Goal: Task Accomplishment & Management: Manage account settings

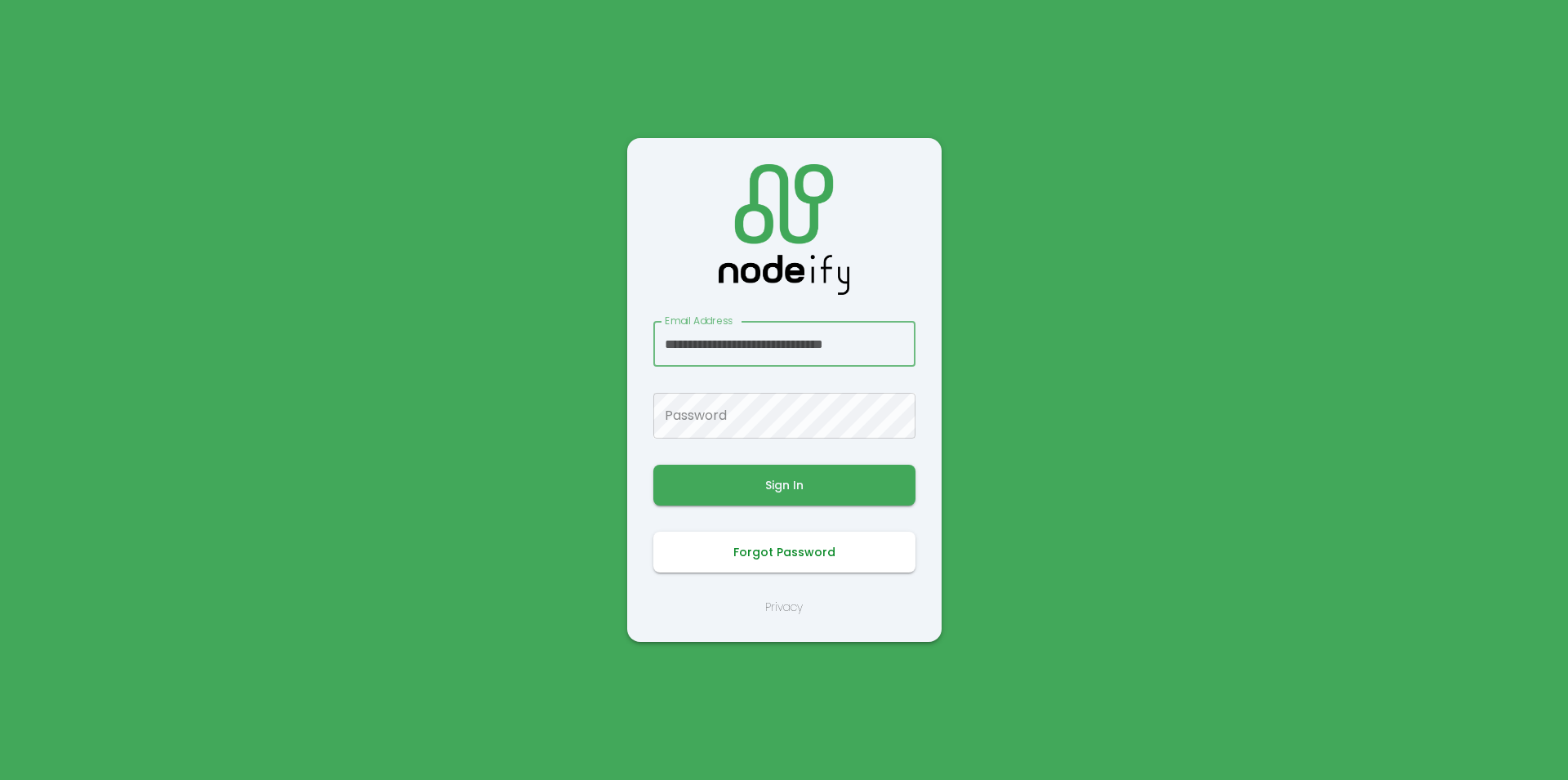
scroll to position [0, 13]
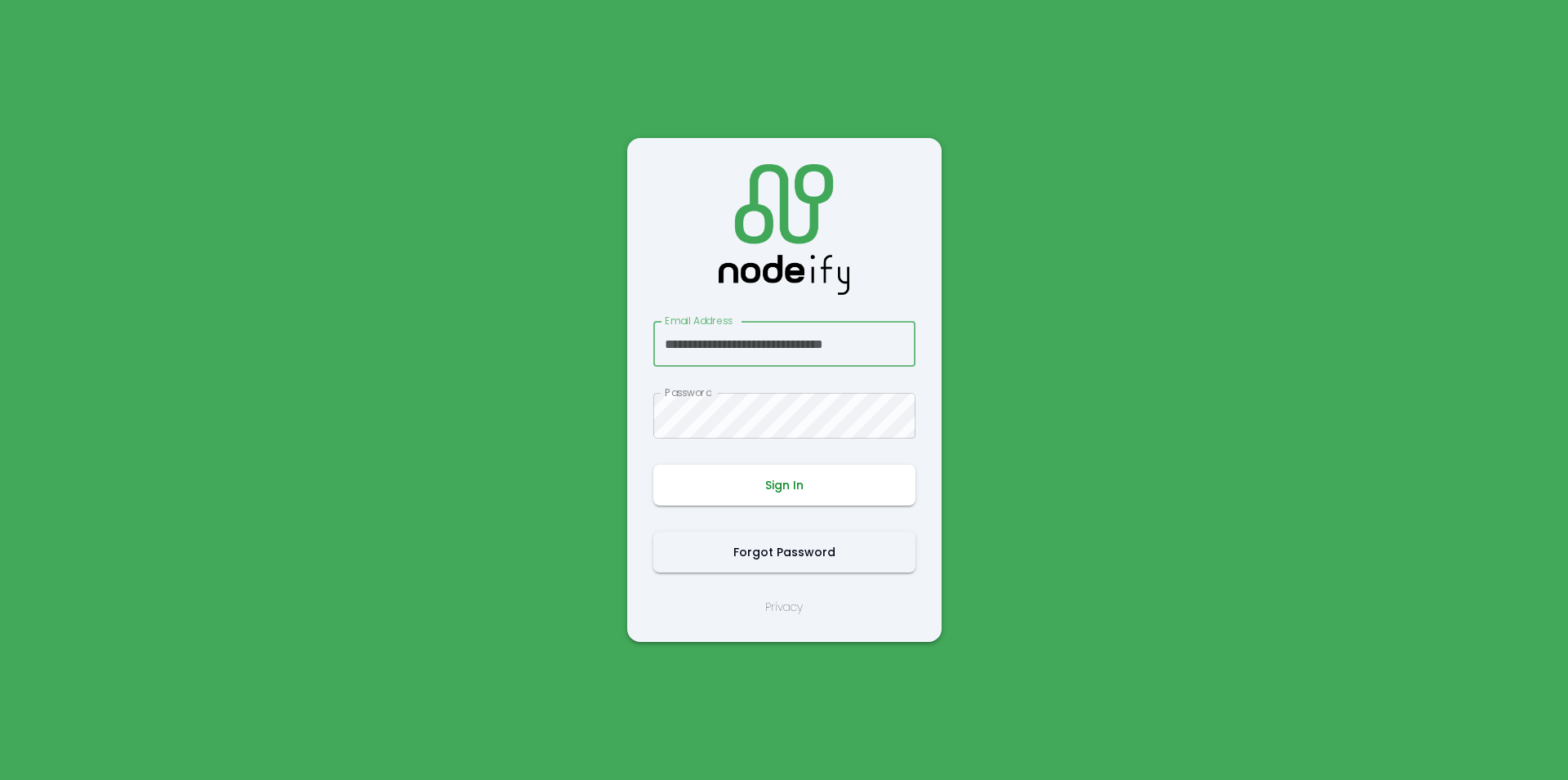
type input "**********"
click at [791, 471] on button "Sign In" at bounding box center [784, 485] width 262 height 41
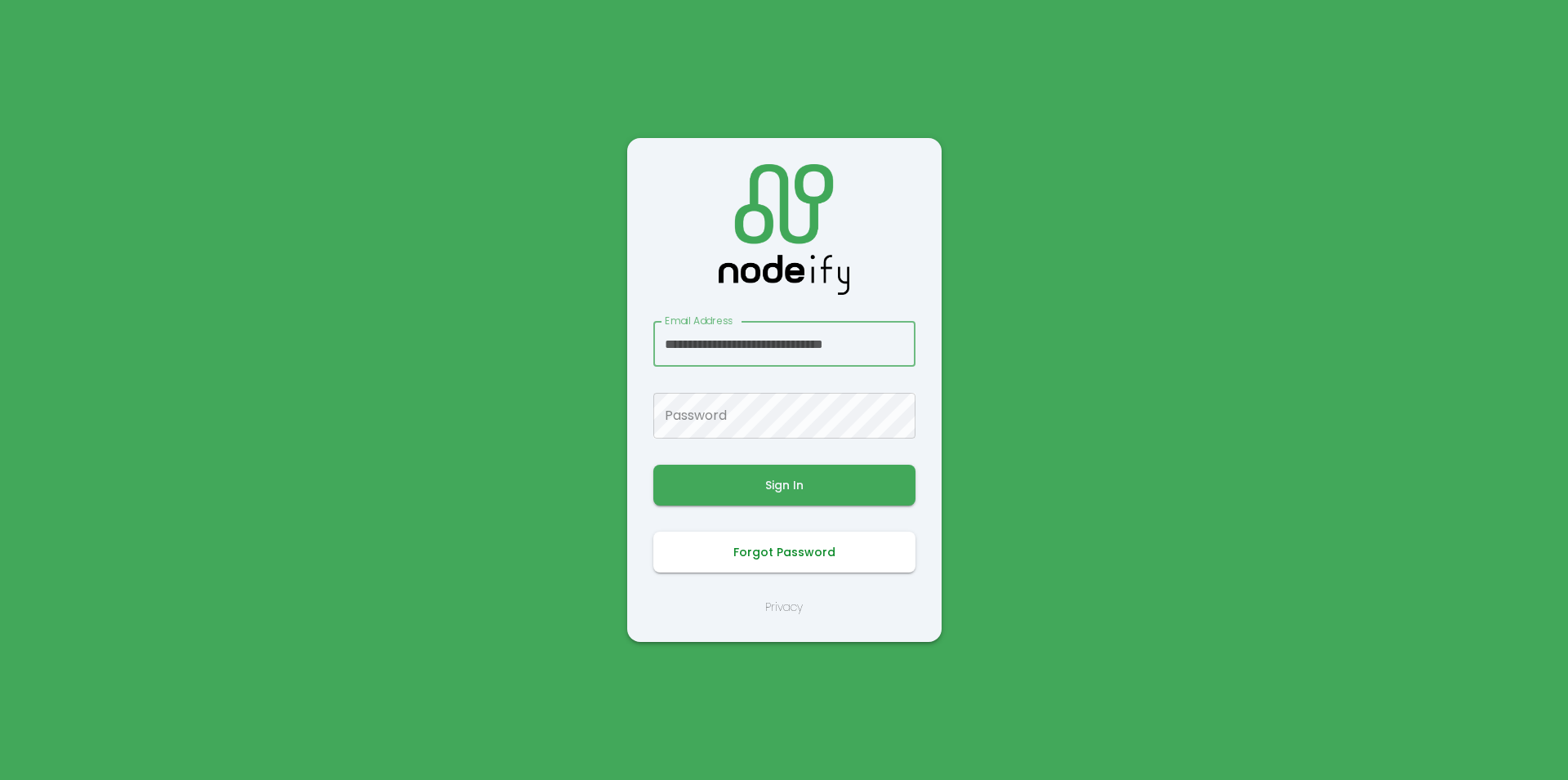
scroll to position [0, 13]
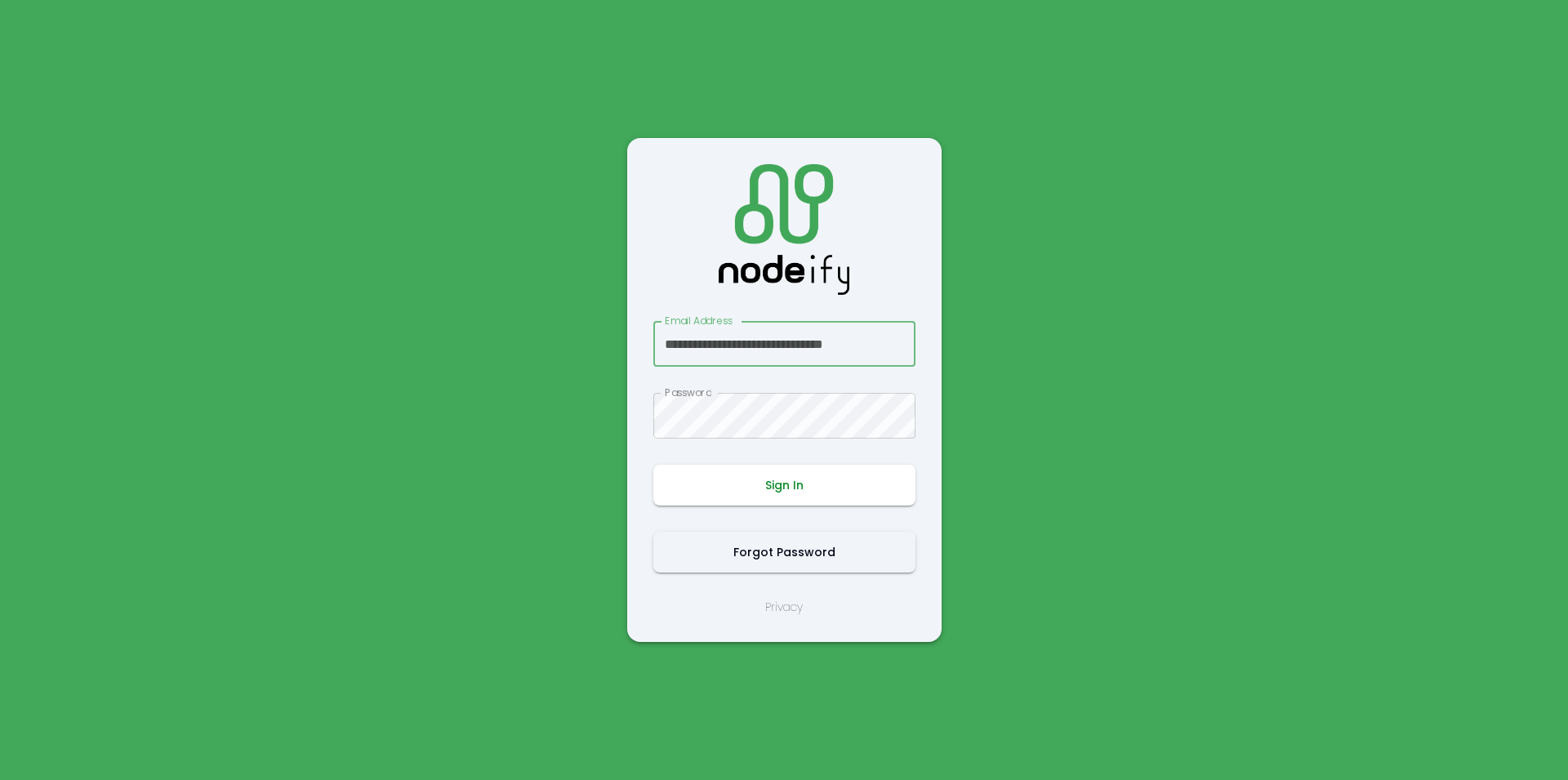
type input "**********"
click at [779, 498] on button "Sign In" at bounding box center [784, 485] width 262 height 41
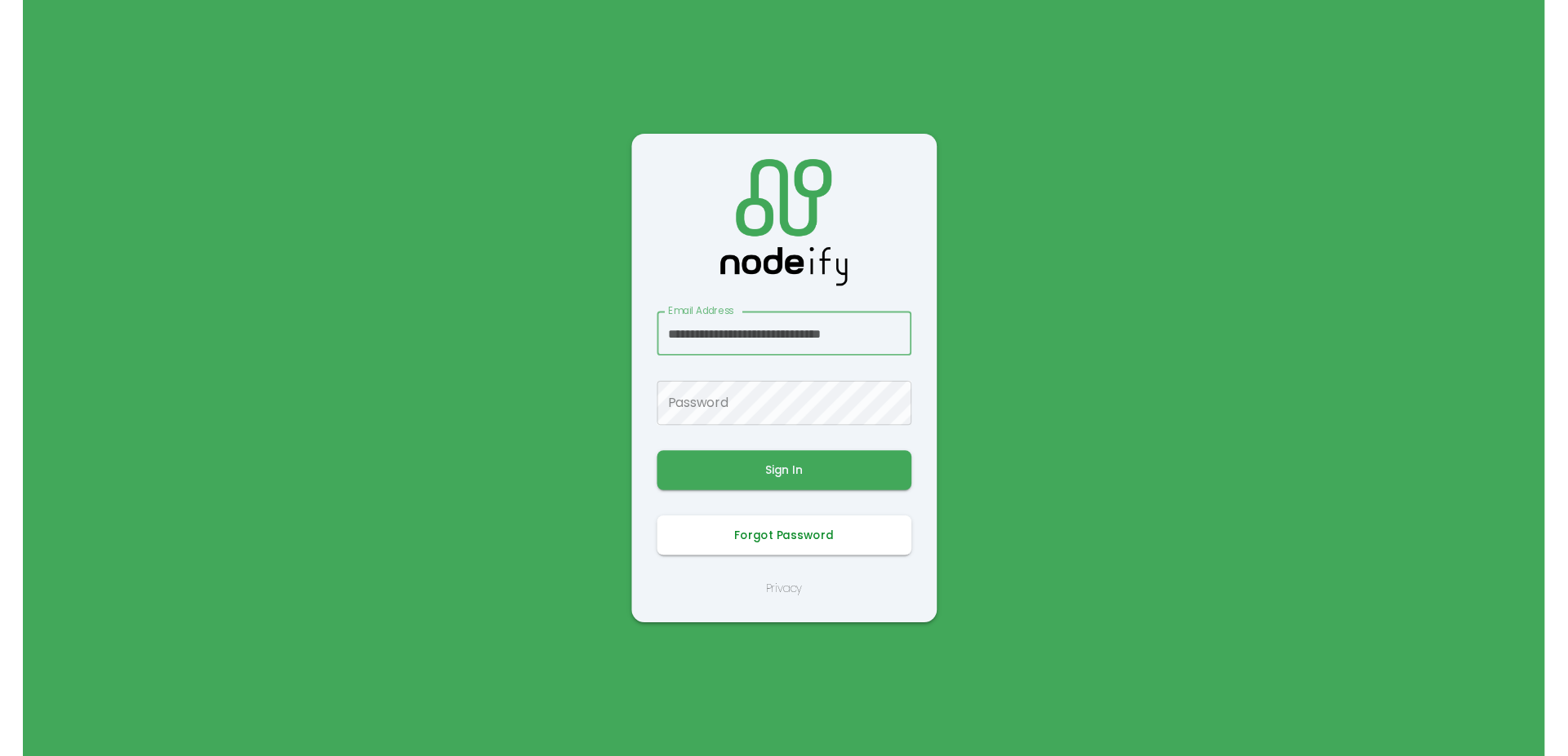
scroll to position [0, 13]
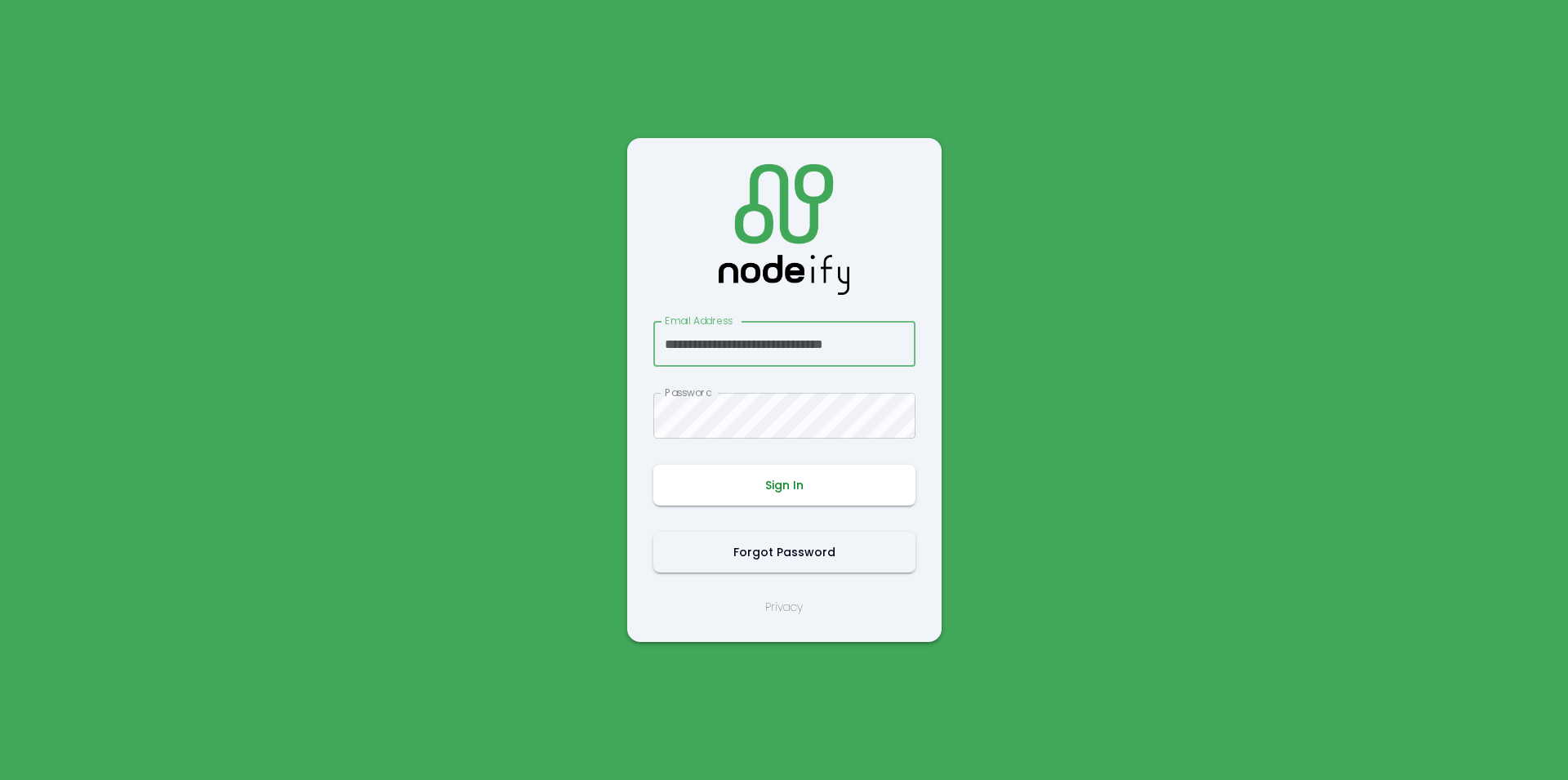
type input "**********"
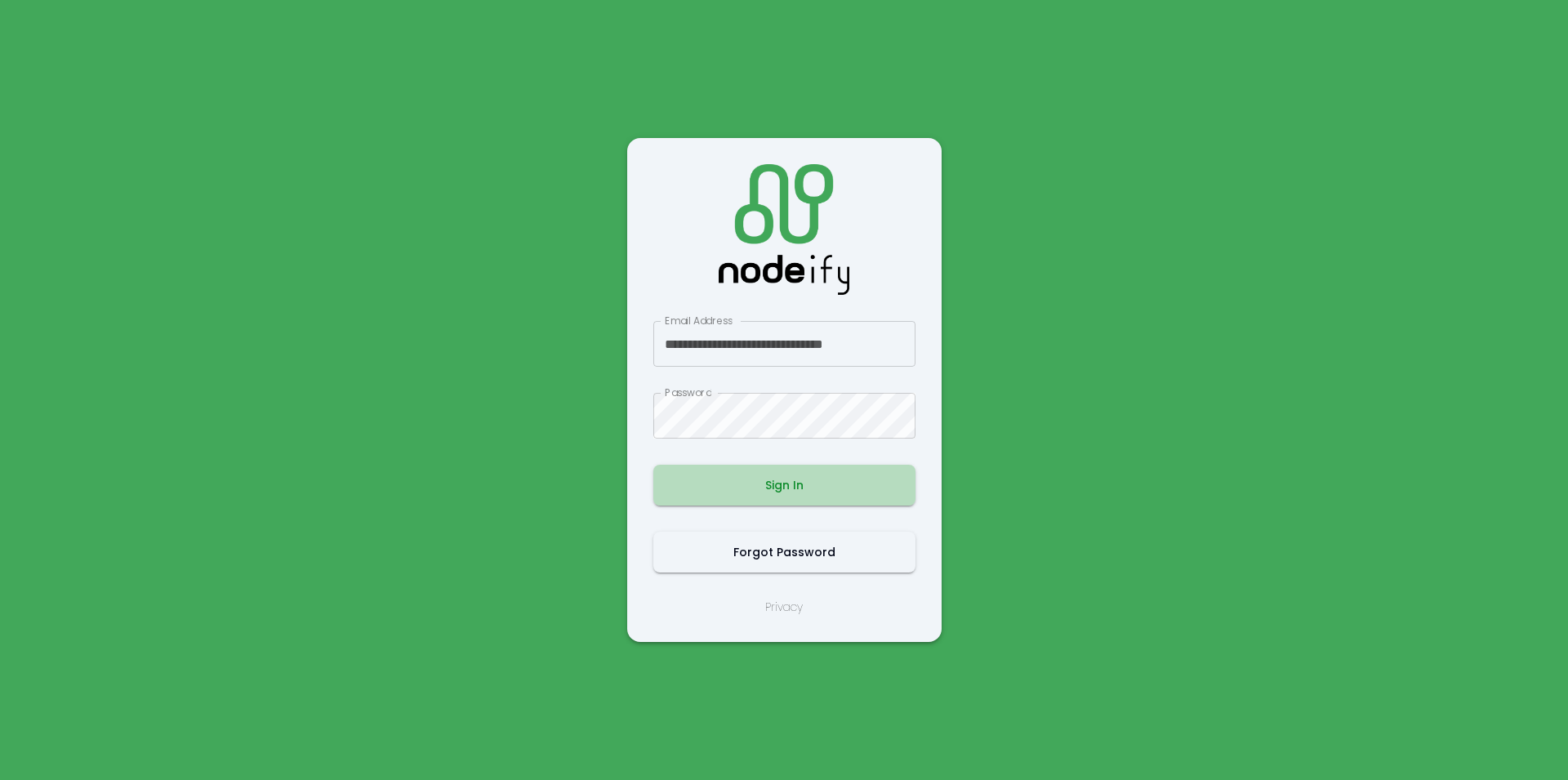
click at [786, 484] on button "Sign In" at bounding box center [784, 485] width 262 height 41
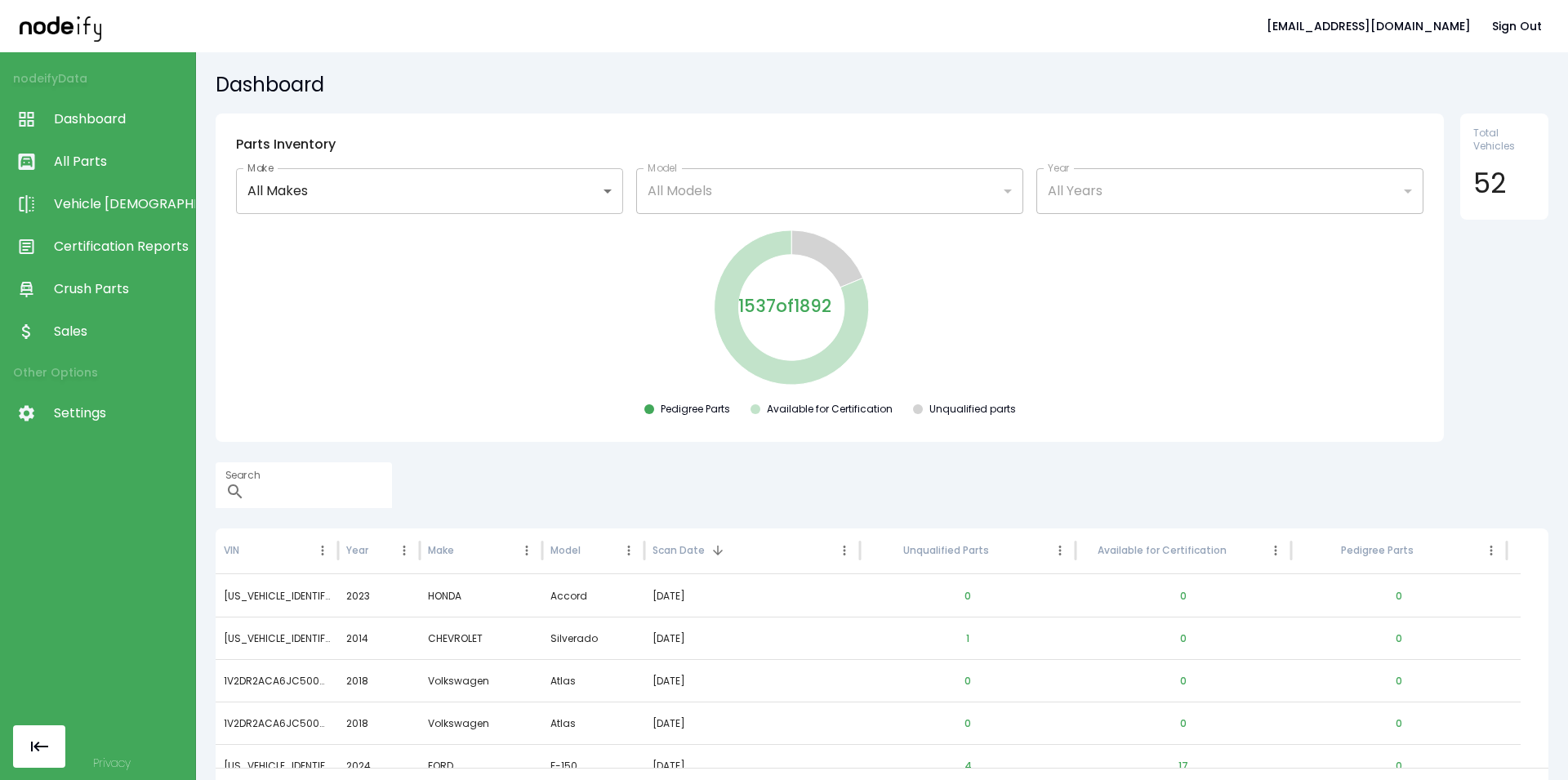
click at [659, 46] on div "malexanderboyd+nodeify@gmail.com Sign Out" at bounding box center [784, 26] width 1568 height 52
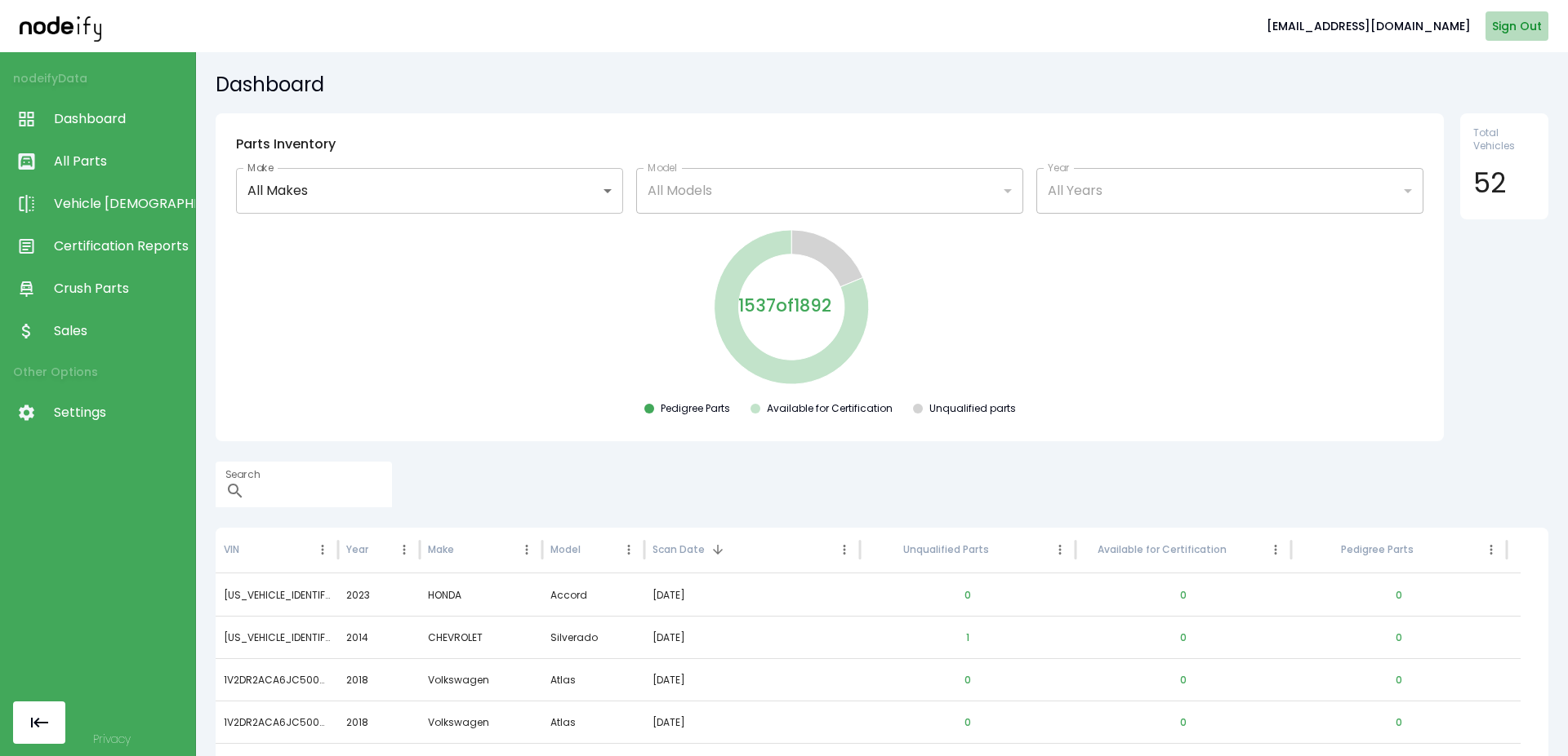
click at [1510, 29] on button "Sign Out" at bounding box center [1516, 27] width 63 height 30
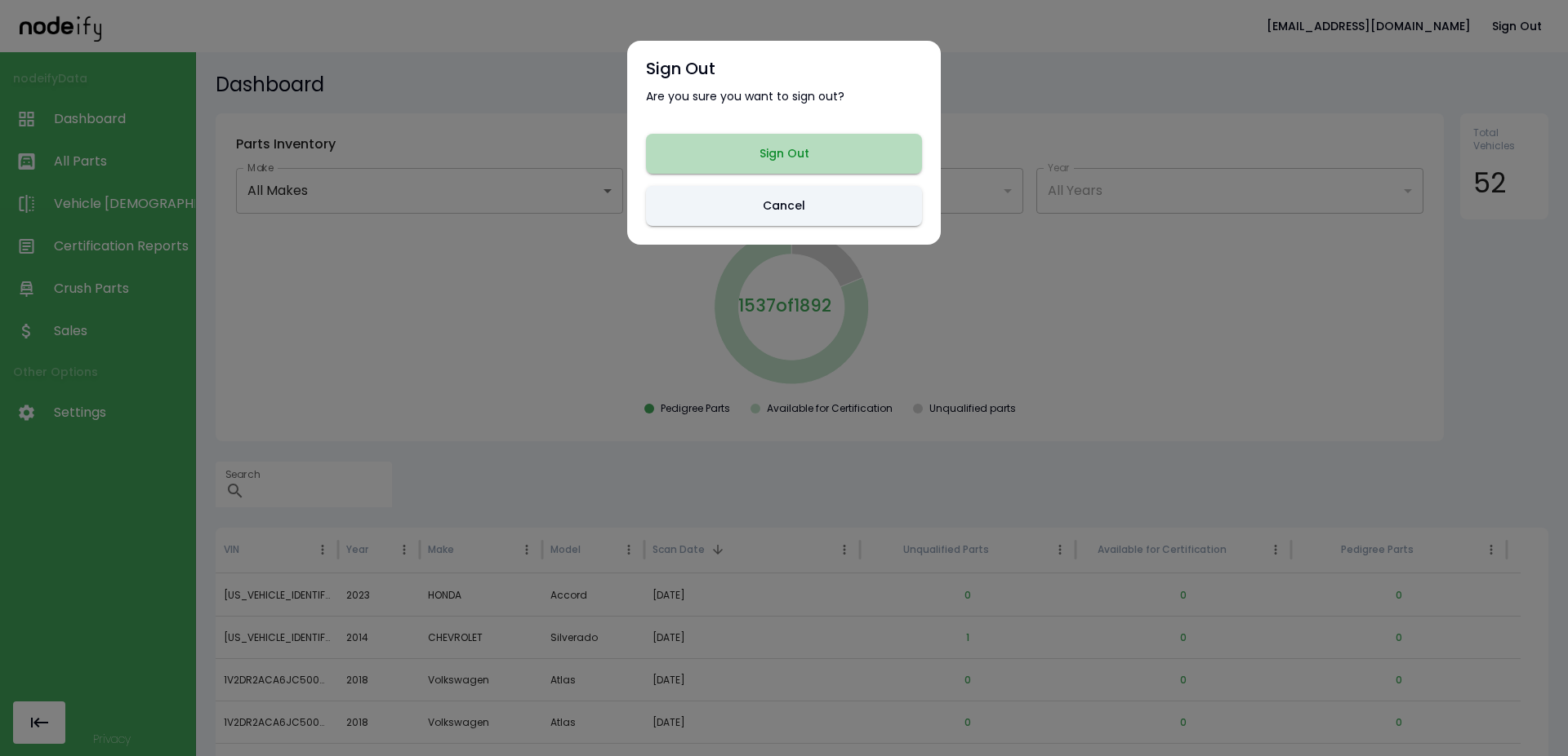
click at [853, 150] on button "Sign Out" at bounding box center [784, 153] width 276 height 40
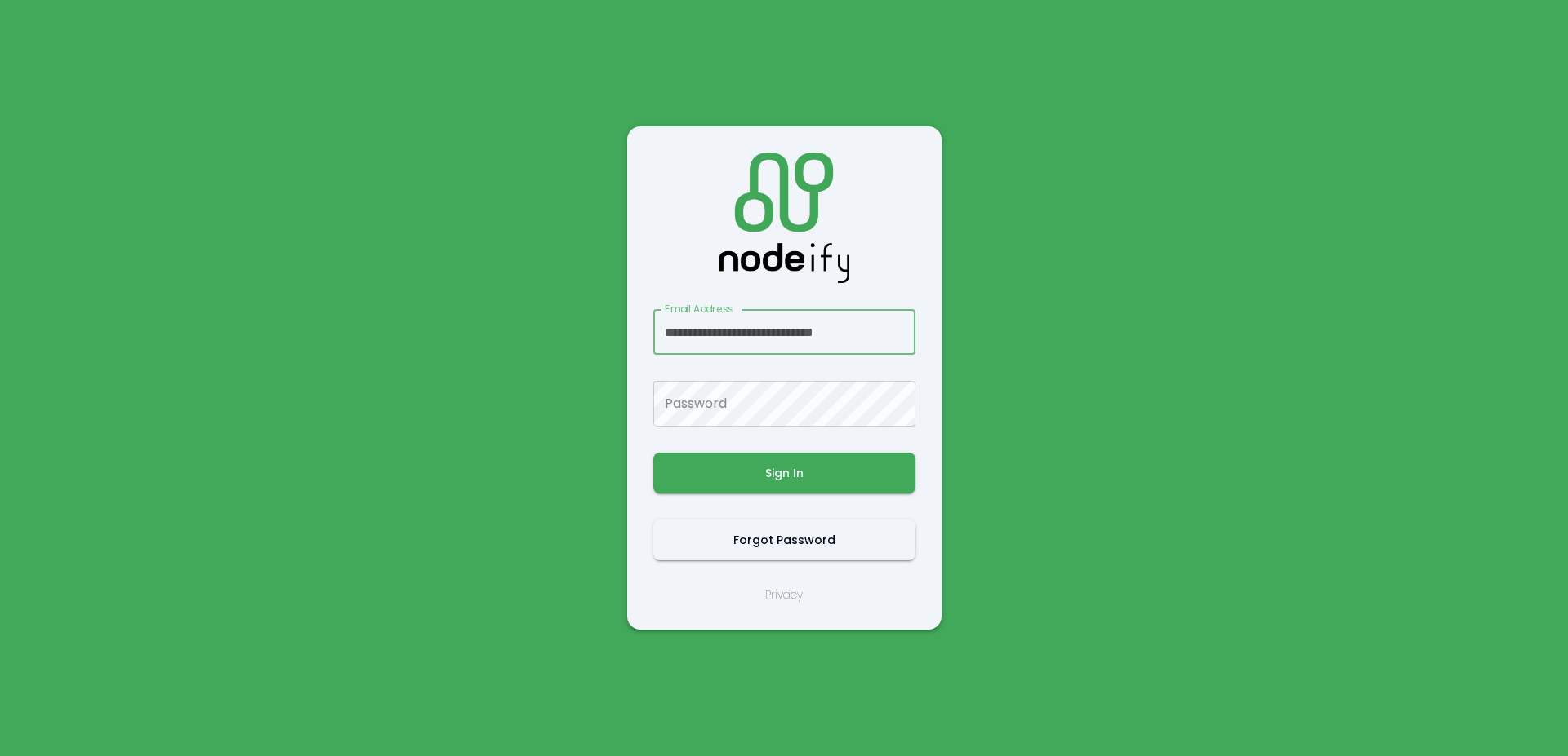
scroll to position [0, 8]
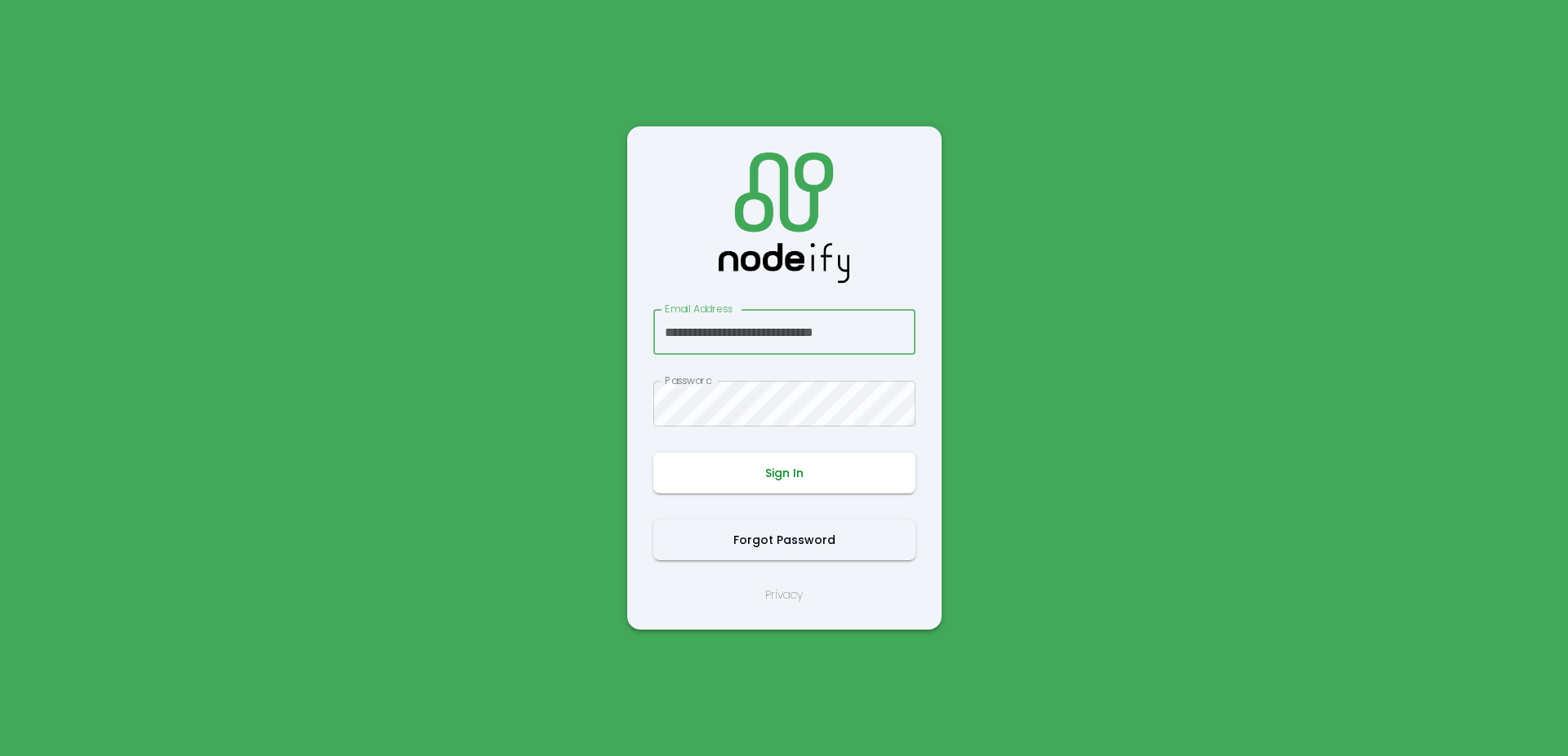
type input "**********"
click at [784, 484] on button "Sign In" at bounding box center [784, 474] width 262 height 41
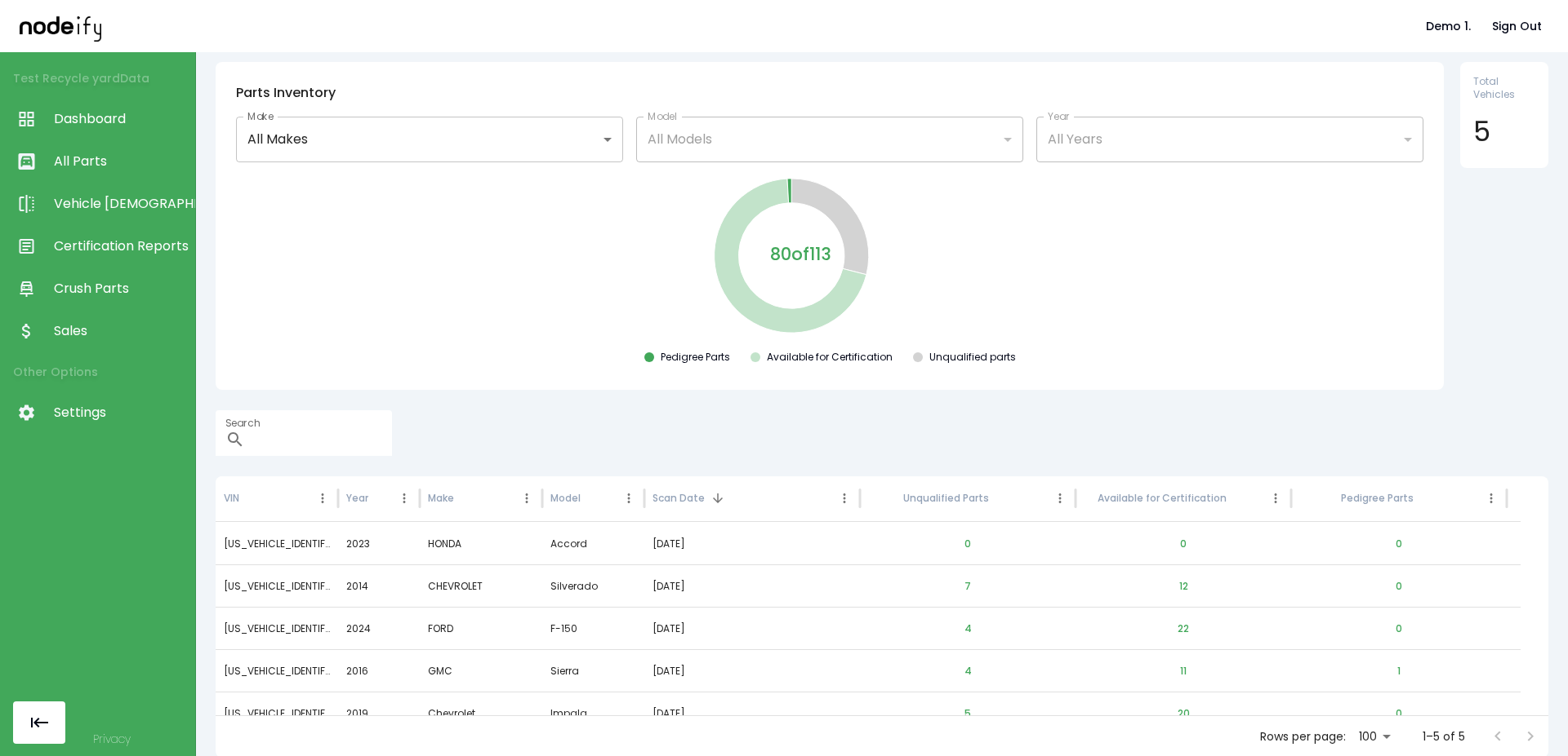
scroll to position [53, 0]
click at [85, 317] on link "Sales" at bounding box center [97, 331] width 195 height 42
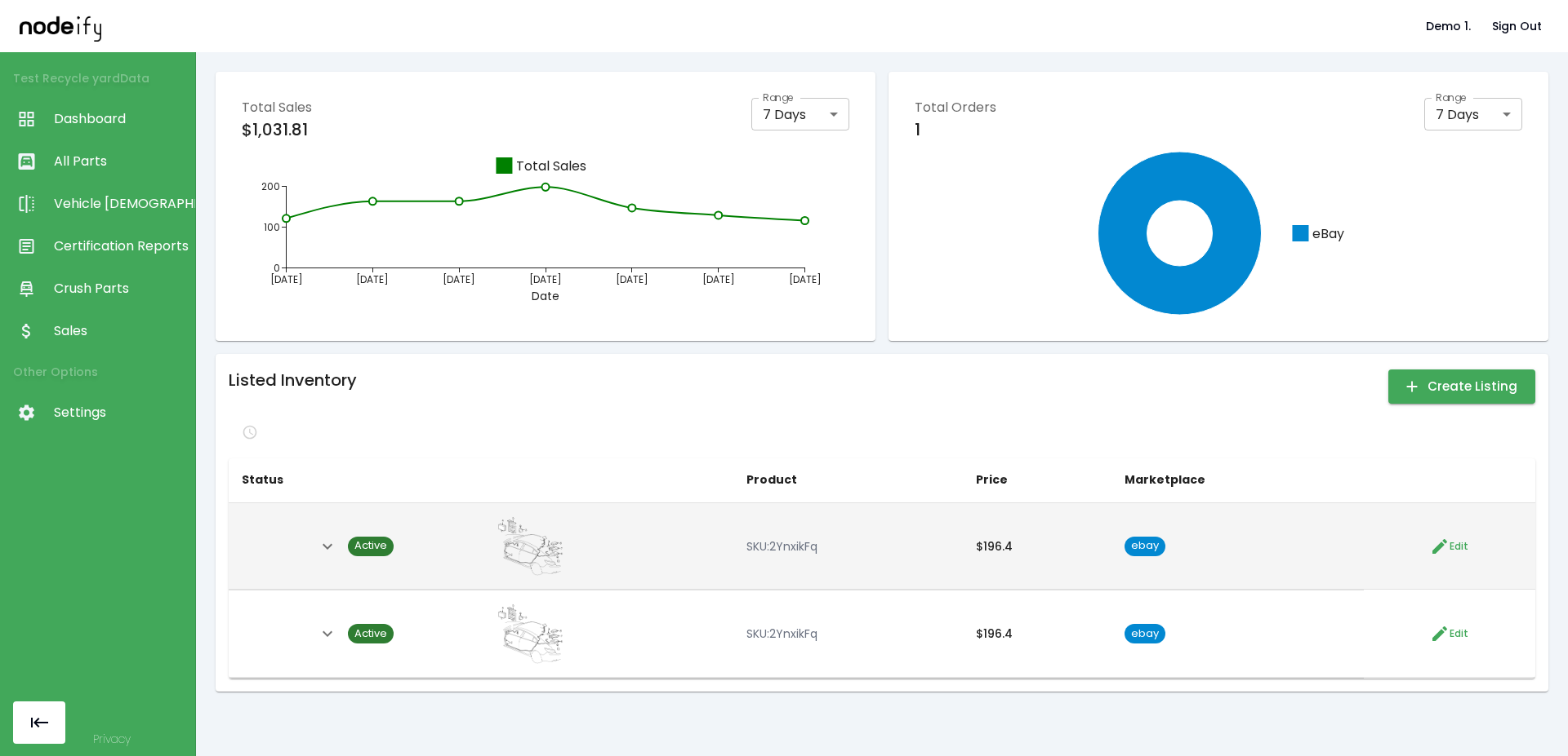
click at [1430, 542] on icon "button" at bounding box center [1439, 546] width 19 height 19
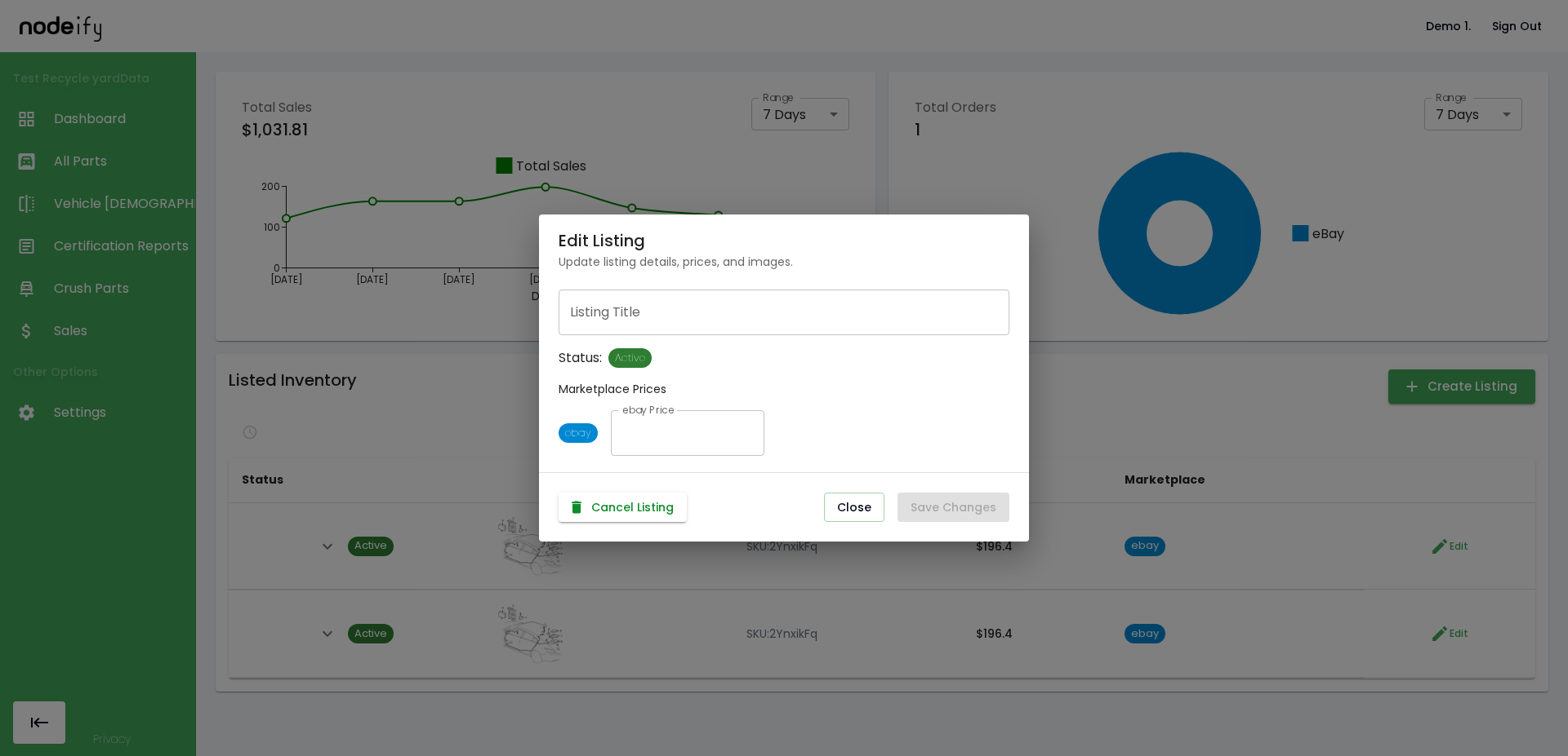
click at [646, 503] on button "Cancel Listing" at bounding box center [622, 508] width 128 height 30
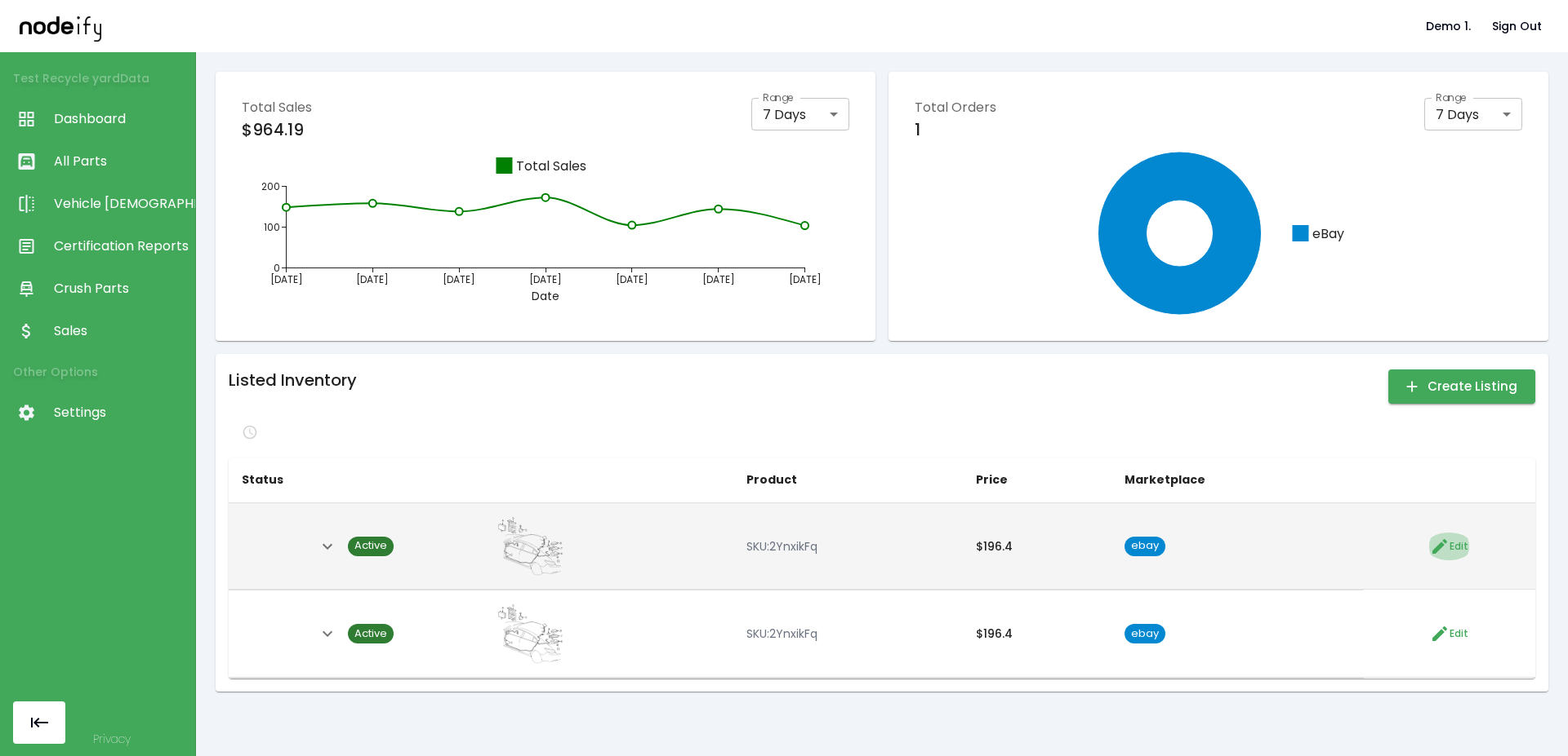
click at [1431, 542] on icon "button" at bounding box center [1439, 546] width 19 height 19
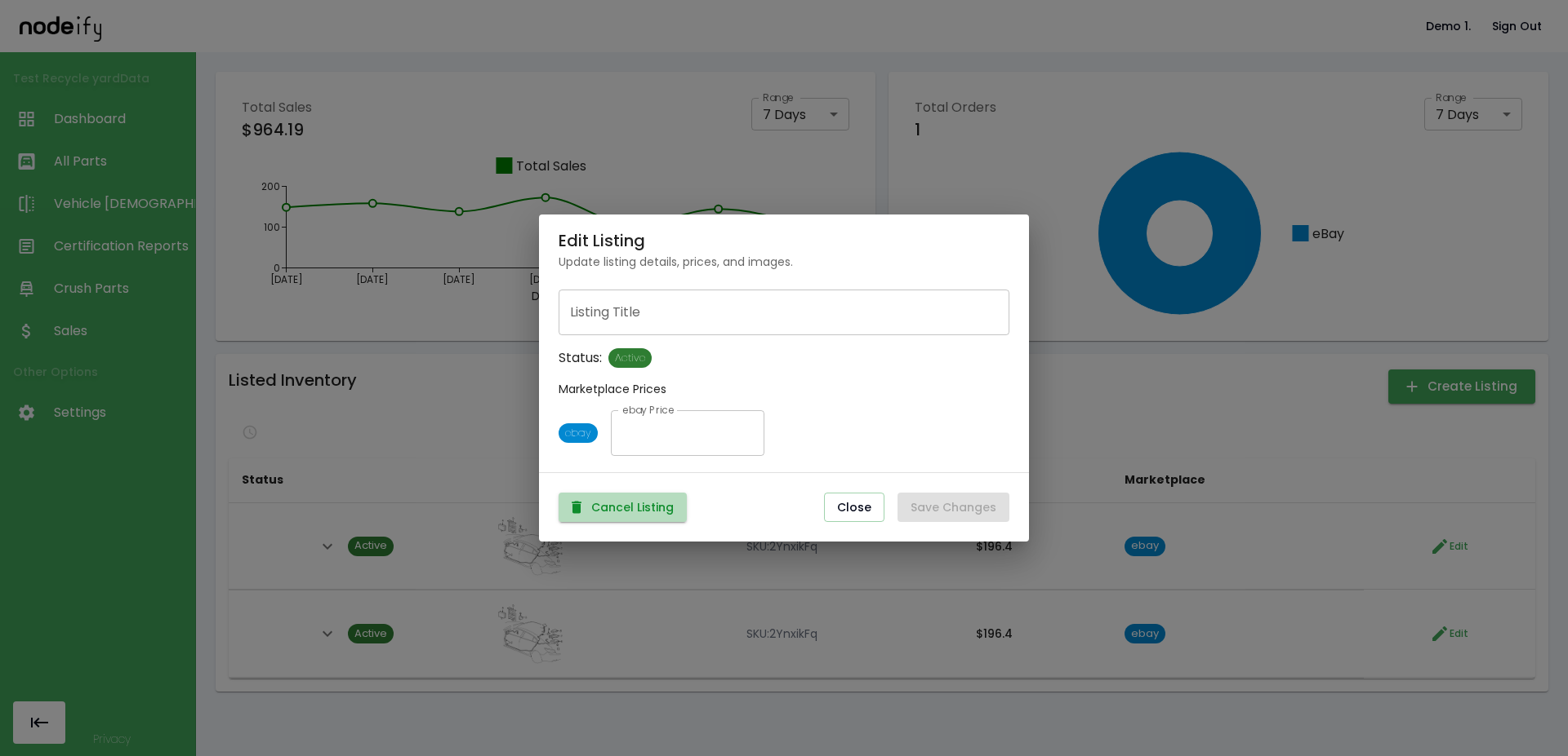
click at [627, 518] on button "Cancel Listing" at bounding box center [622, 508] width 128 height 30
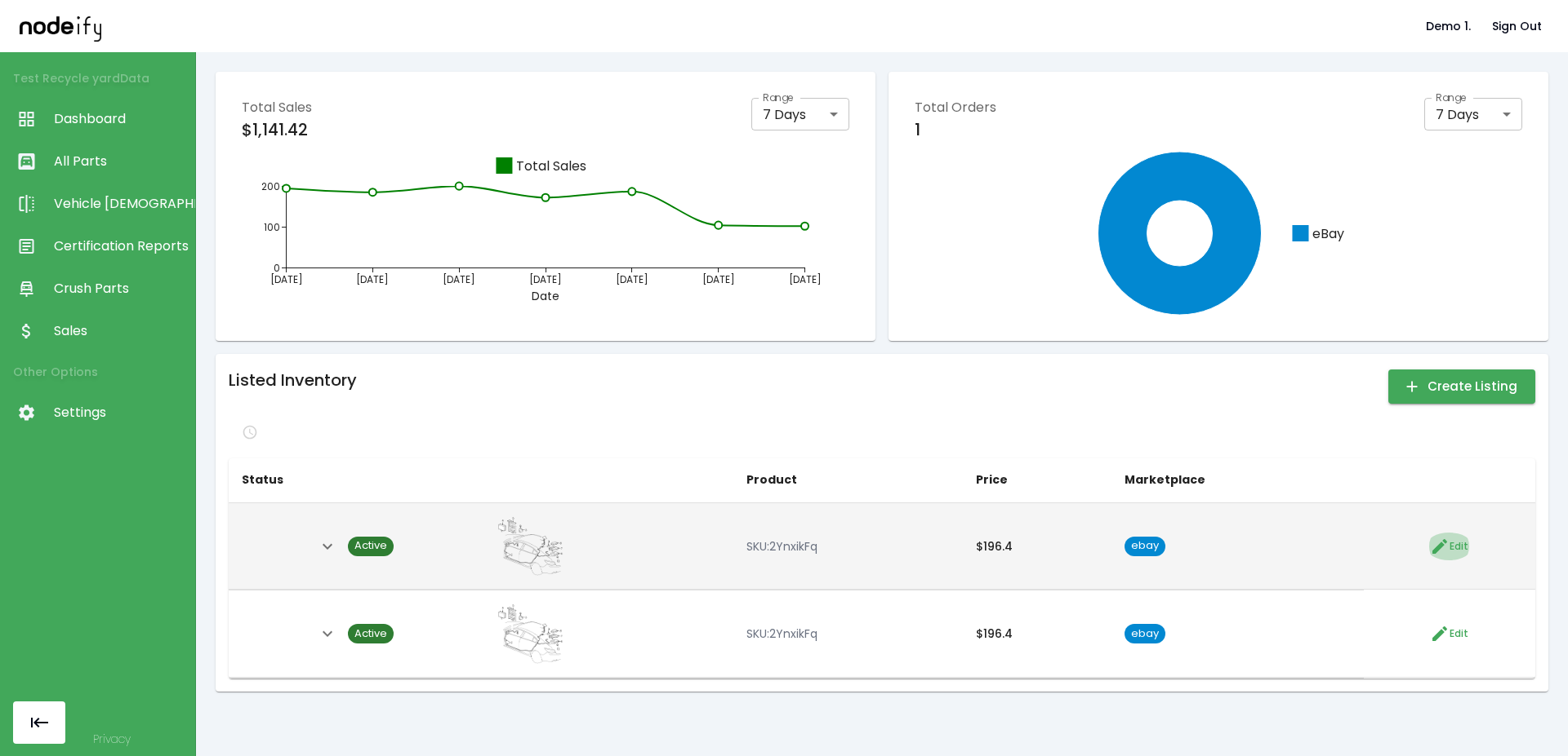
click at [1455, 550] on button "Edit" at bounding box center [1449, 546] width 47 height 28
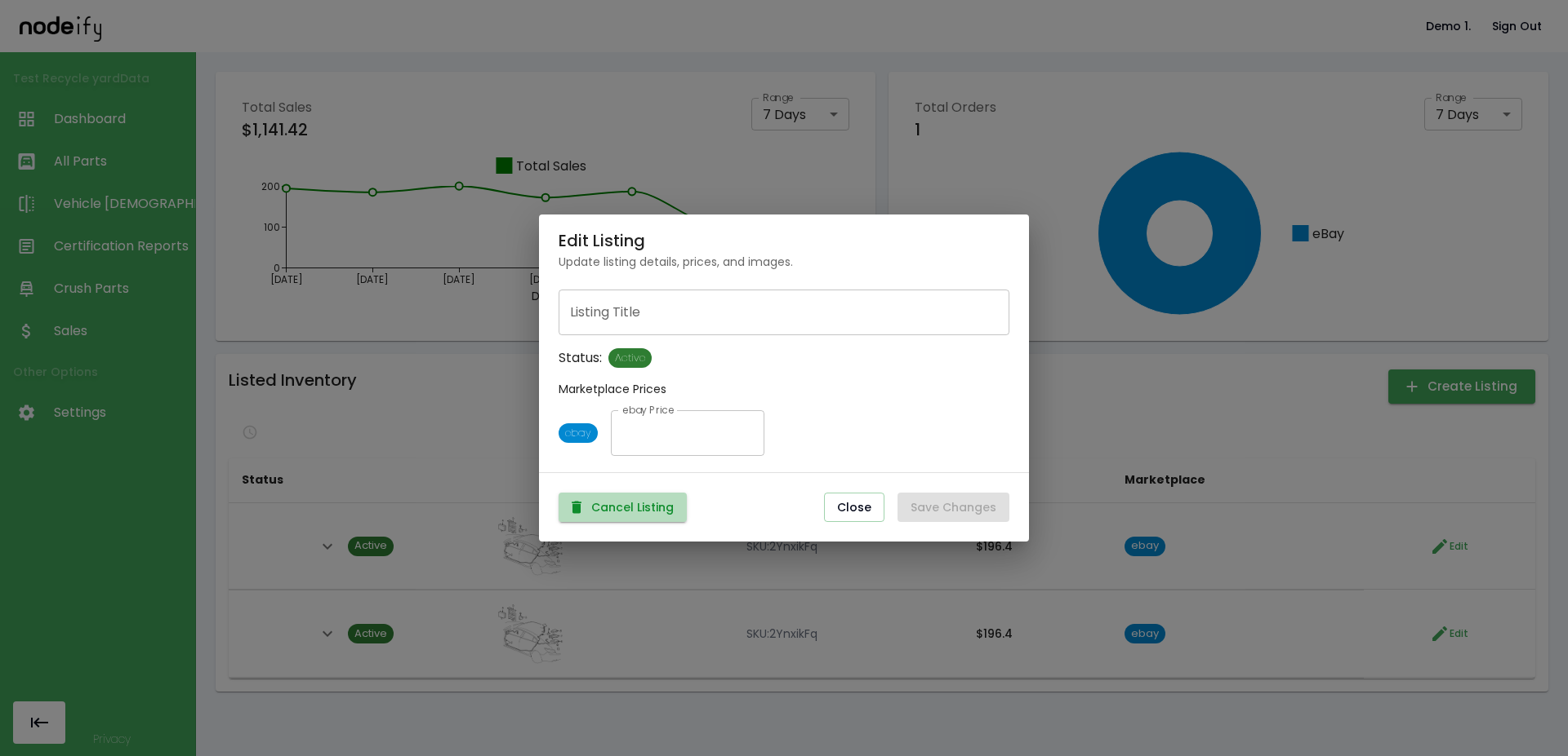
click at [662, 507] on button "Cancel Listing" at bounding box center [622, 508] width 128 height 30
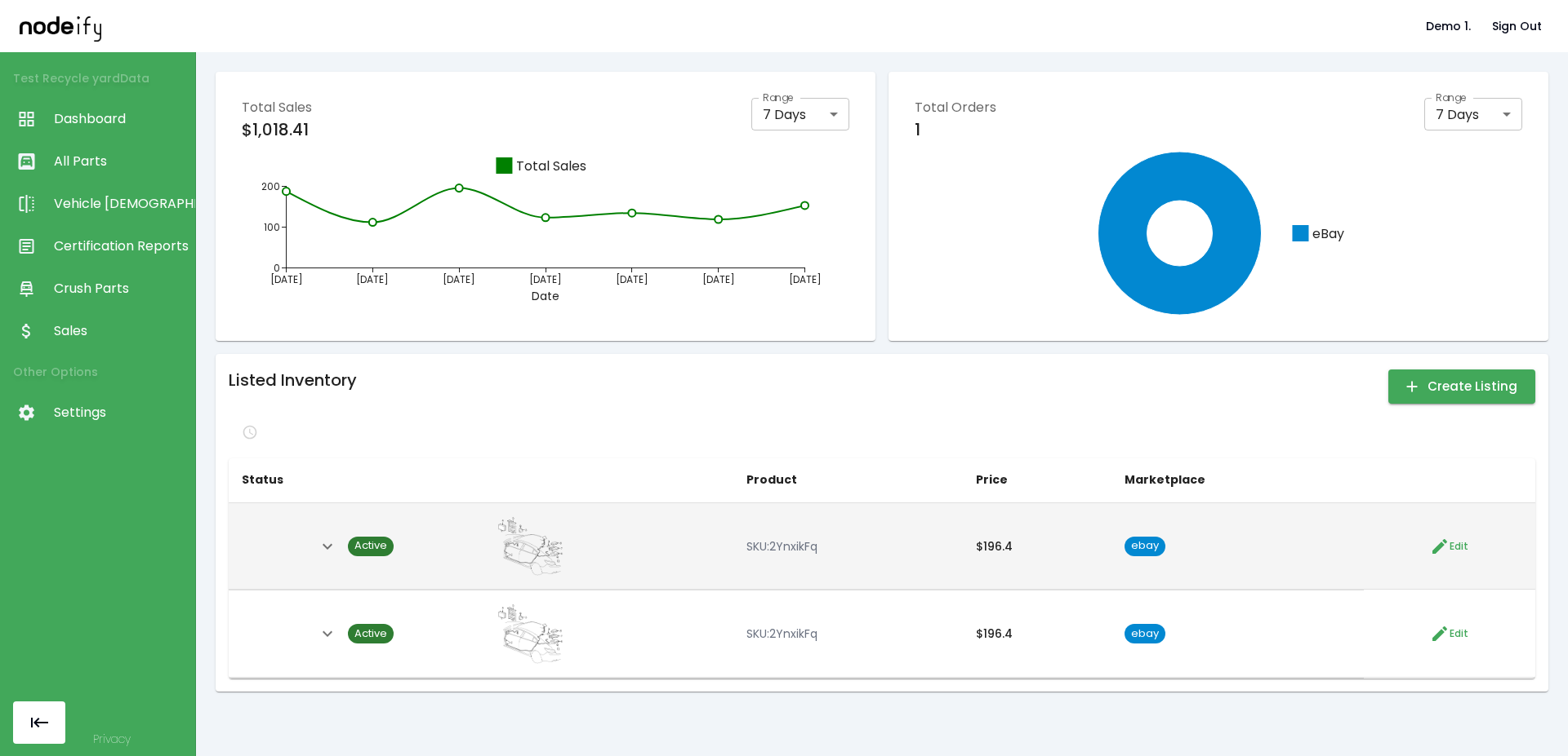
click at [1450, 549] on span "Edit" at bounding box center [1459, 546] width 19 height 16
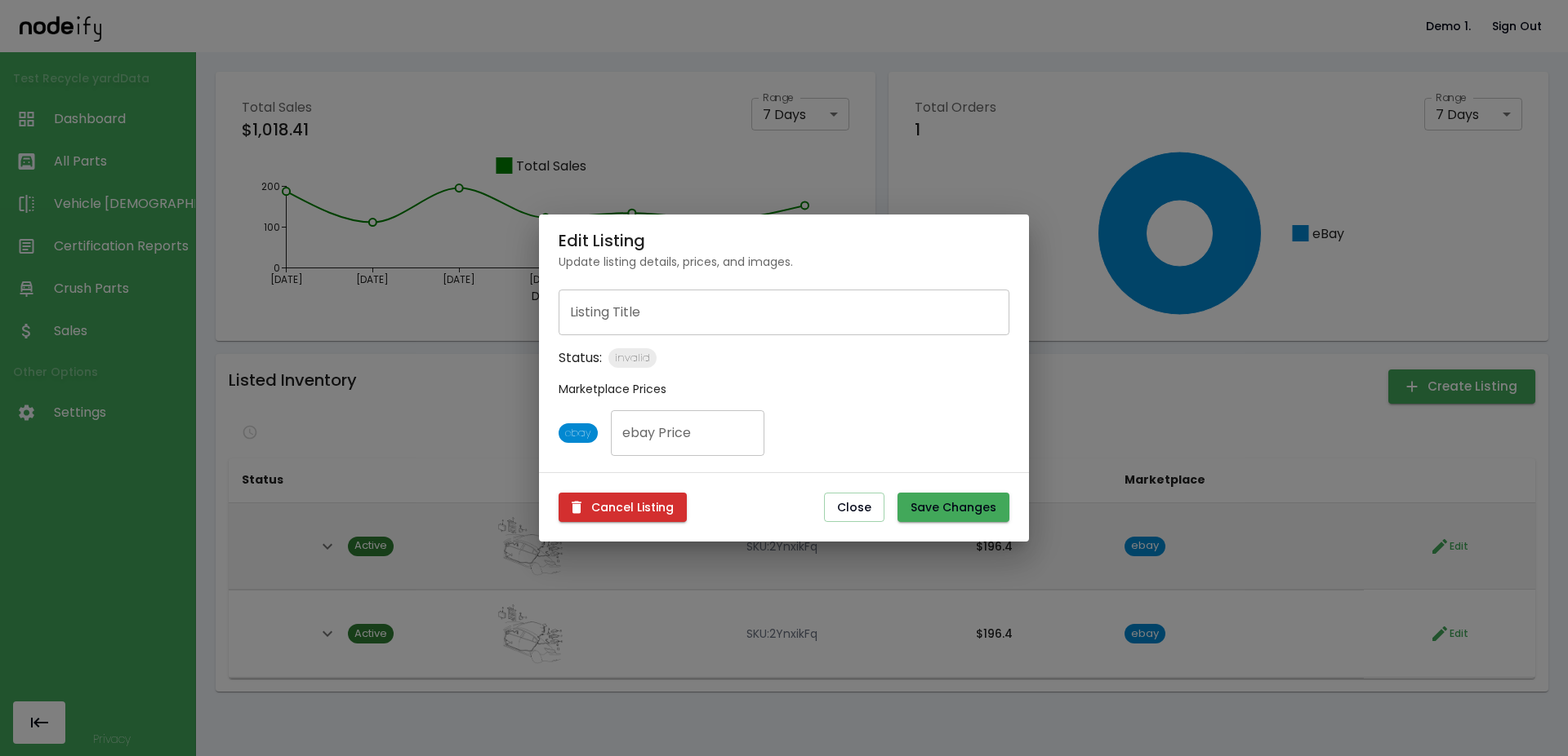
type input "*****"
click at [626, 509] on button "Cancel Listing" at bounding box center [622, 508] width 128 height 30
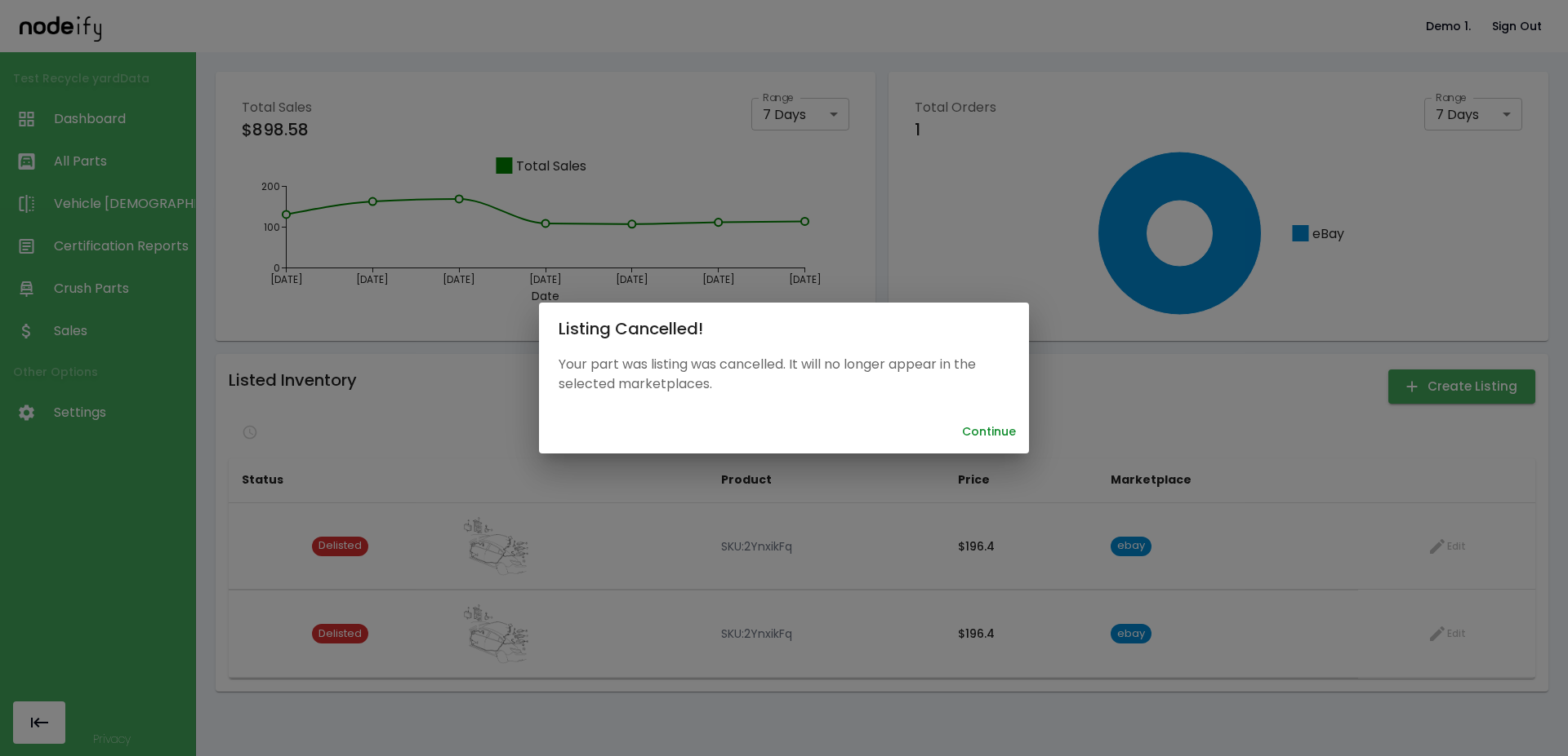
click at [987, 432] on button "Continue" at bounding box center [988, 432] width 67 height 30
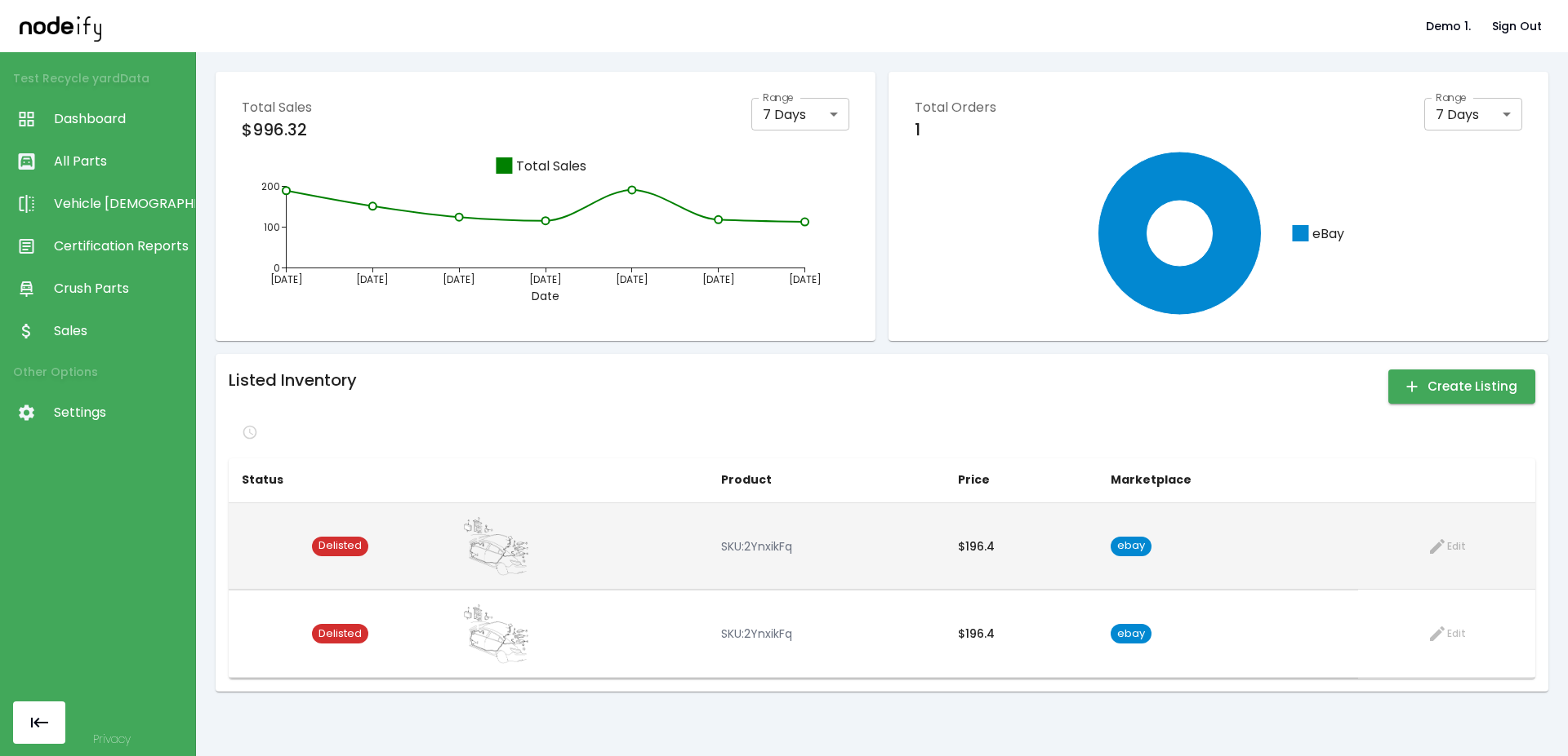
click at [1259, 567] on td "ebay" at bounding box center [1228, 545] width 261 height 86
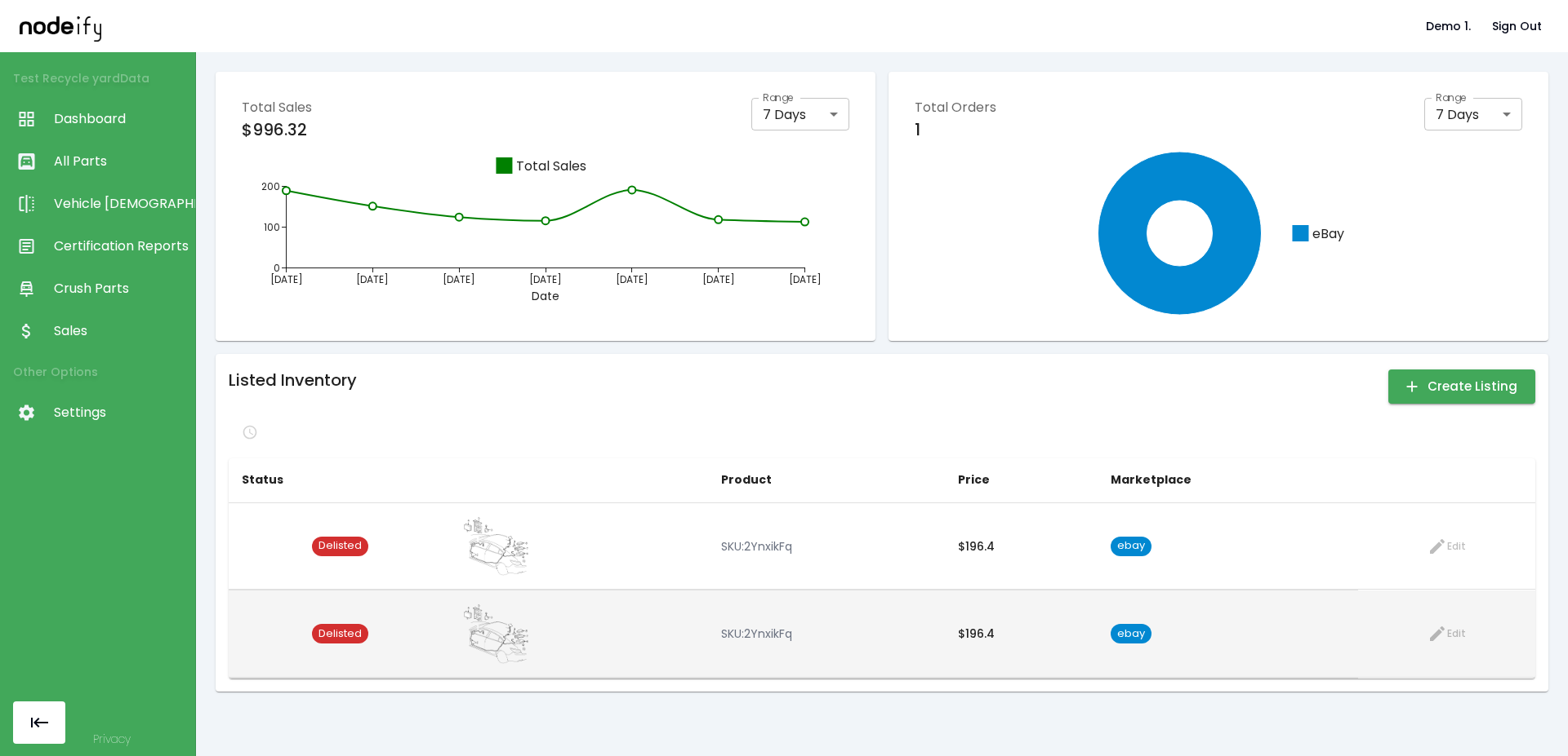
click at [344, 632] on span "Delisted" at bounding box center [340, 634] width 57 height 15
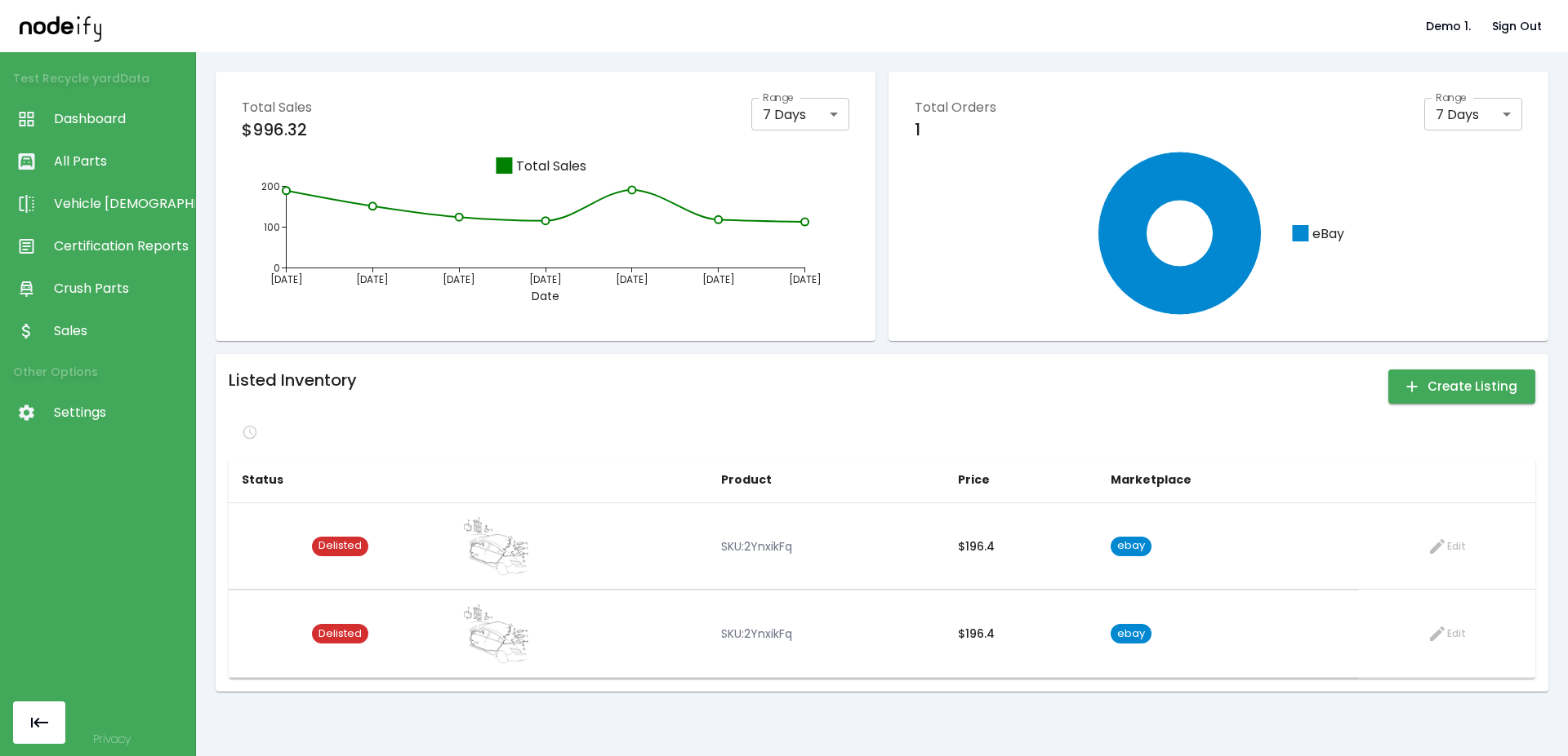
click at [745, 420] on div at bounding box center [882, 432] width 1307 height 26
click at [929, 397] on div "Listed Inventory Create Listing" at bounding box center [882, 386] width 1307 height 39
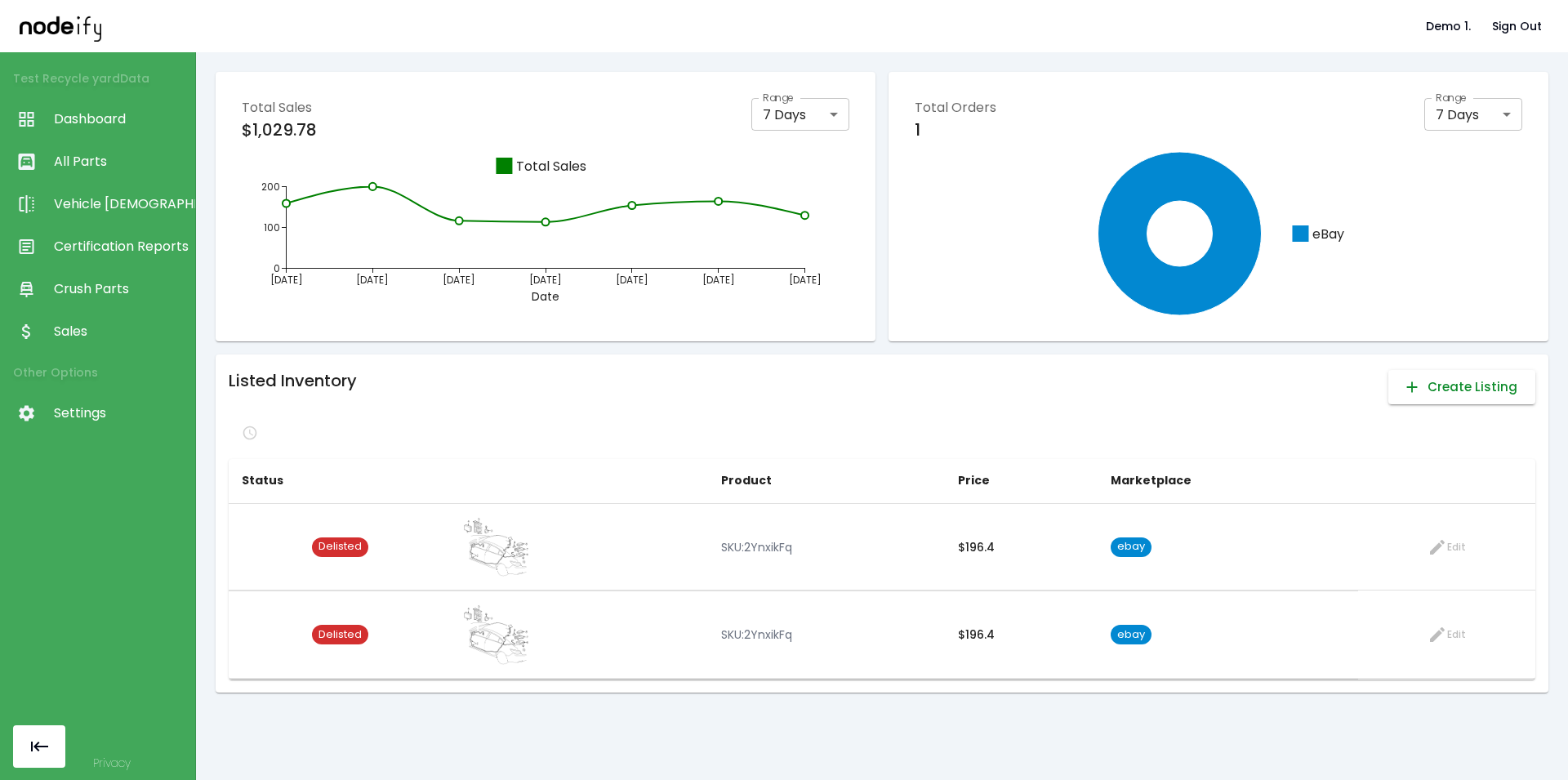
click at [1445, 396] on button "Create Listing" at bounding box center [1461, 387] width 147 height 35
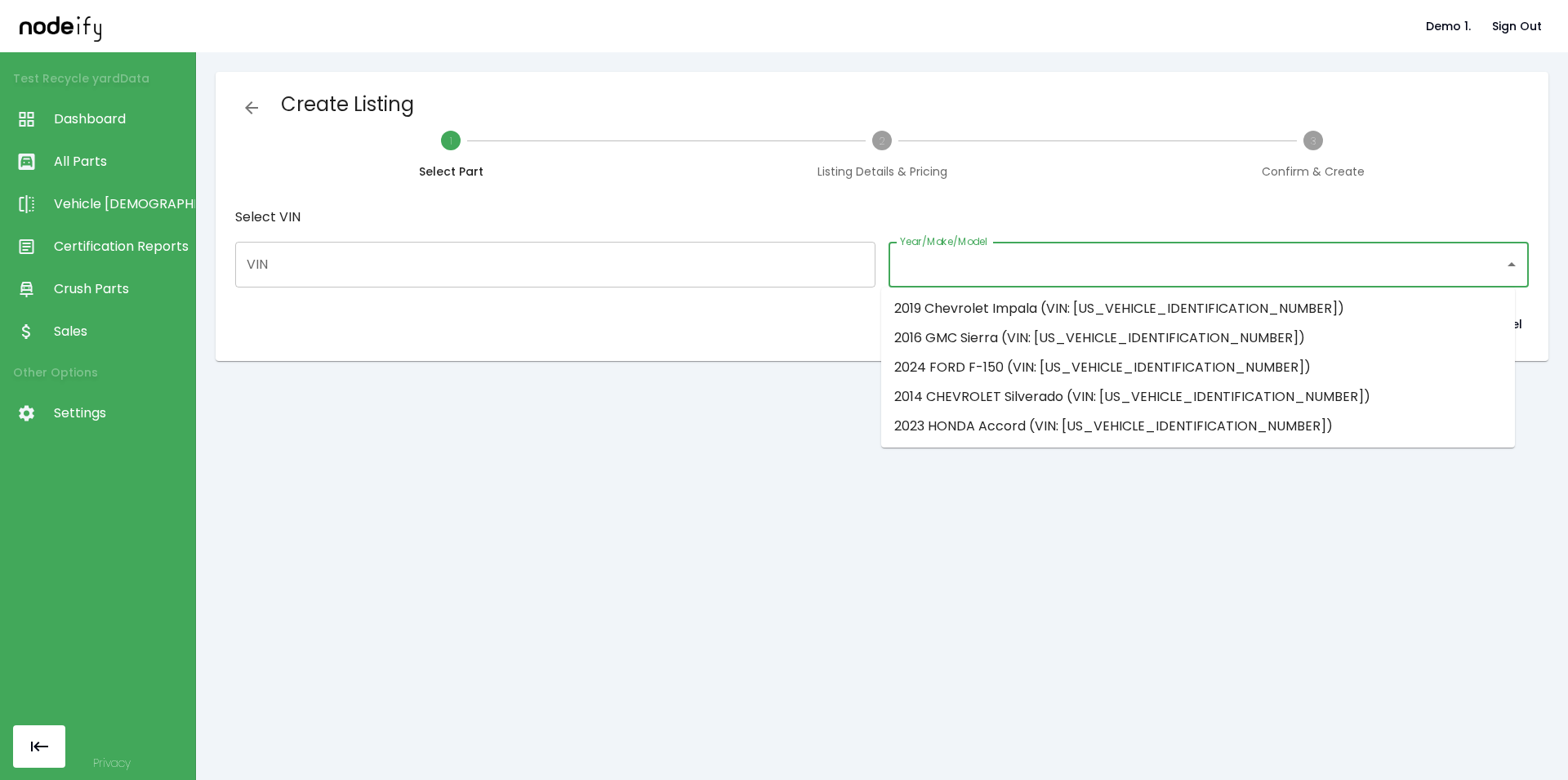
click at [1000, 266] on input "Year/Make/Model" at bounding box center [1197, 264] width 601 height 31
drag, startPoint x: 510, startPoint y: 115, endPoint x: 348, endPoint y: 127, distance: 162.4
click at [494, 120] on div "Create Listing" at bounding box center [882, 107] width 1293 height 33
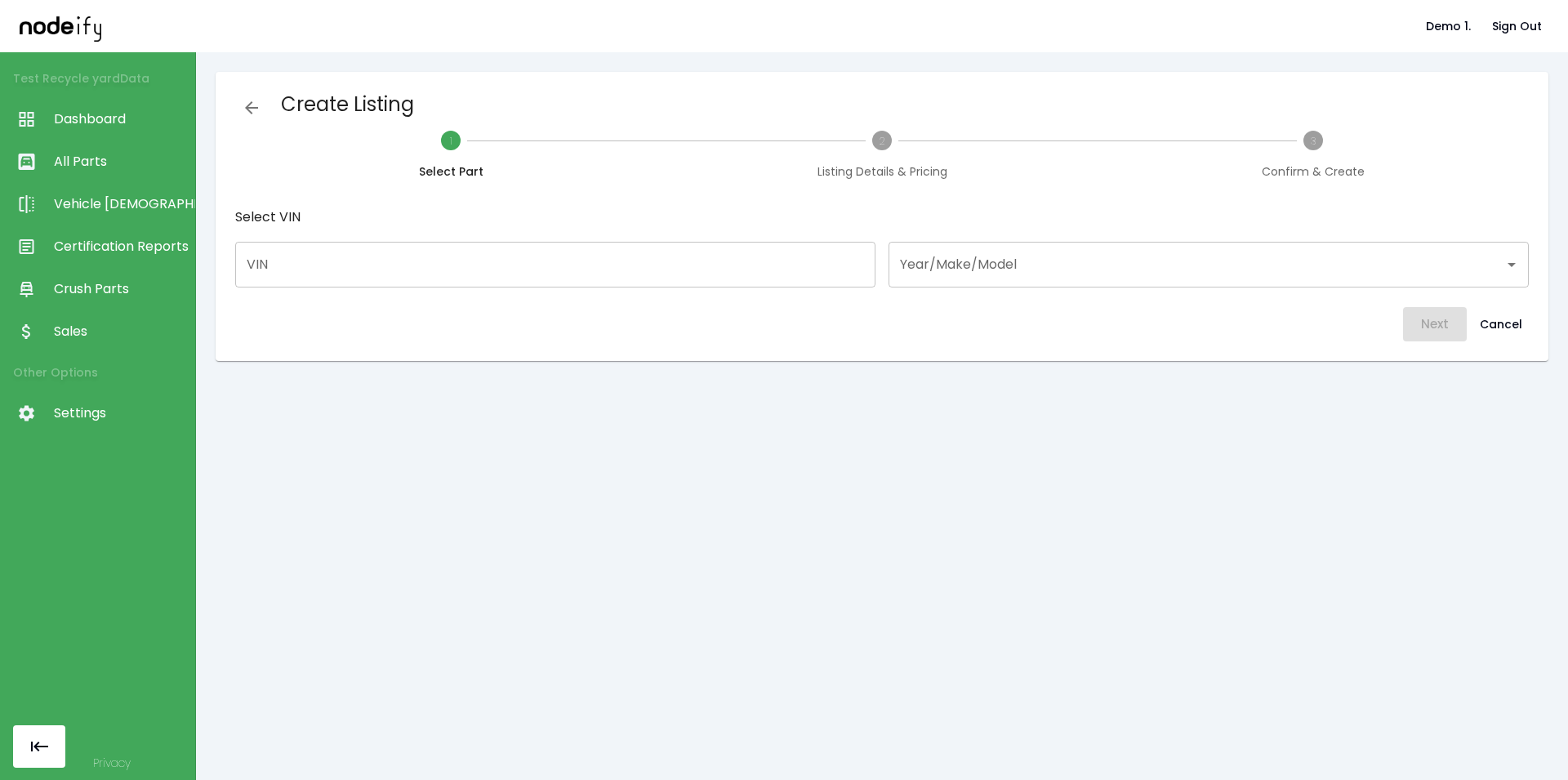
drag, startPoint x: 283, startPoint y: 121, endPoint x: 260, endPoint y: 118, distance: 23.2
click at [281, 121] on h5 "Create Listing" at bounding box center [347, 107] width 133 height 33
click at [260, 118] on button "button" at bounding box center [251, 107] width 33 height 33
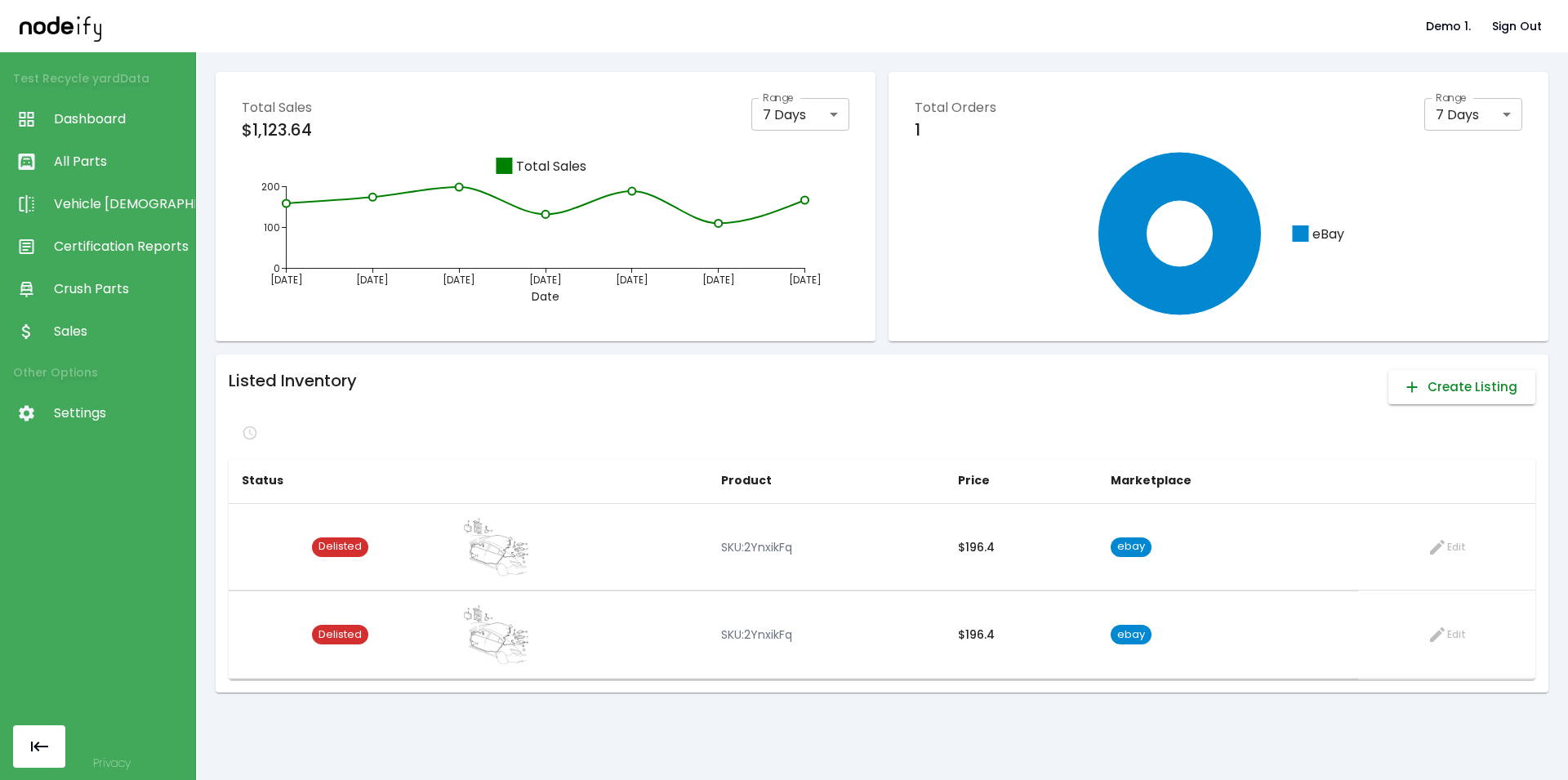
click at [1440, 388] on button "Create Listing" at bounding box center [1461, 387] width 147 height 35
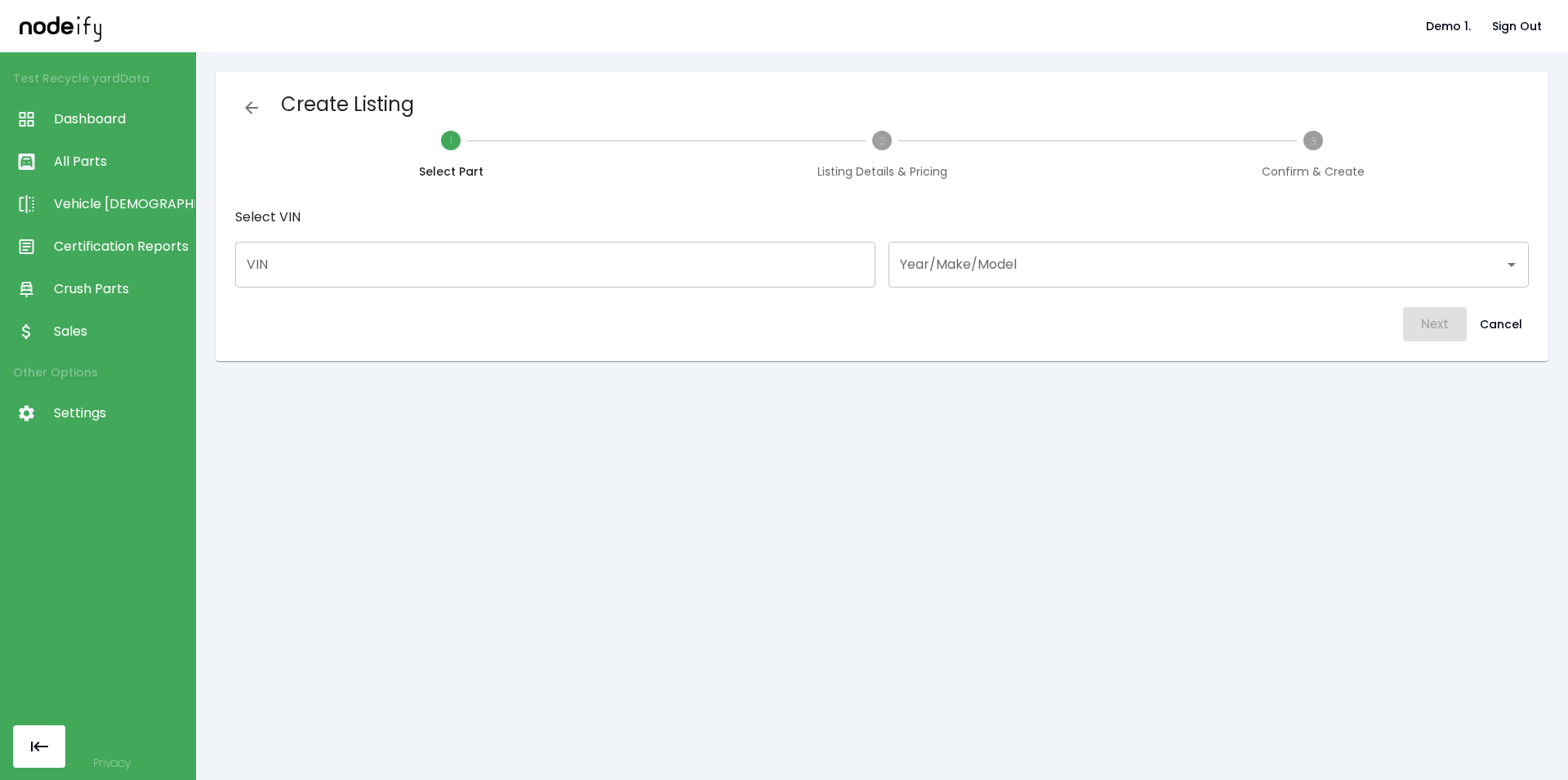
click at [988, 266] on input "Year/Make/Model" at bounding box center [1197, 264] width 601 height 31
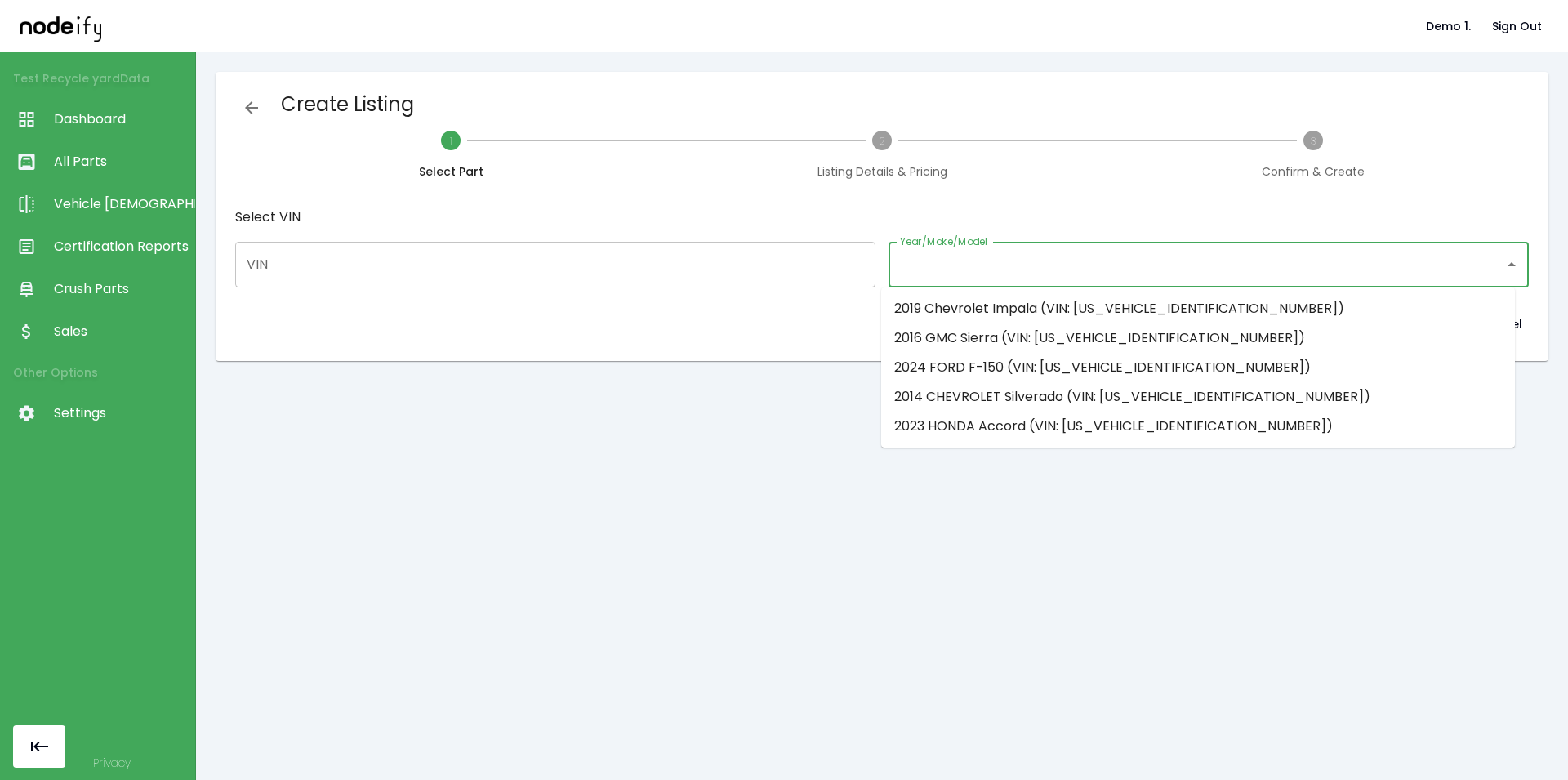
click at [955, 338] on li "2016 GMC Sierra (VIN: 1GTV2MECXGZ309829)" at bounding box center [1197, 338] width 634 height 30
type input "**********"
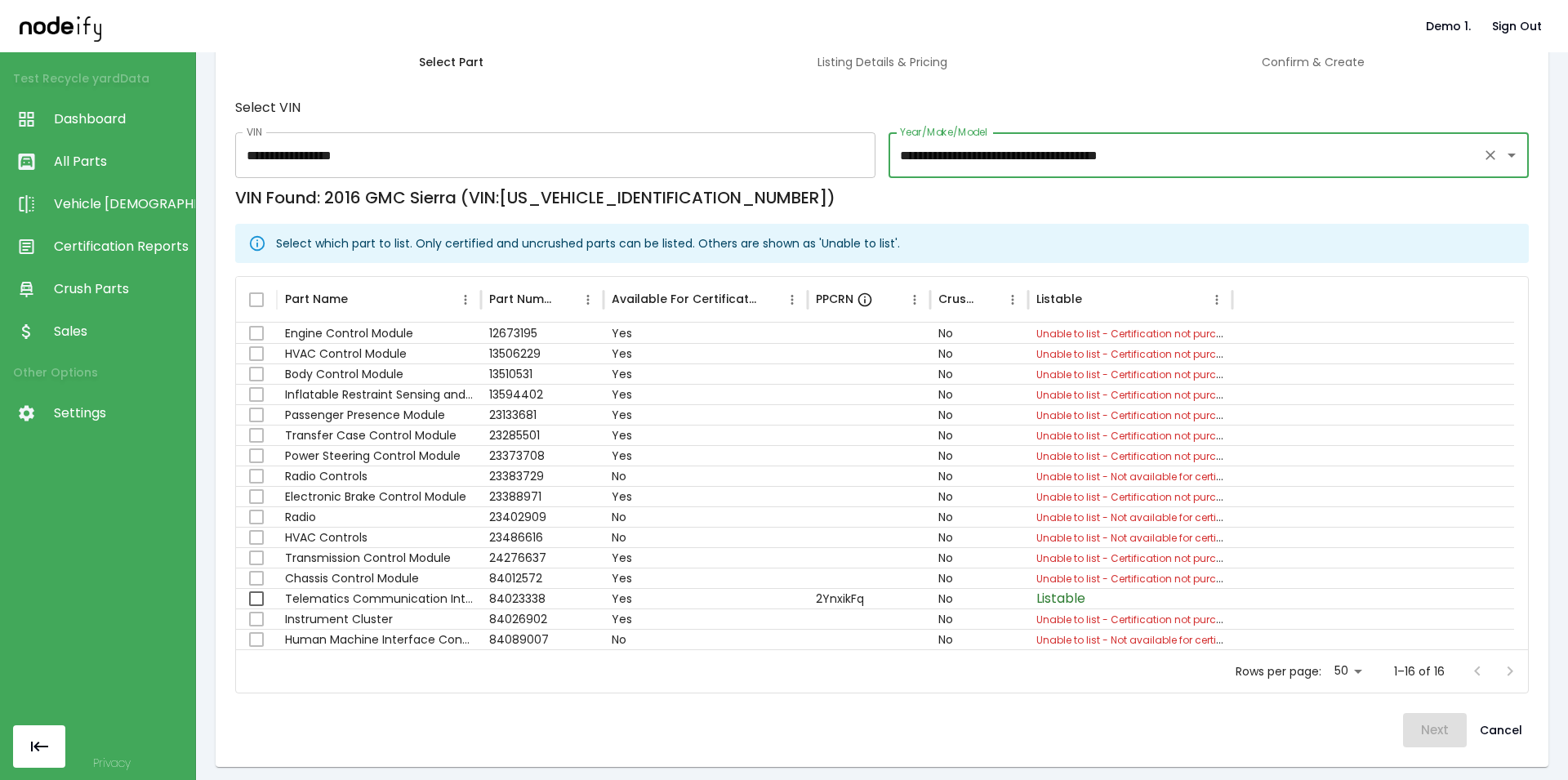
scroll to position [116, 0]
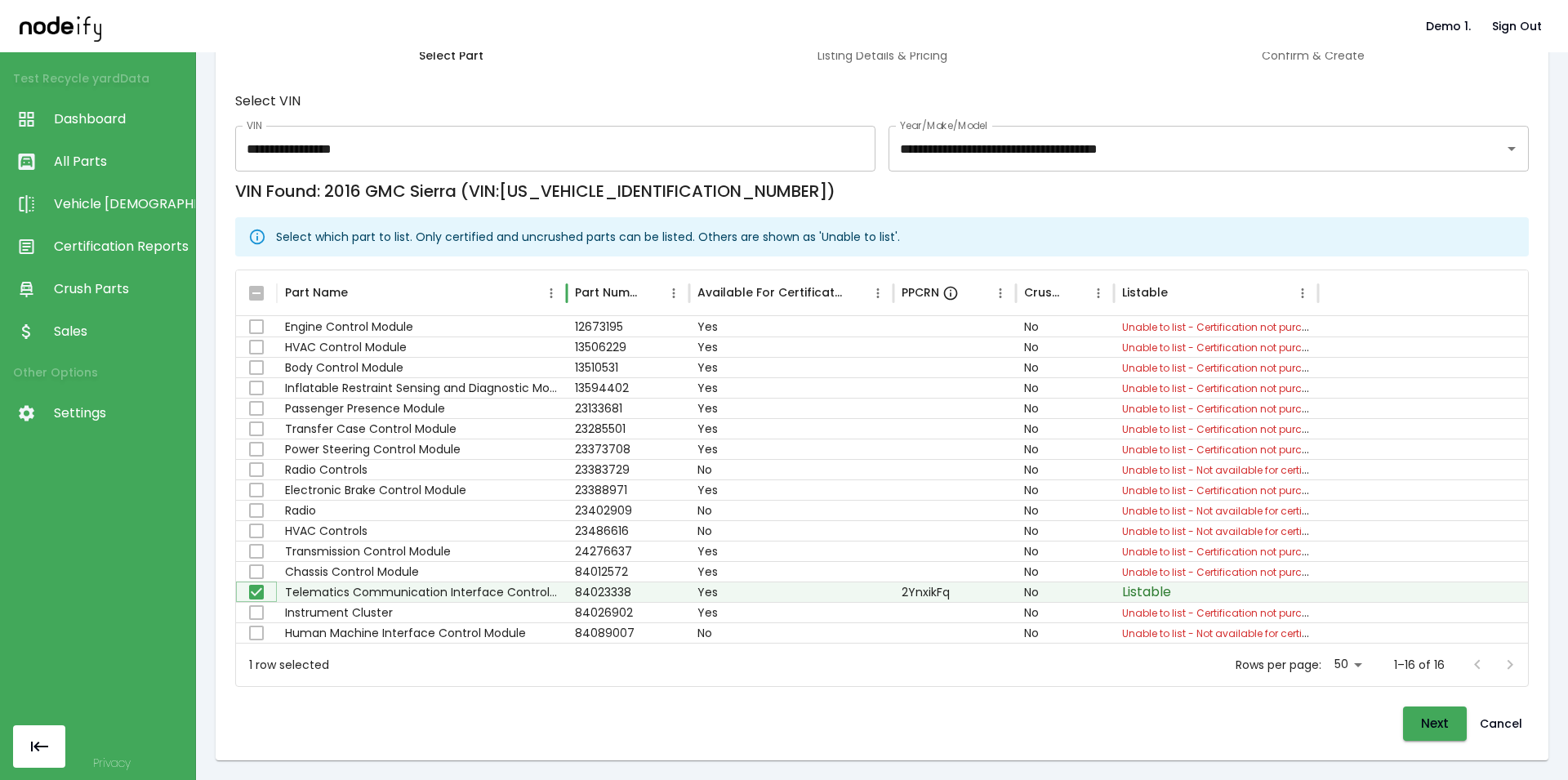
drag, startPoint x: 481, startPoint y: 296, endPoint x: 603, endPoint y: 300, distance: 122.1
click at [570, 299] on div at bounding box center [567, 293] width 8 height 46
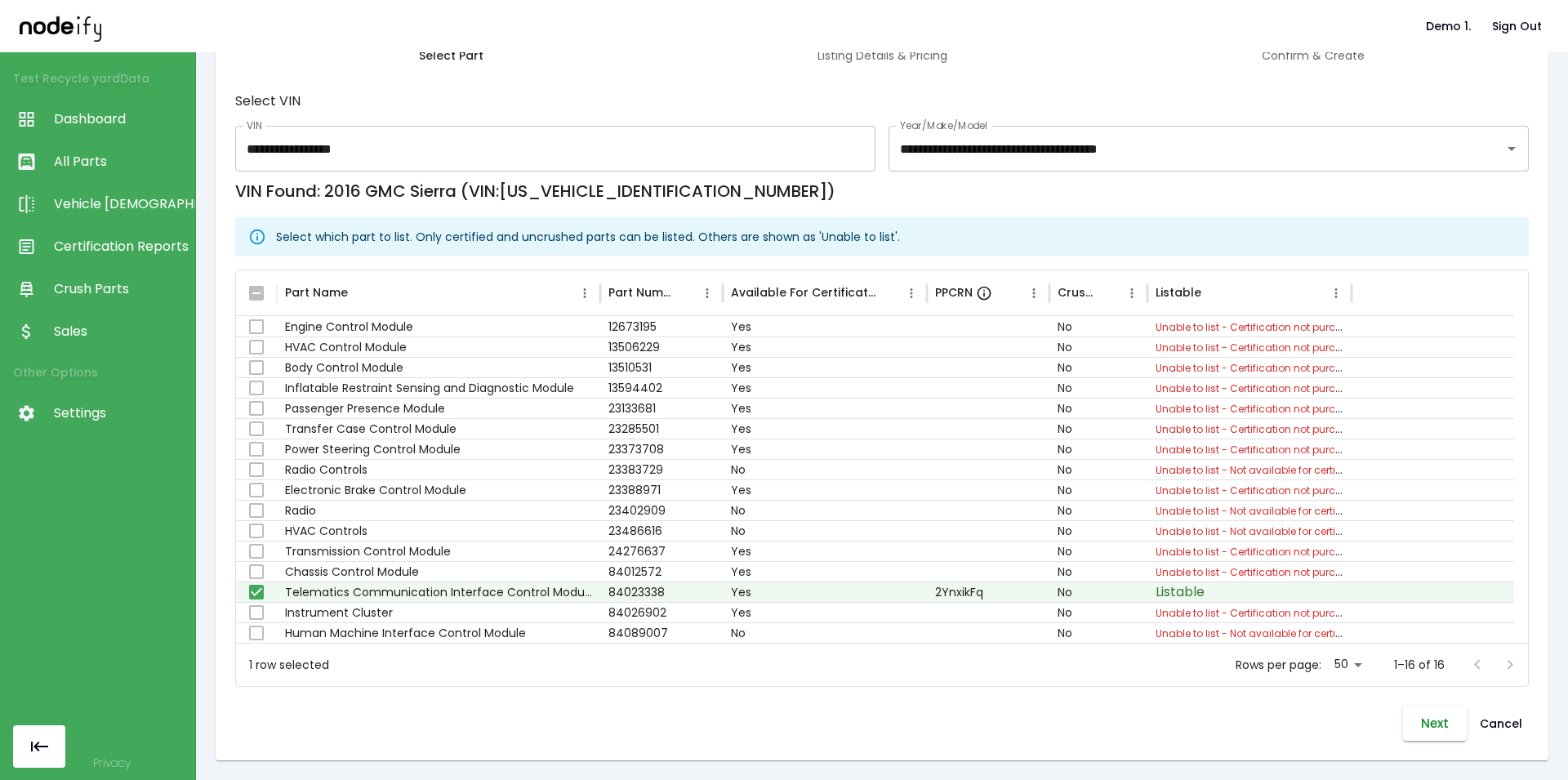
click at [1420, 733] on button "Next" at bounding box center [1434, 723] width 63 height 35
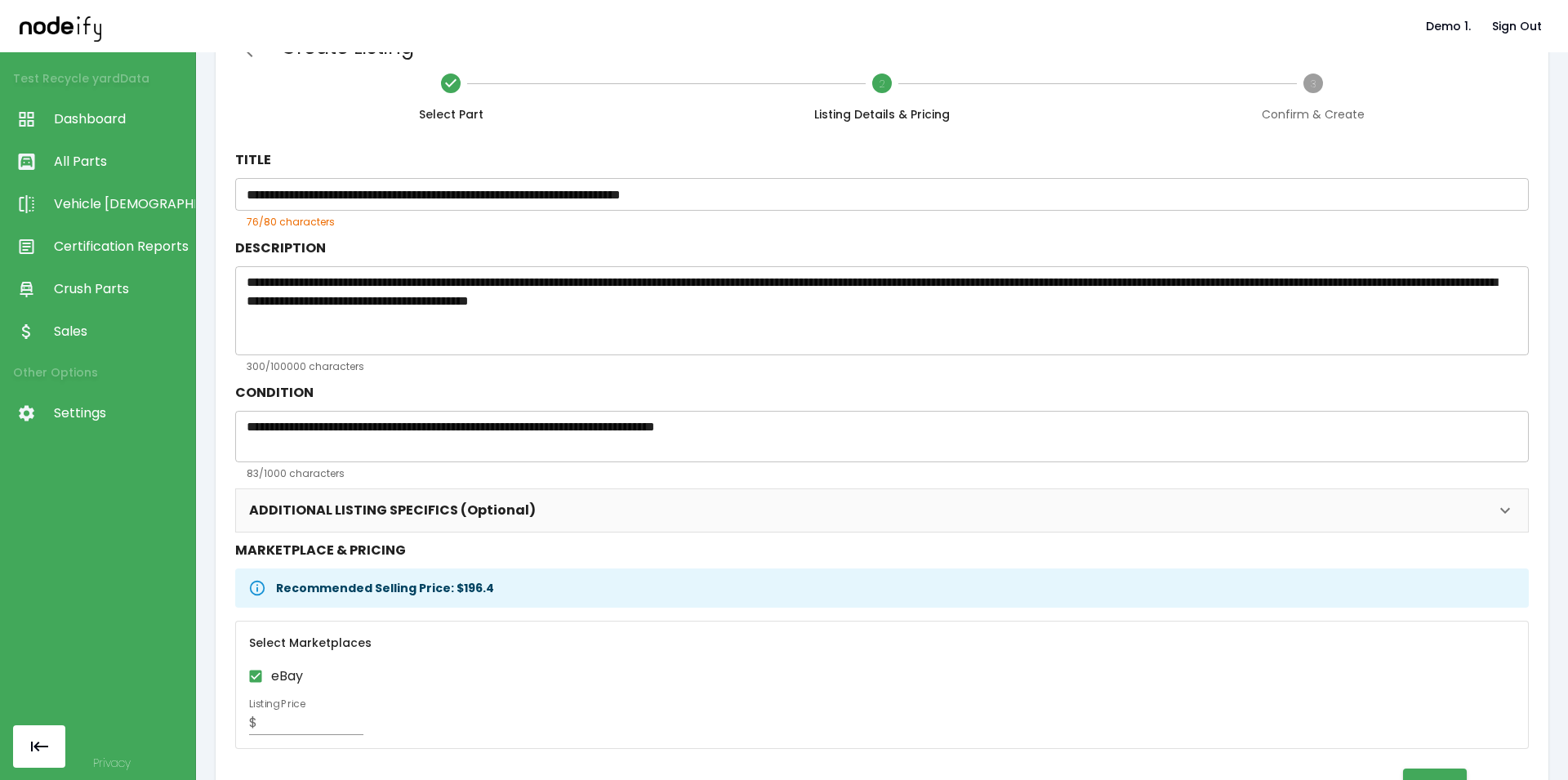
scroll to position [119, 0]
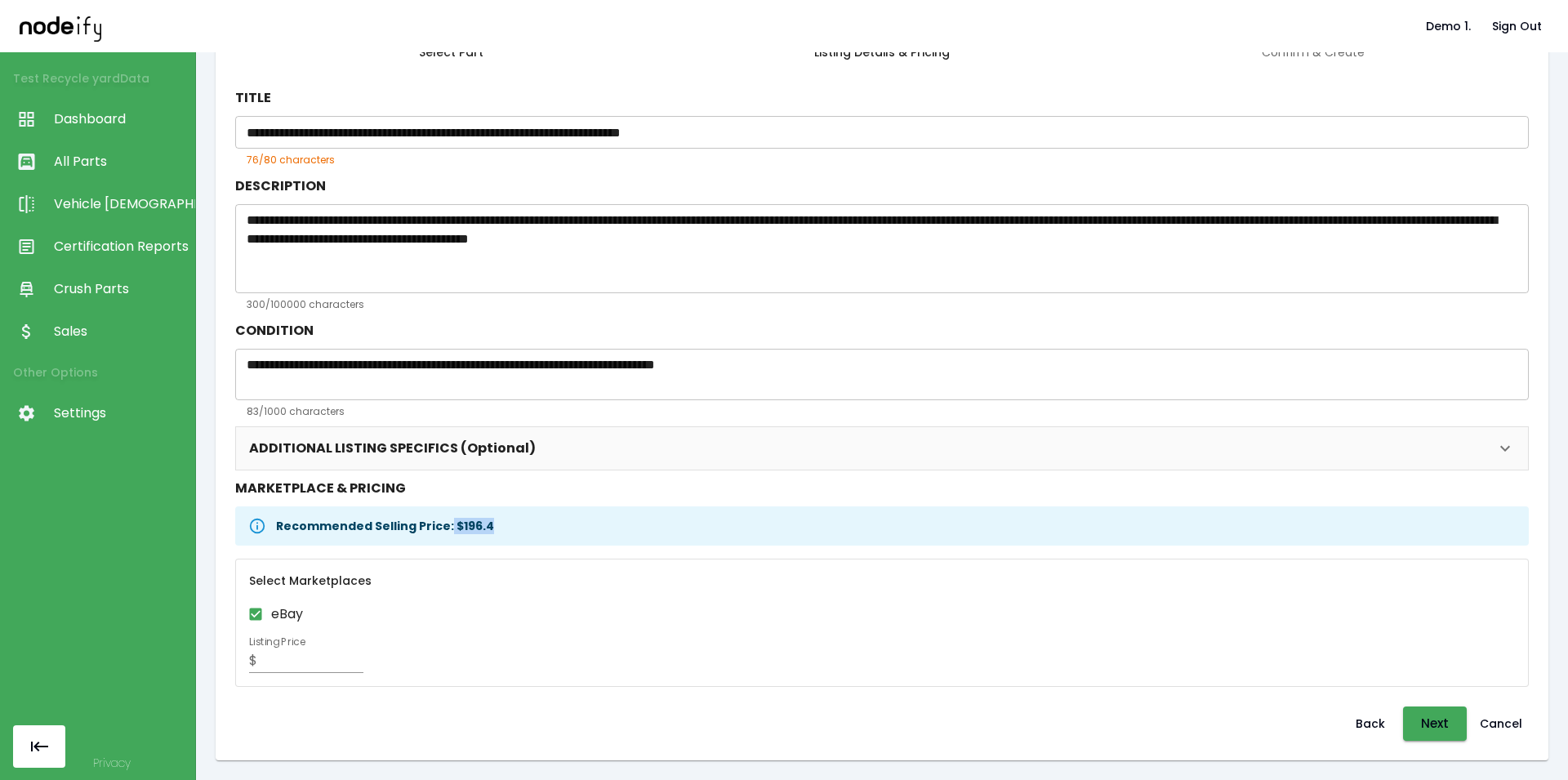
drag, startPoint x: 442, startPoint y: 530, endPoint x: 486, endPoint y: 529, distance: 44.0
click at [486, 529] on div "Recommended Selling Price: $ 196.4" at bounding box center [385, 525] width 218 height 30
click at [463, 625] on div "eBay Listing Price $ *****" at bounding box center [882, 635] width 1266 height 74
click at [1435, 732] on button "Next" at bounding box center [1434, 723] width 63 height 35
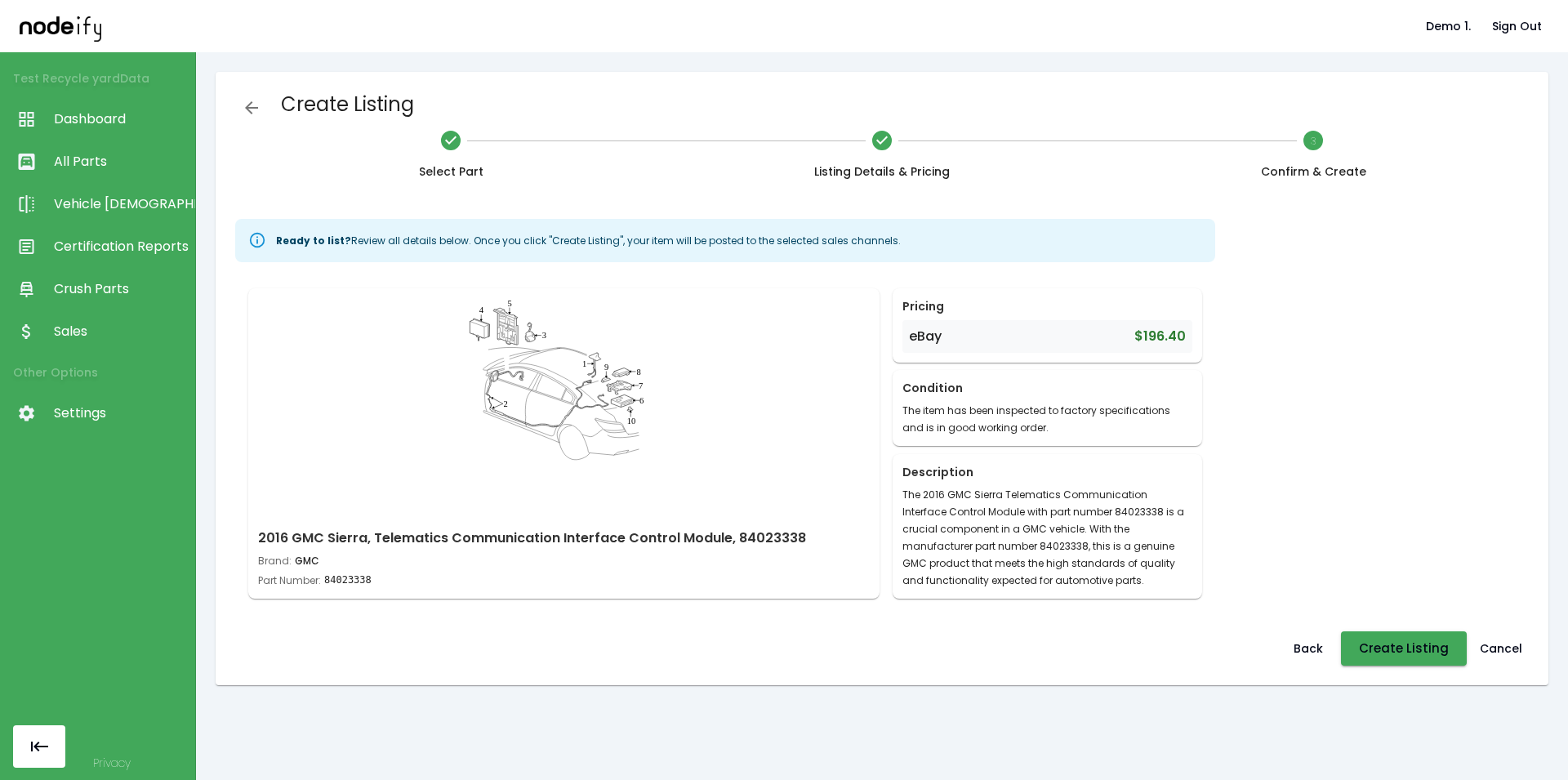
scroll to position [0, 0]
click at [1392, 652] on button "Create Listing" at bounding box center [1403, 648] width 126 height 35
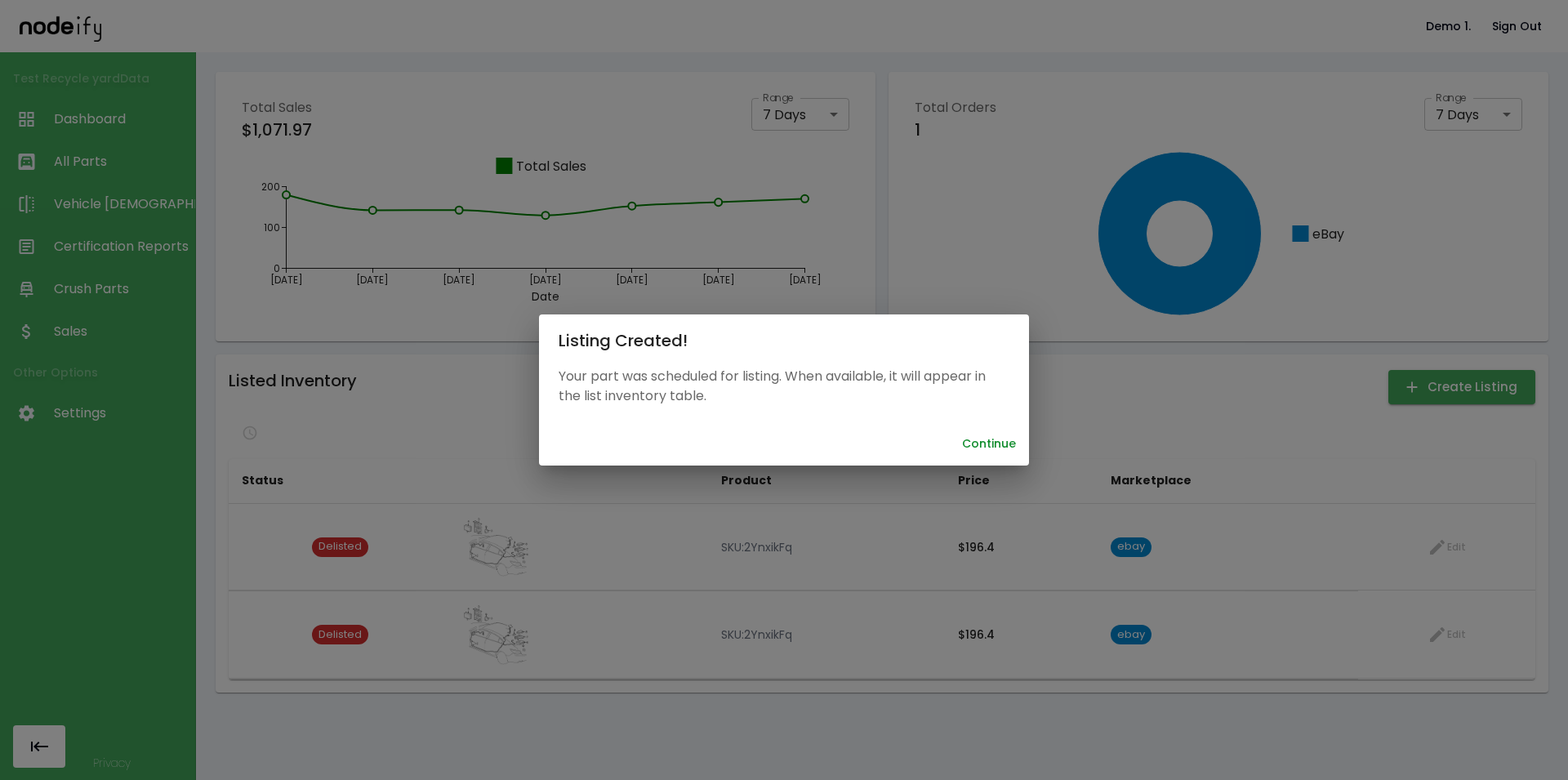
click at [1005, 438] on button "Continue" at bounding box center [988, 444] width 67 height 30
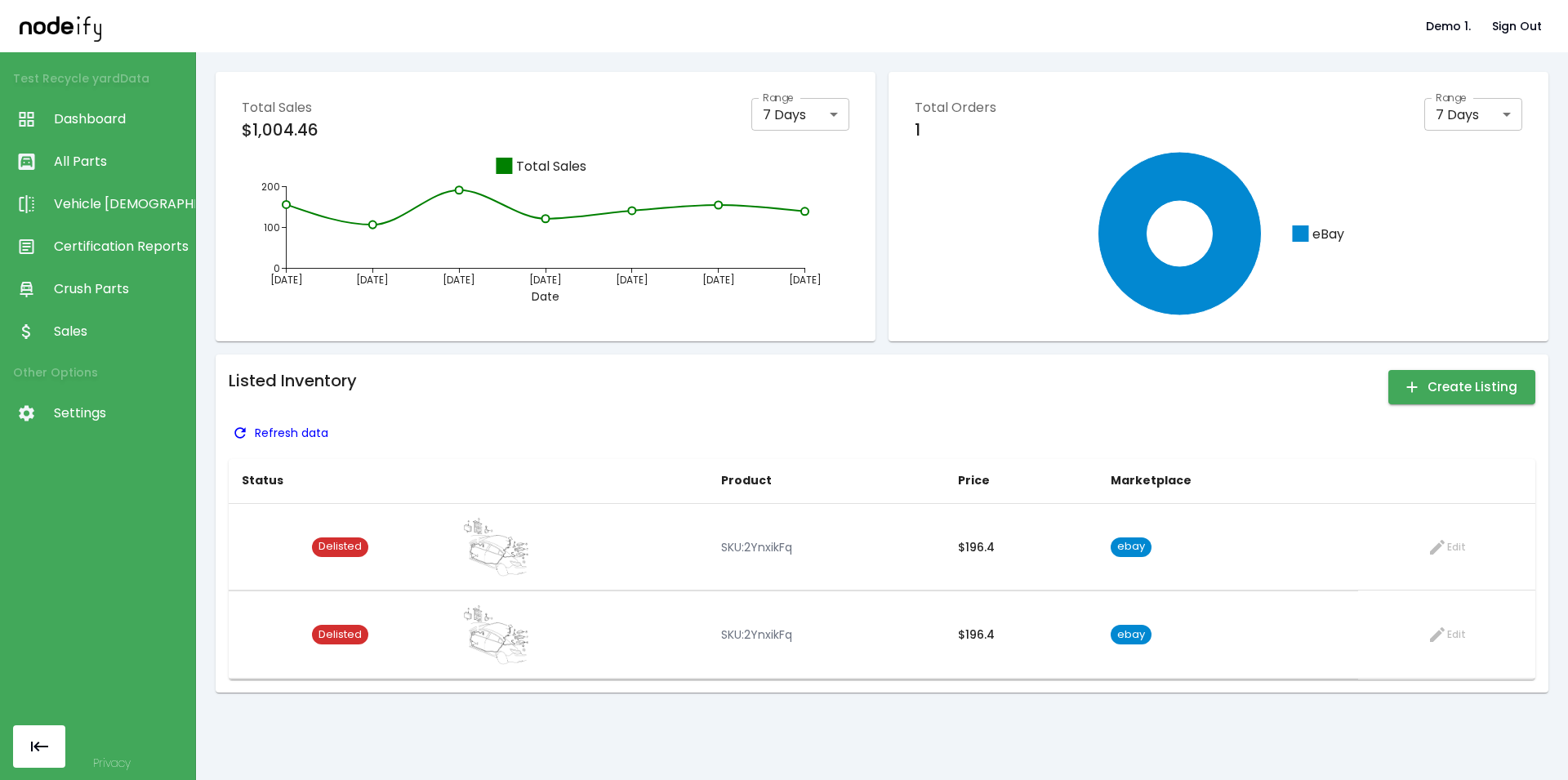
click at [257, 434] on p "Refresh data" at bounding box center [291, 432] width 74 height 16
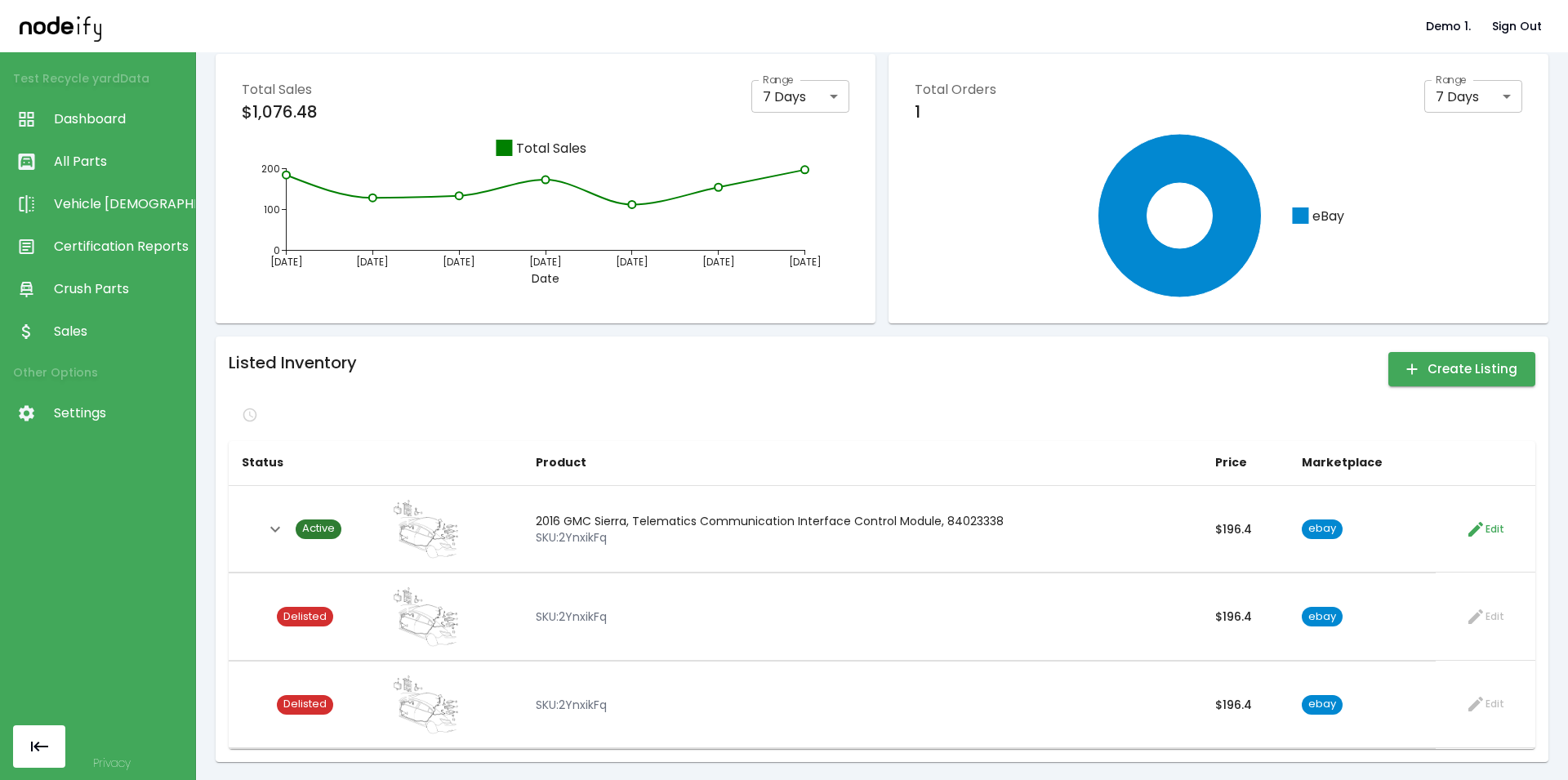
scroll to position [19, 0]
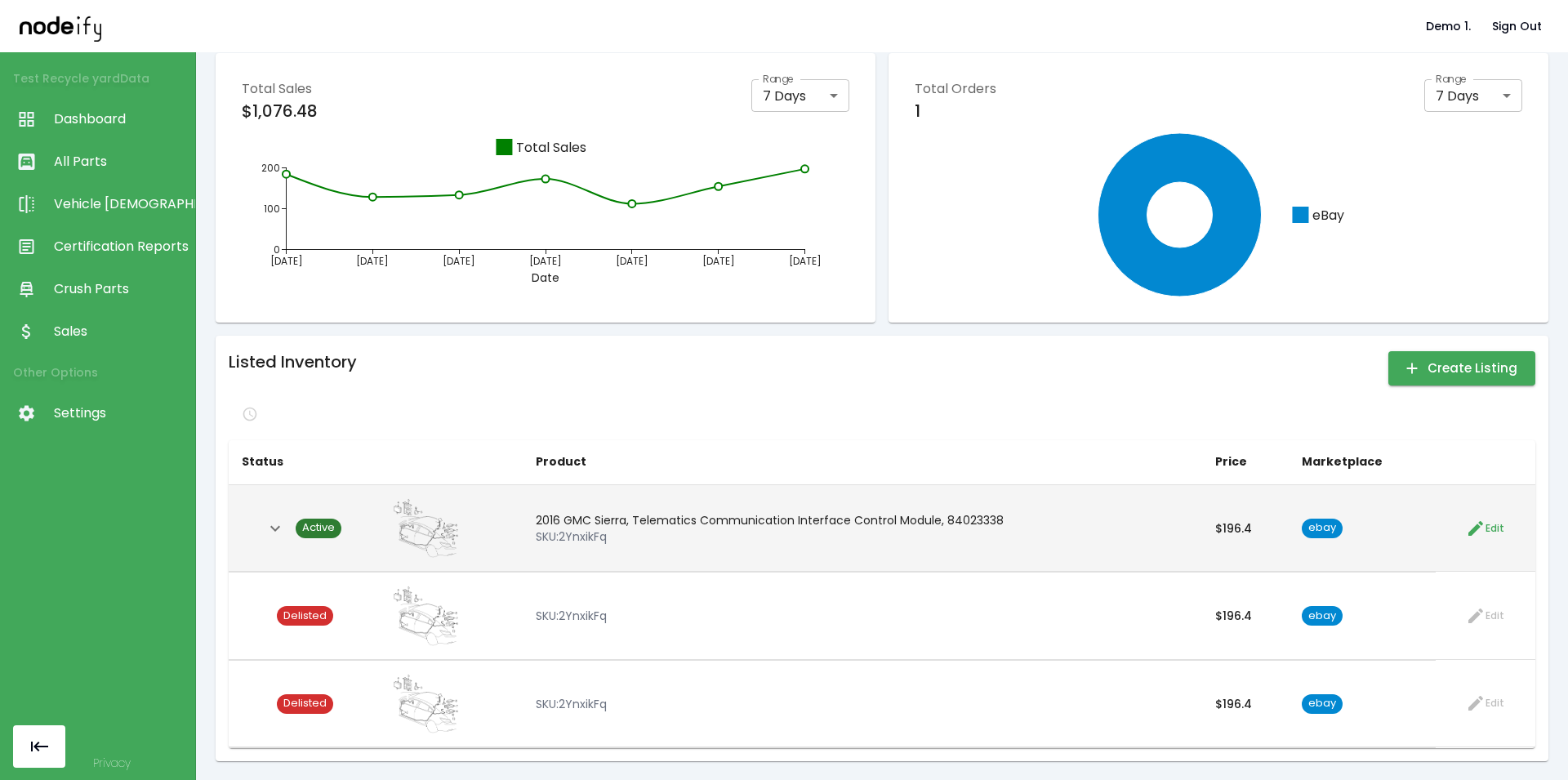
click at [557, 524] on p "2016 GMC Sierra, Telematics Communication Interface Control Module, 84023338" at bounding box center [862, 519] width 653 height 16
click at [322, 531] on span "Active" at bounding box center [318, 528] width 46 height 15
click at [280, 526] on icon "Expand" at bounding box center [275, 527] width 10 height 6
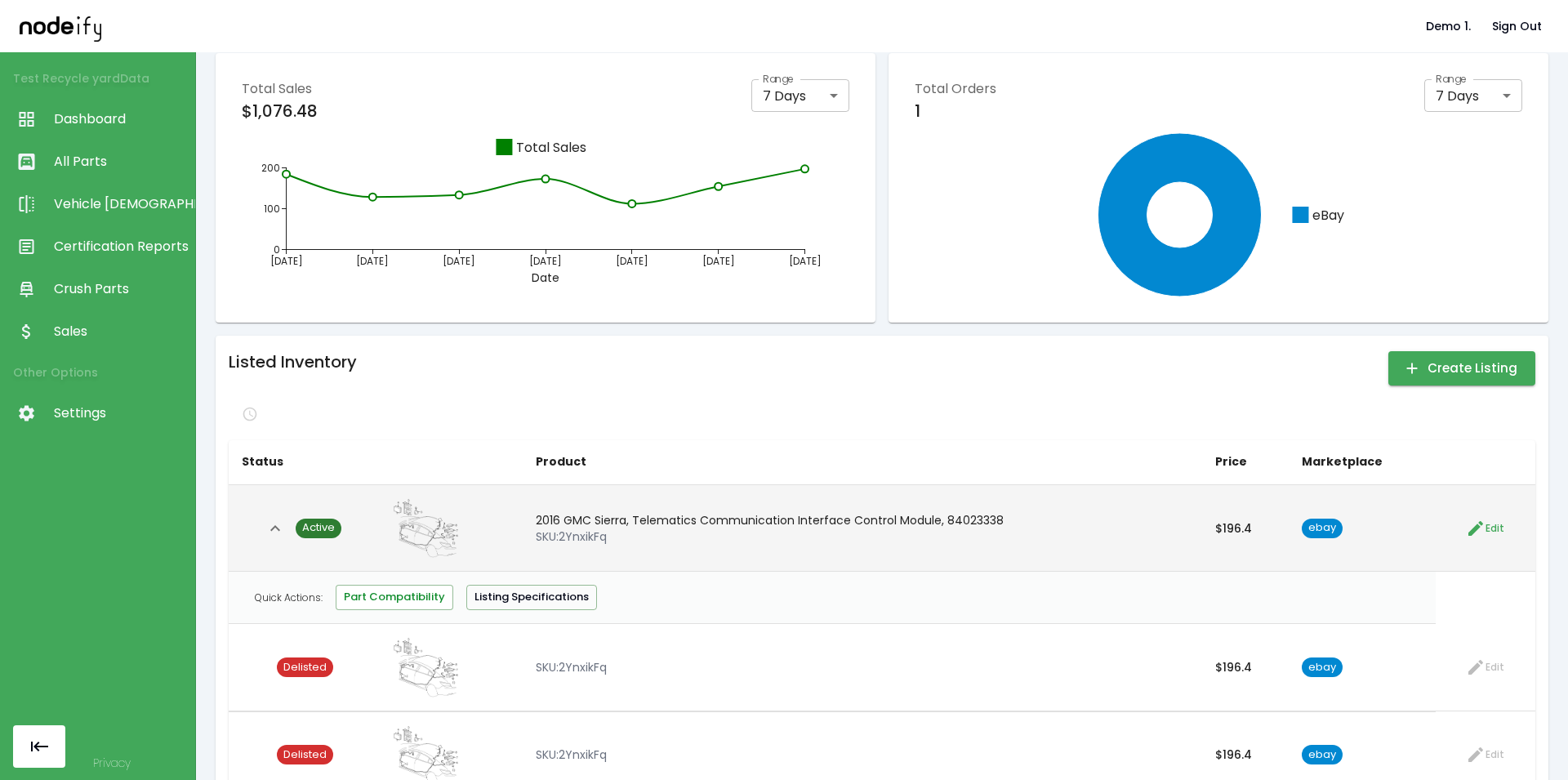
click at [383, 607] on button "Part Compatibility" at bounding box center [394, 597] width 118 height 25
click at [498, 607] on button "Listing Specifications" at bounding box center [531, 597] width 130 height 25
click at [386, 605] on button "Part Compatibility" at bounding box center [394, 597] width 118 height 25
click at [274, 525] on icon "Collapse" at bounding box center [275, 528] width 19 height 19
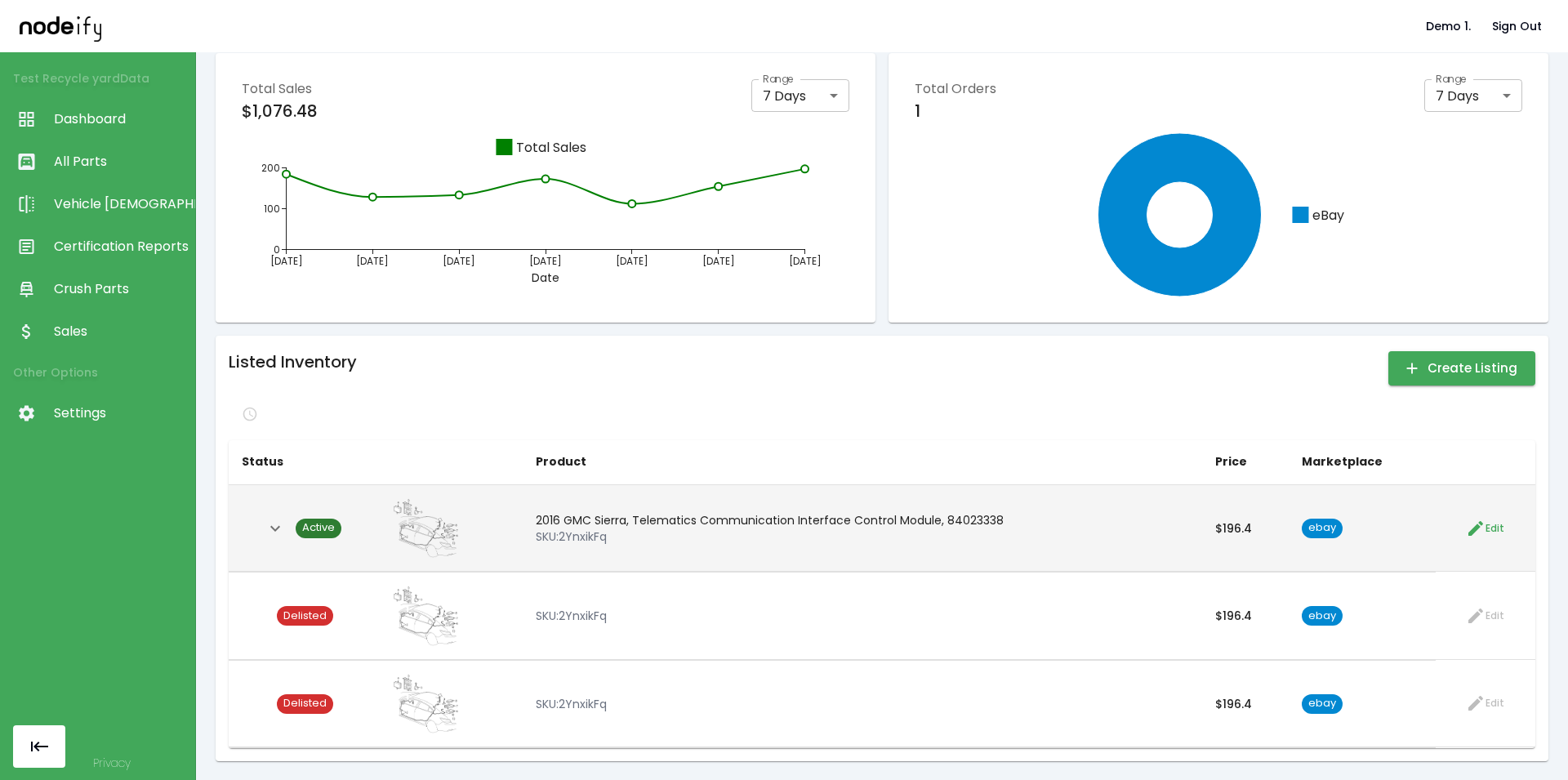
click at [317, 525] on span "Active" at bounding box center [318, 528] width 46 height 15
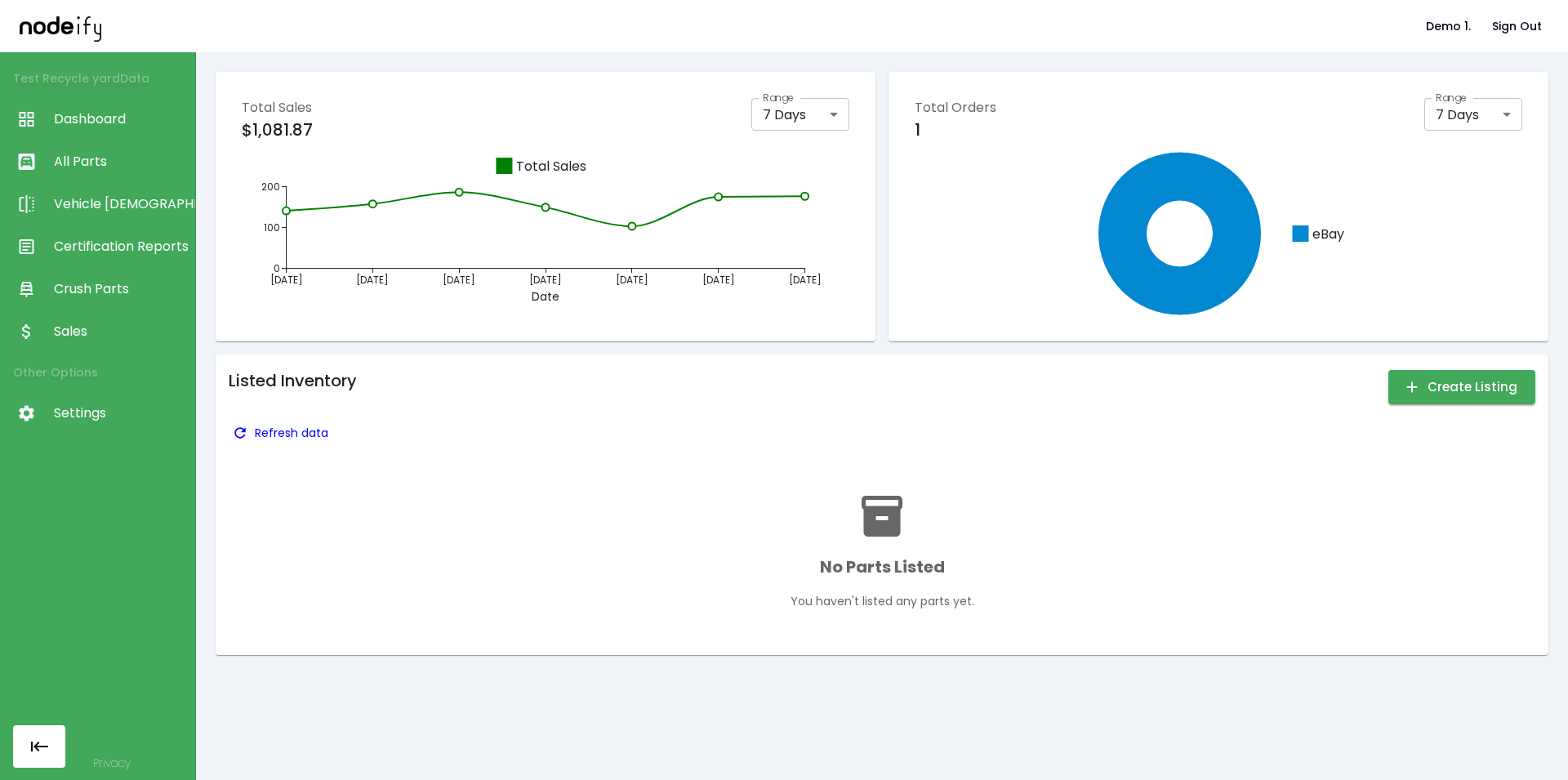
click at [245, 438] on icon "button" at bounding box center [239, 432] width 16 height 16
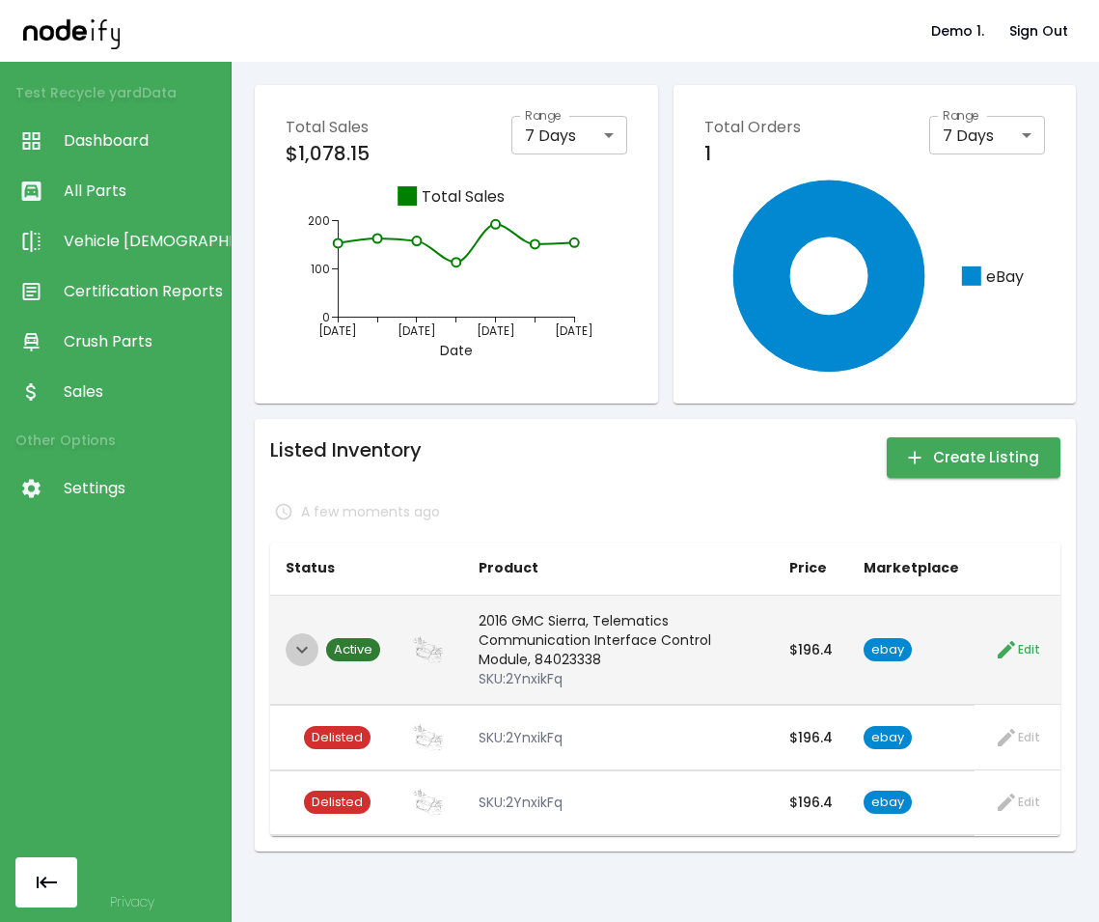
click at [292, 651] on icon "Expand" at bounding box center [301, 649] width 23 height 23
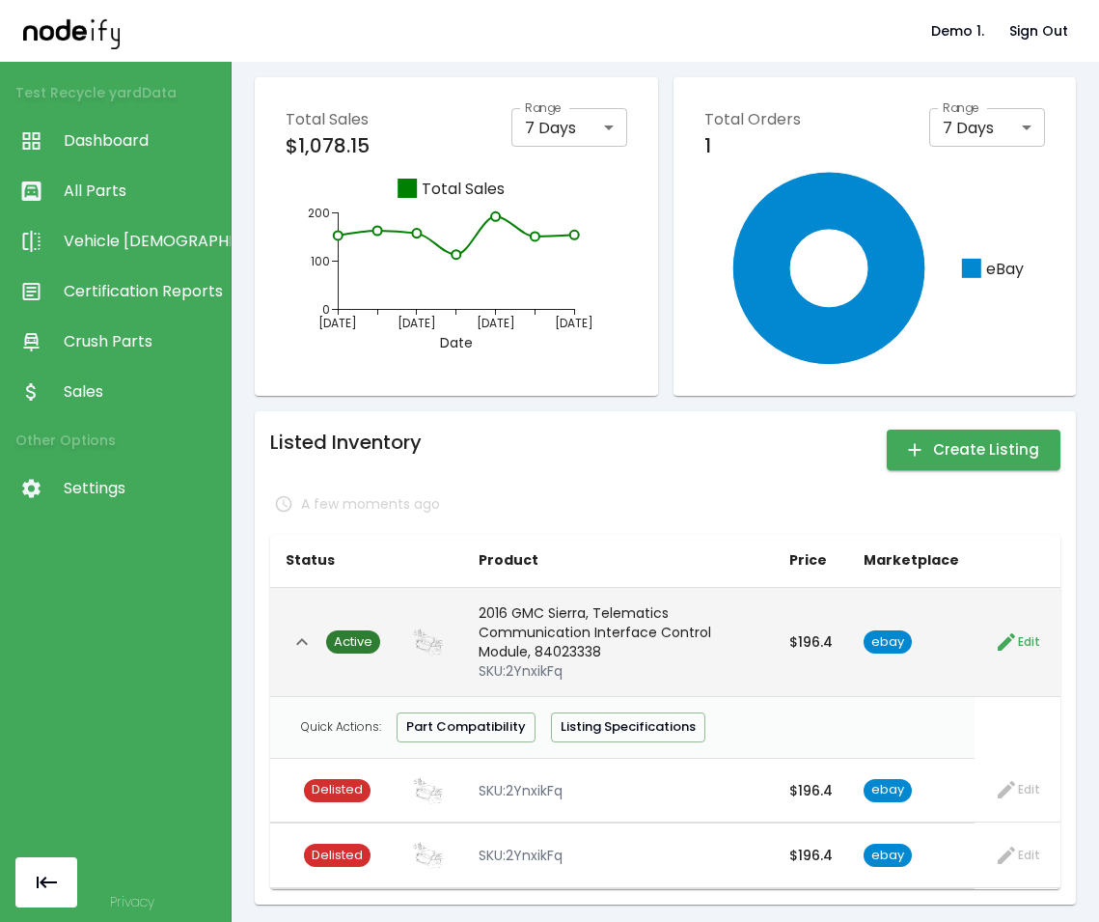
scroll to position [14, 0]
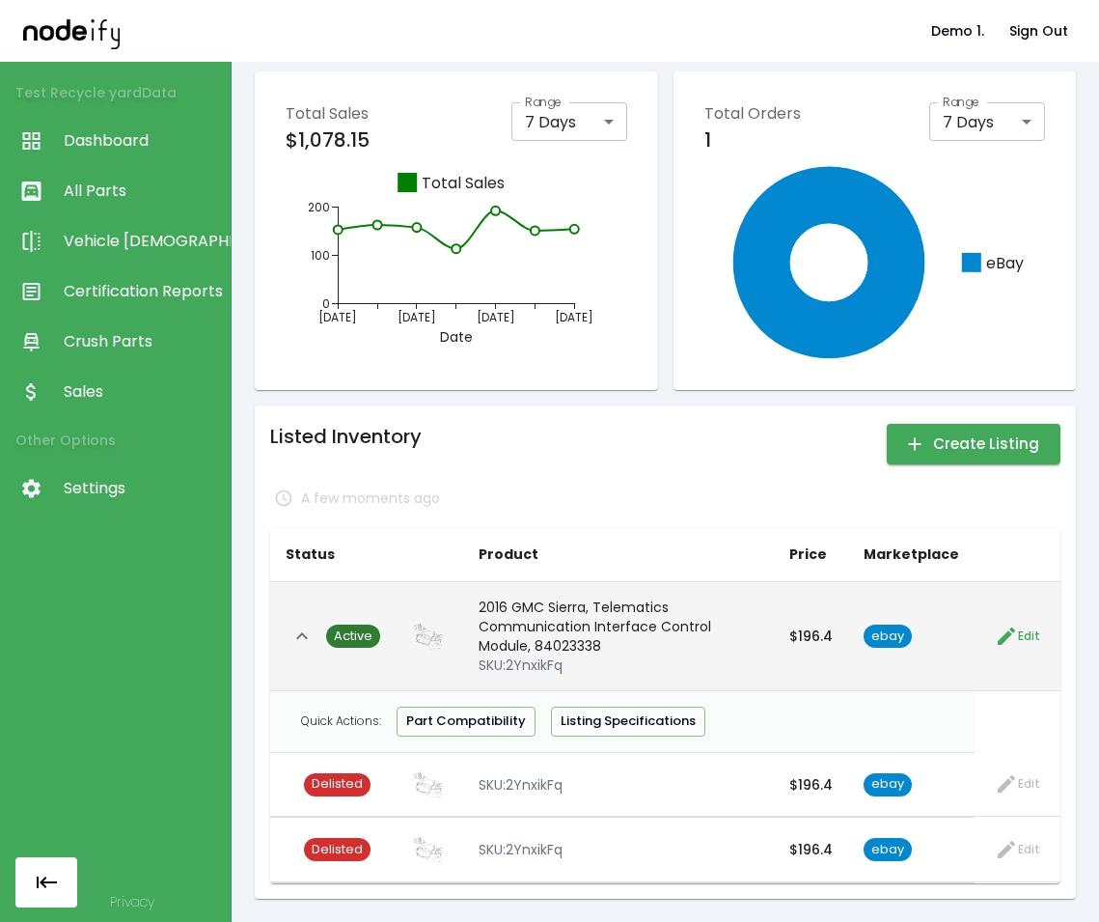
click at [362, 635] on span "Active" at bounding box center [353, 636] width 54 height 18
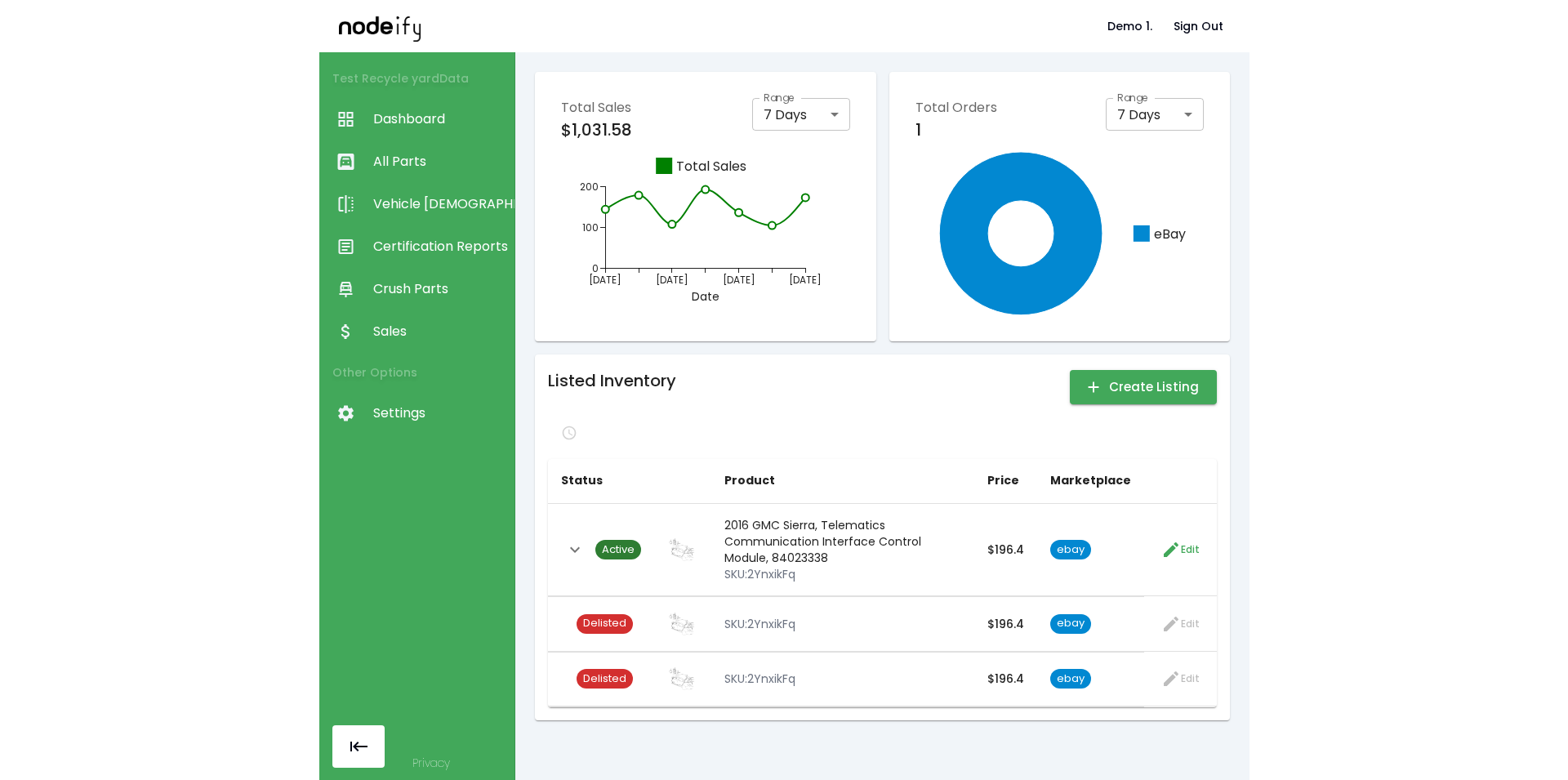
scroll to position [12, 0]
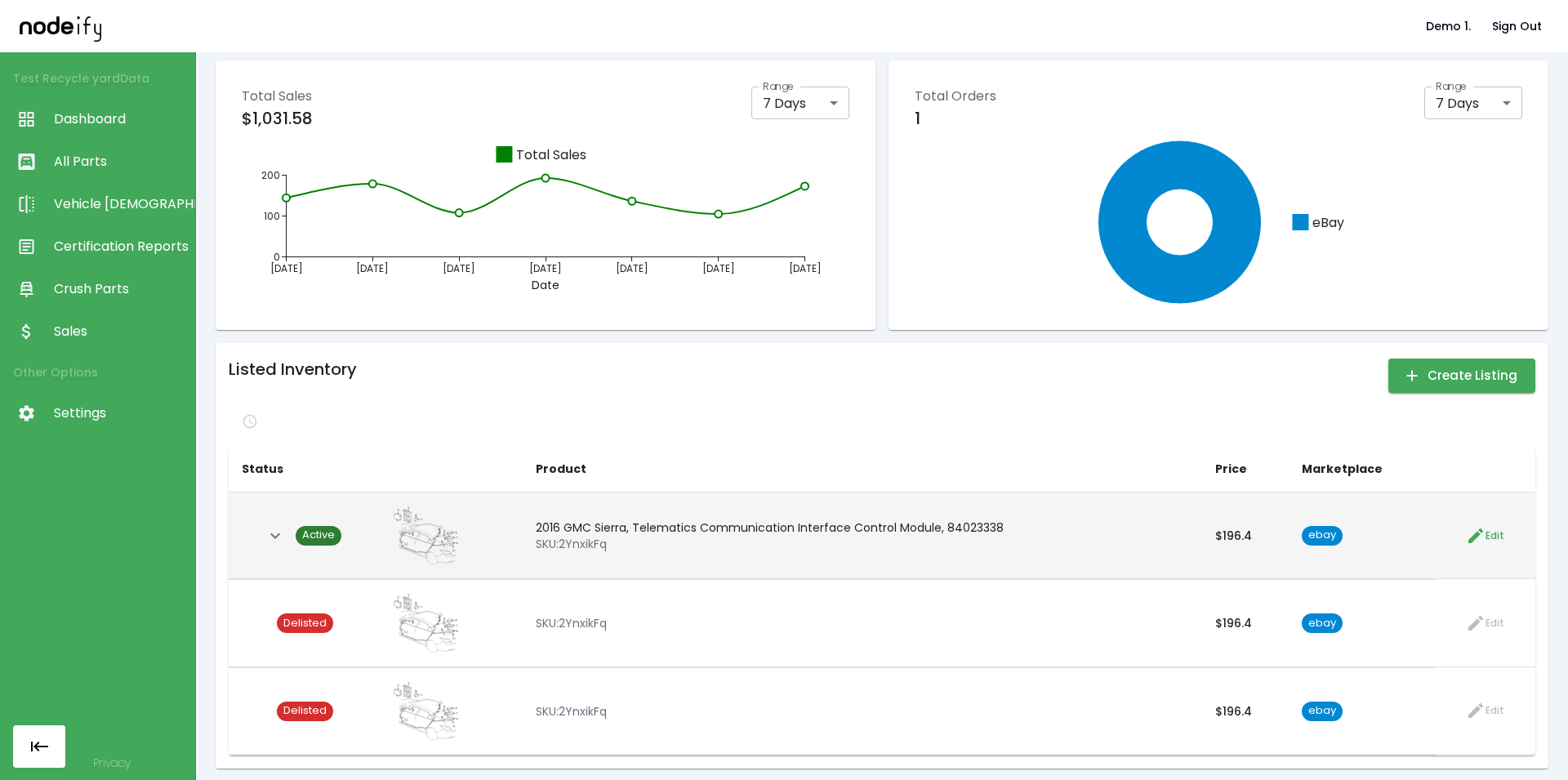
click at [929, 538] on span "ebay" at bounding box center [1322, 535] width 41 height 15
click at [265, 534] on button "Expand" at bounding box center [275, 536] width 28 height 28
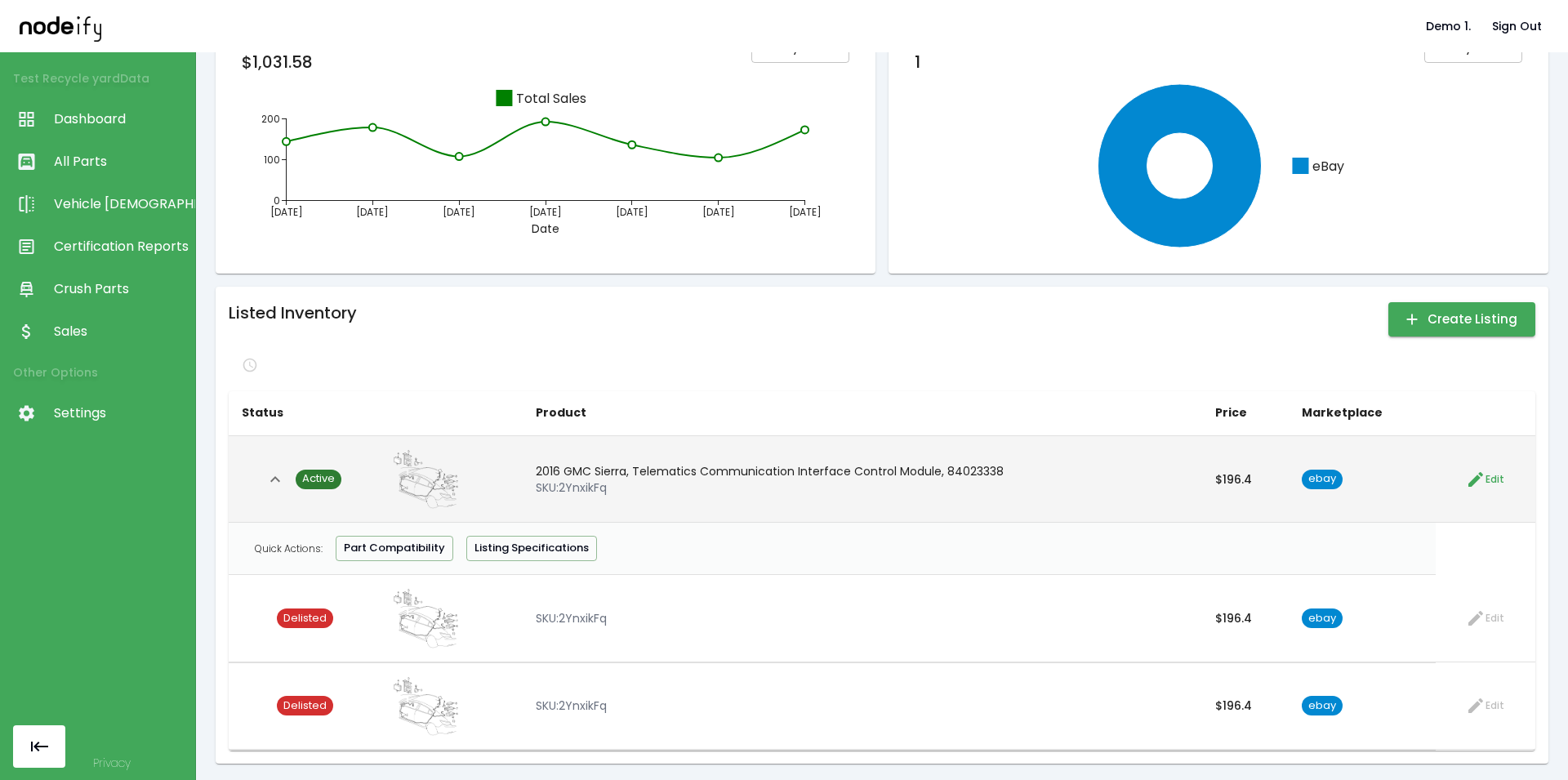
scroll to position [70, 0]
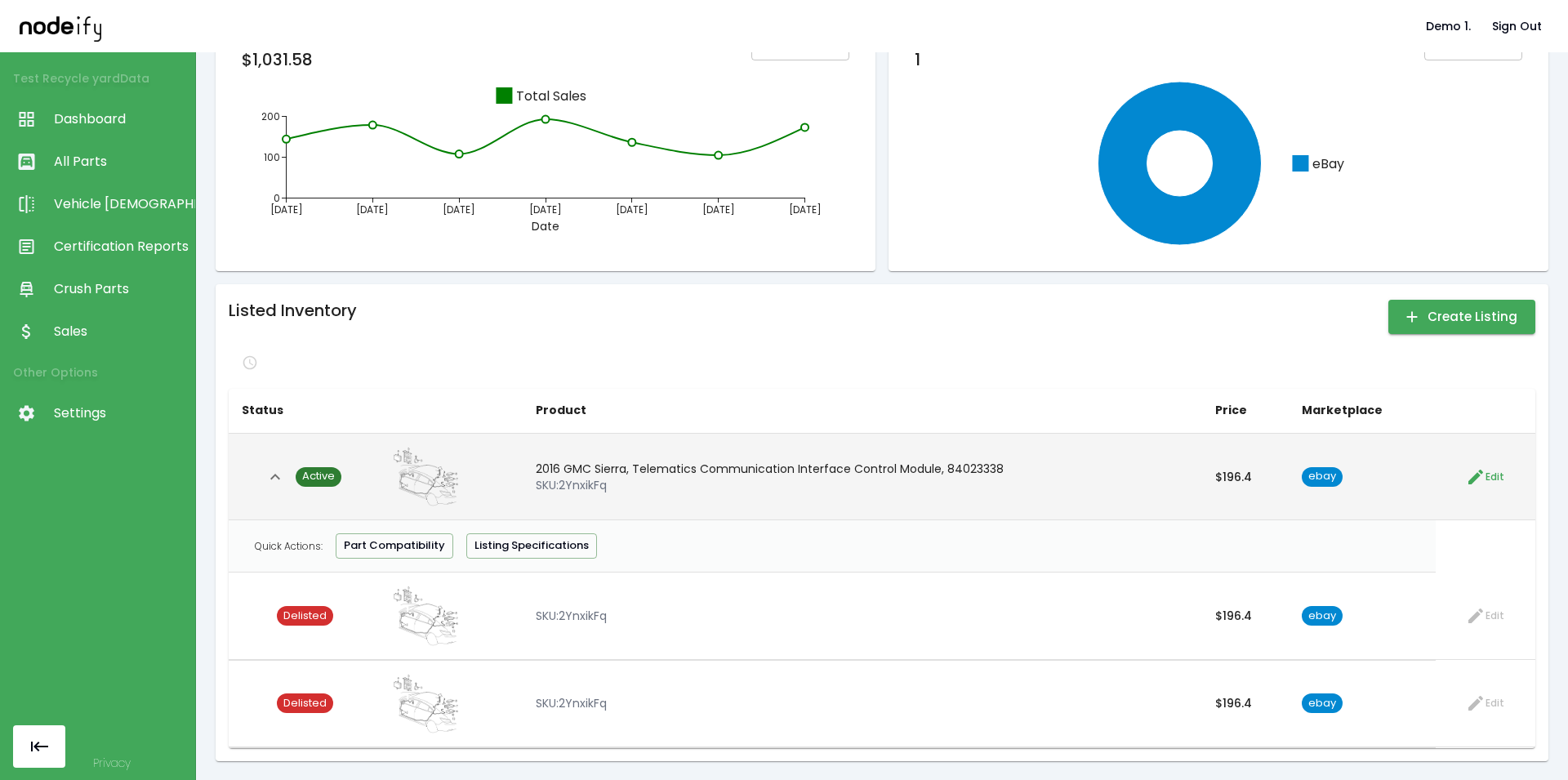
click at [290, 476] on link "Active" at bounding box center [316, 476] width 52 height 19
click at [284, 477] on icon "Collapse" at bounding box center [275, 476] width 19 height 19
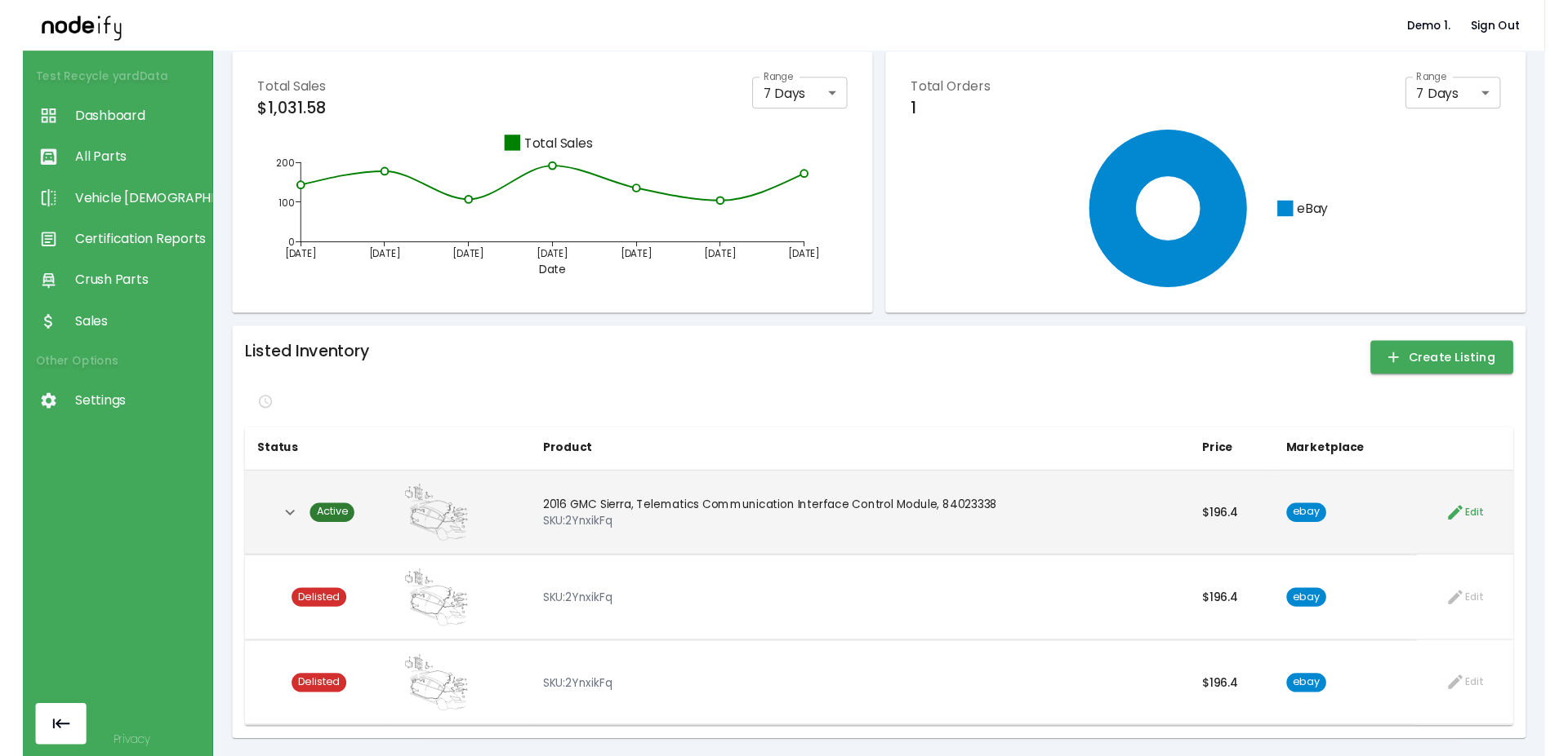
scroll to position [0, 0]
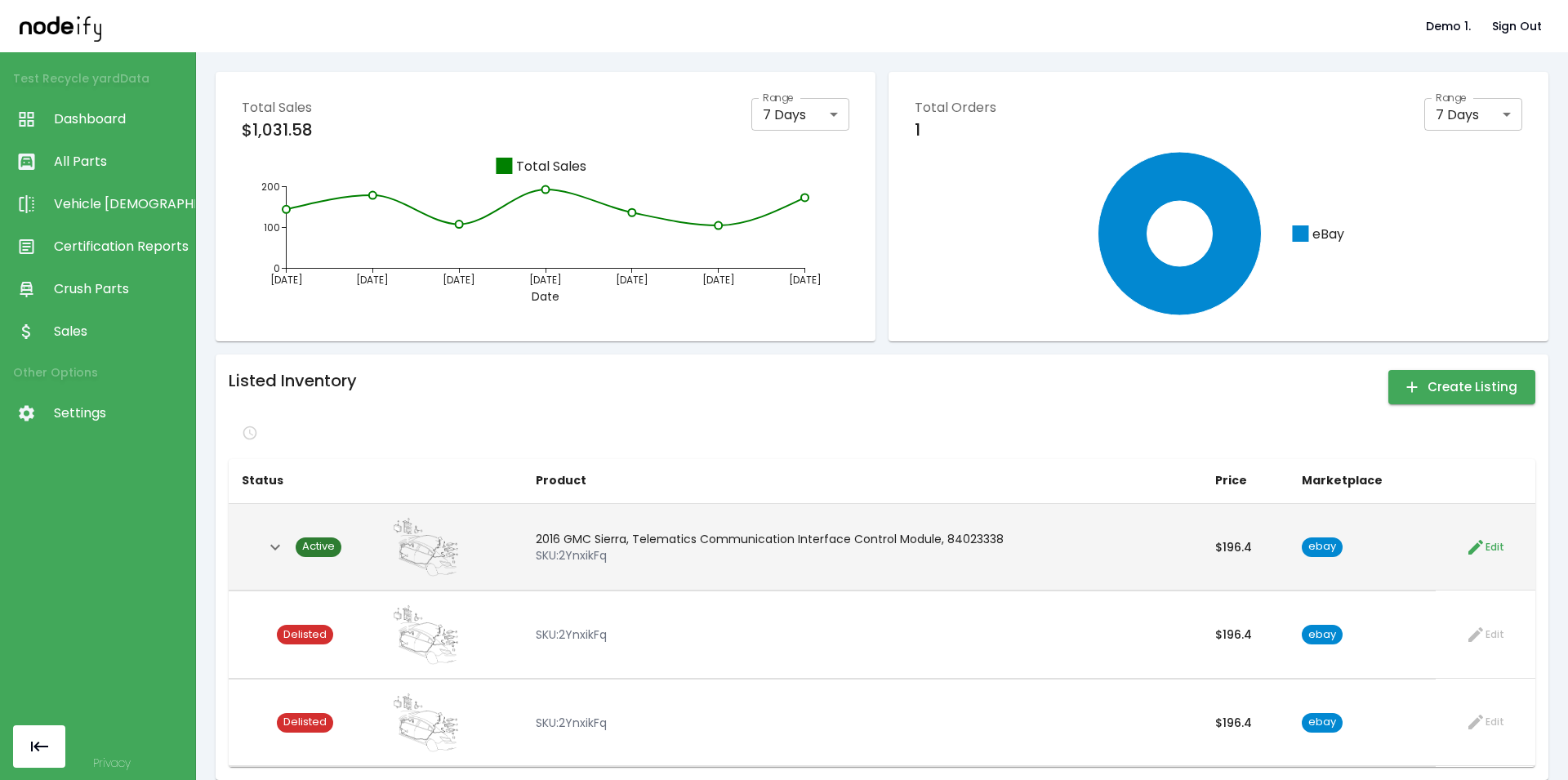
click at [301, 545] on span "Active" at bounding box center [318, 547] width 46 height 15
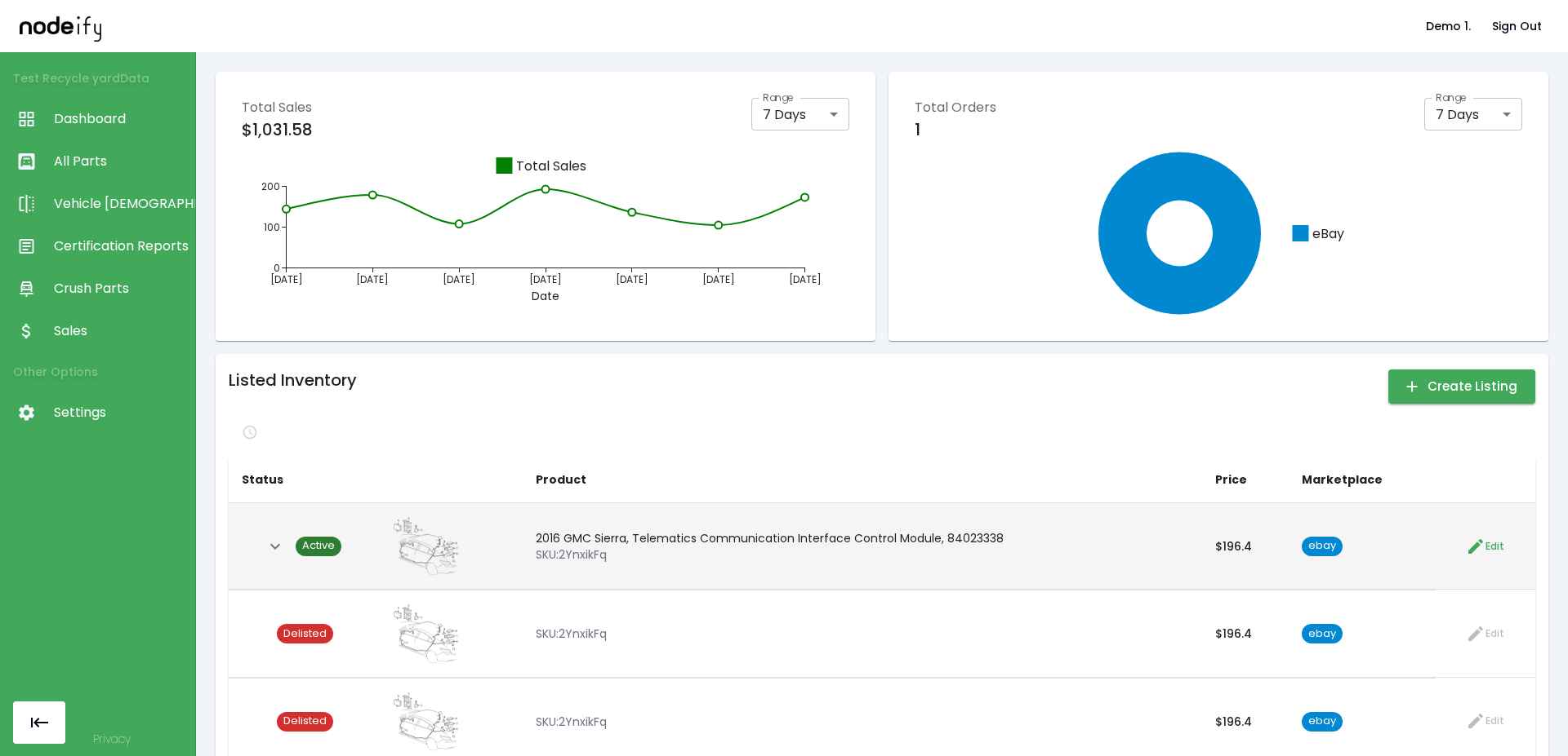
click at [929, 543] on icon "button" at bounding box center [1475, 546] width 19 height 19
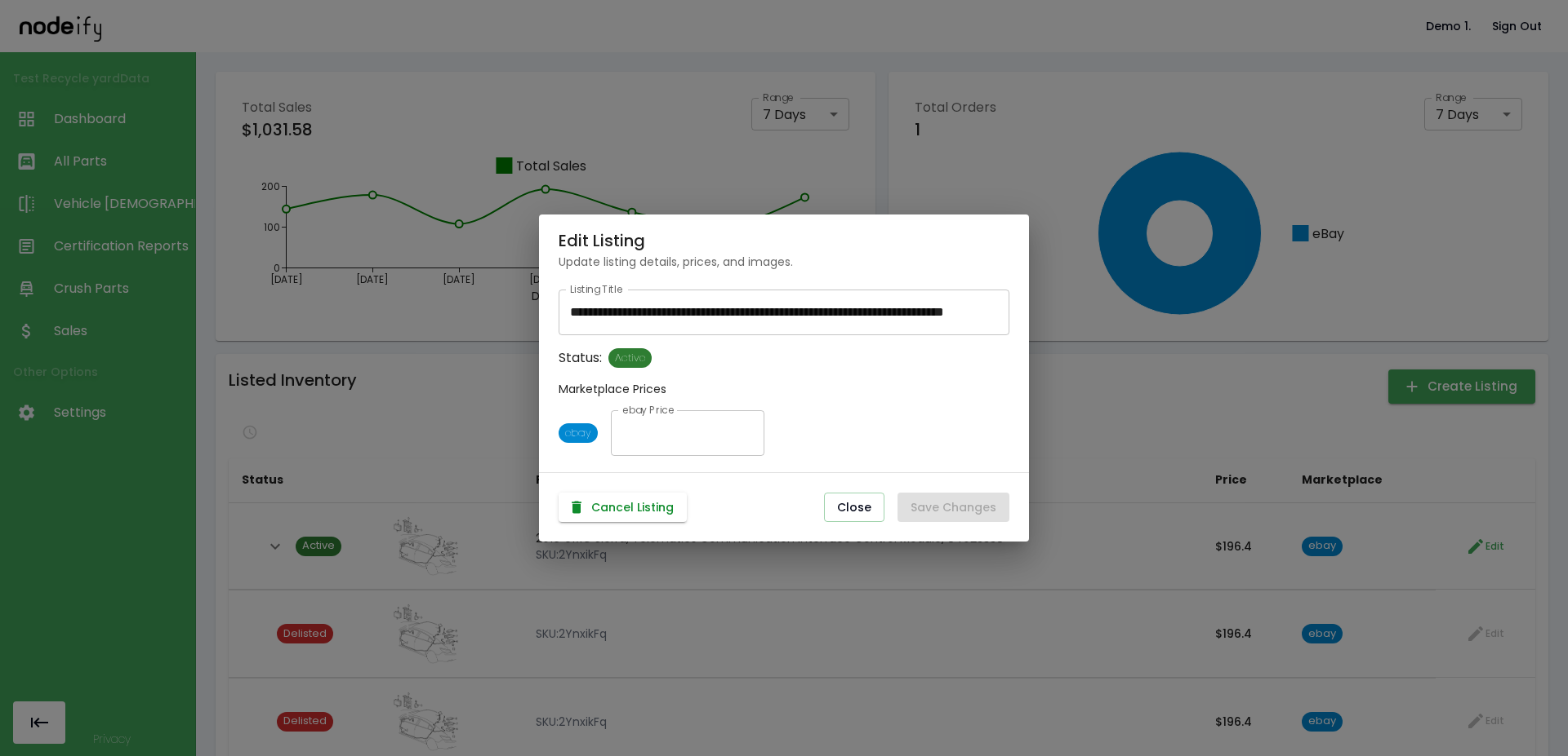
click at [618, 503] on button "Cancel Listing" at bounding box center [622, 508] width 128 height 30
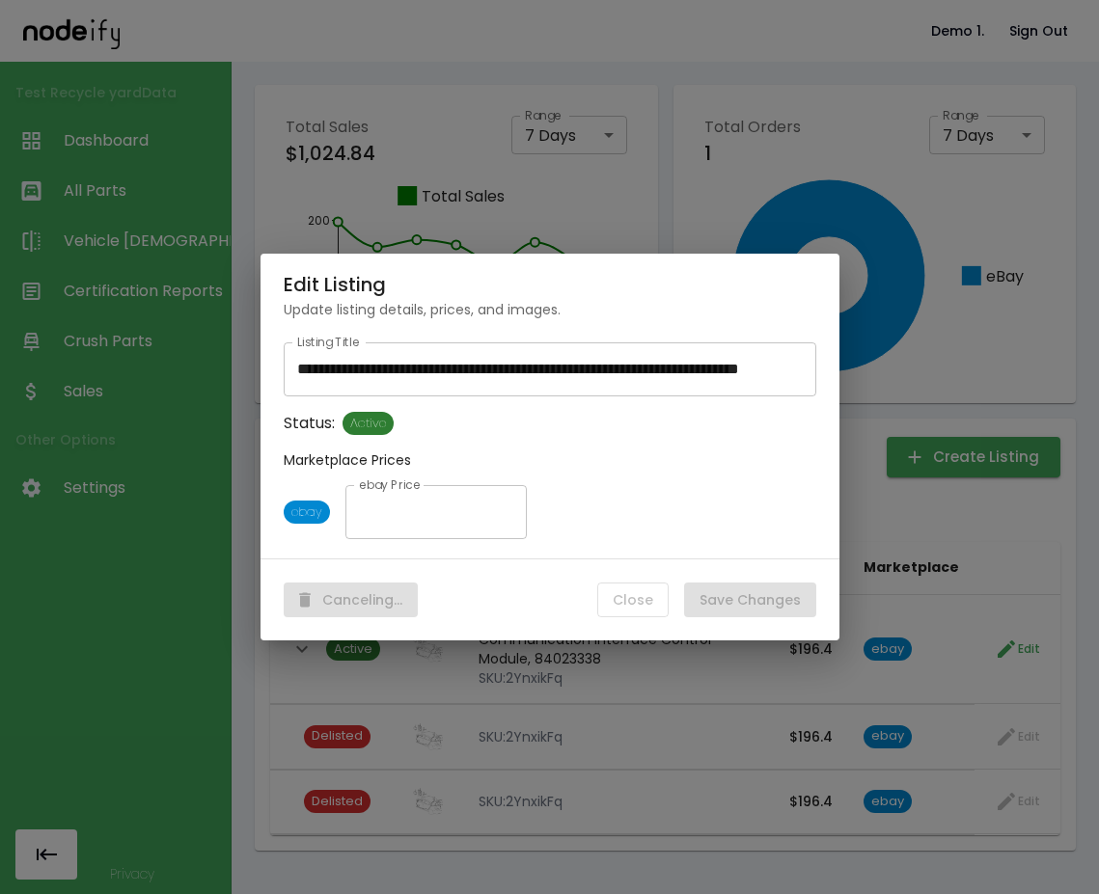
click at [1095, 203] on div "**********" at bounding box center [549, 447] width 1099 height 894
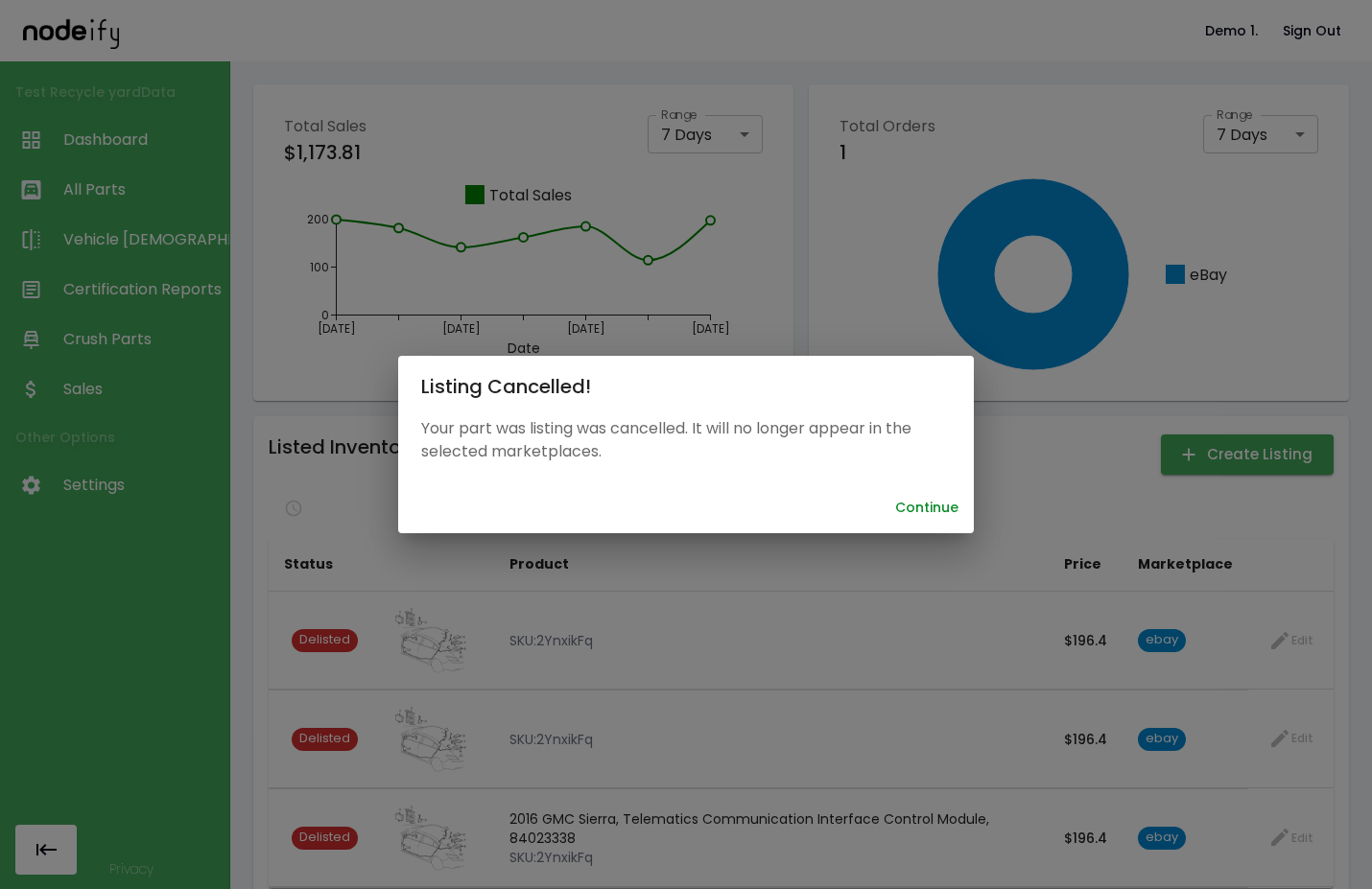
click at [940, 506] on button "Continue" at bounding box center [927, 508] width 79 height 36
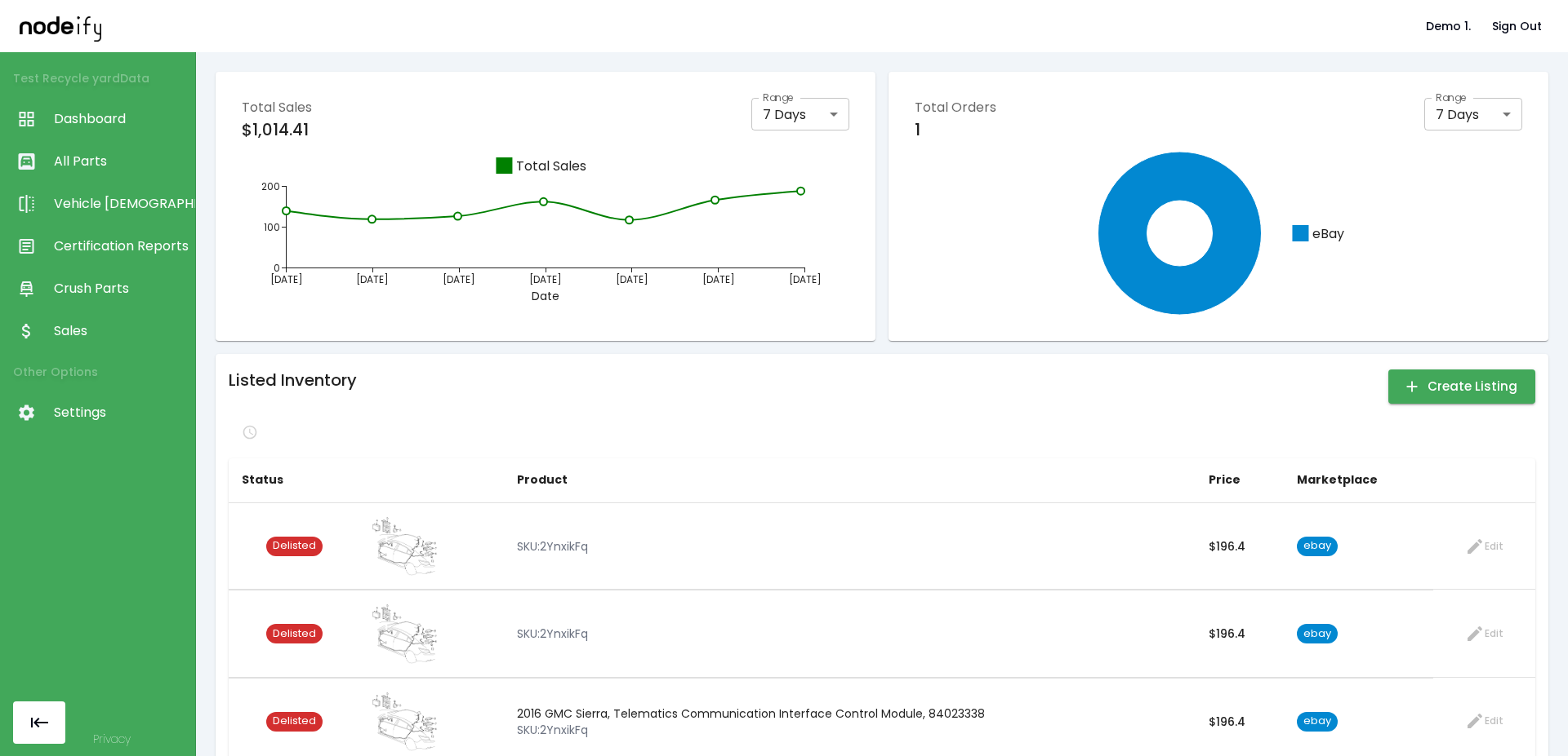
scroll to position [41, 0]
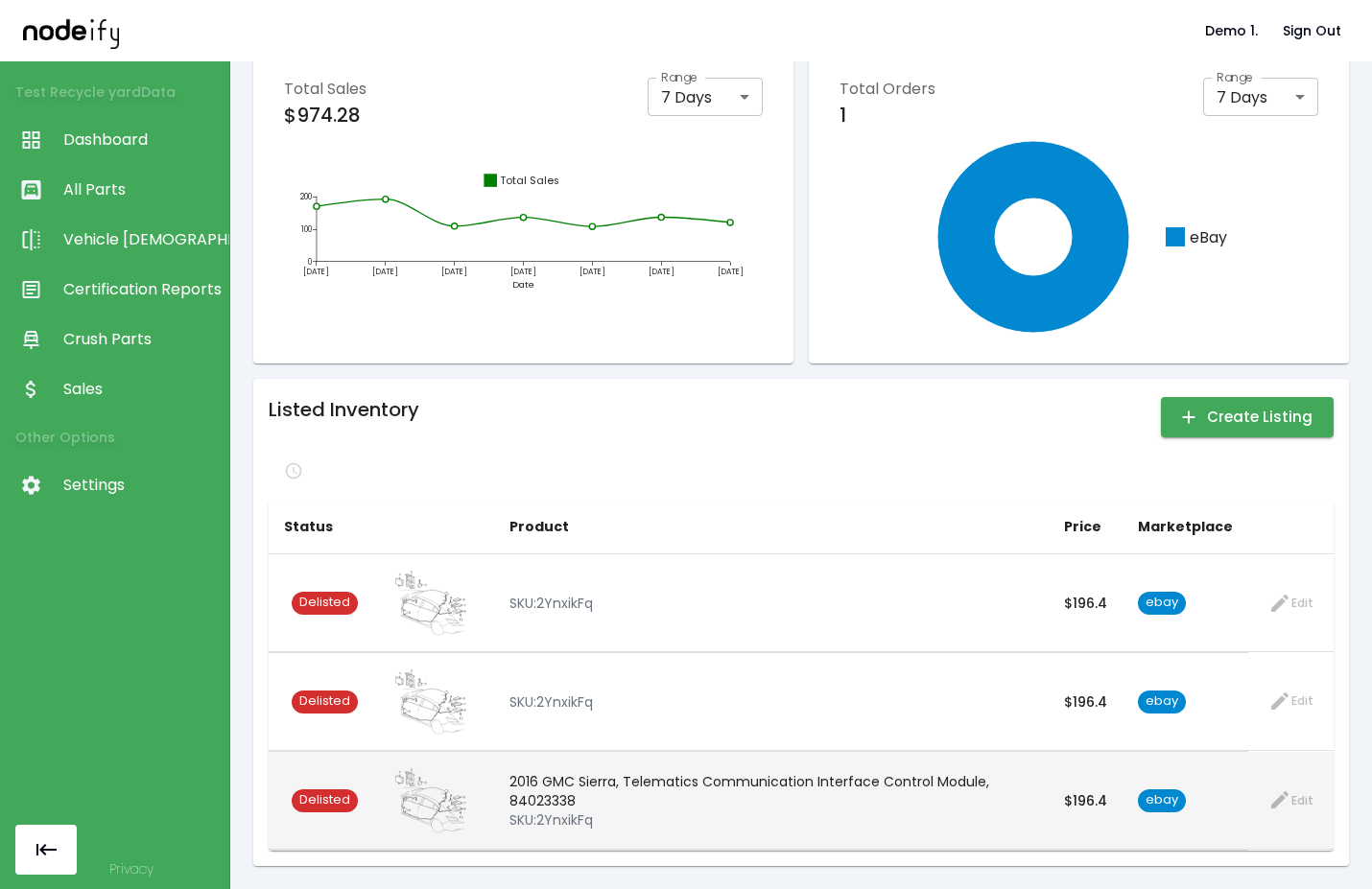
scroll to position [38, 0]
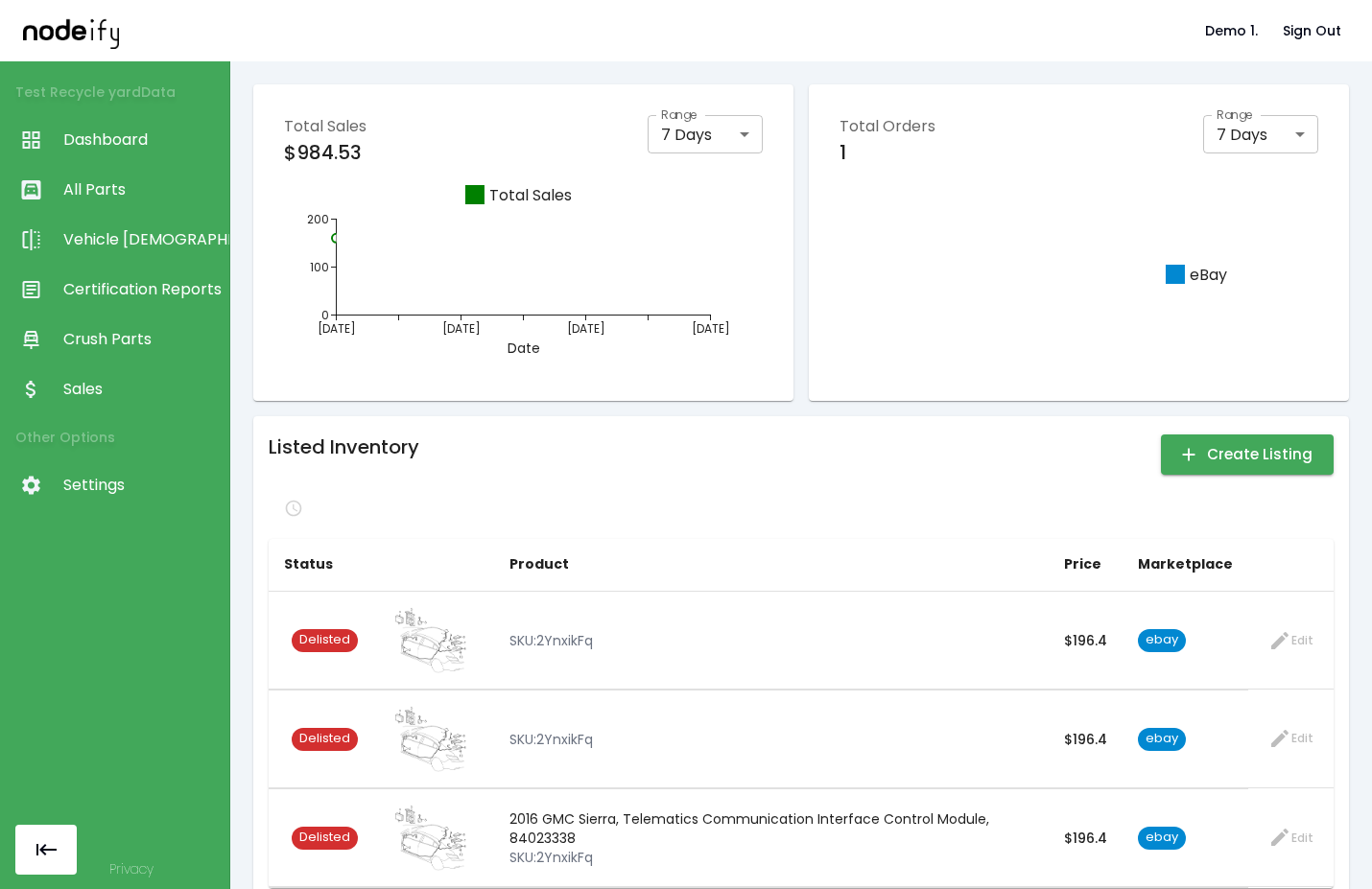
scroll to position [38, 0]
